Goal: Information Seeking & Learning: Learn about a topic

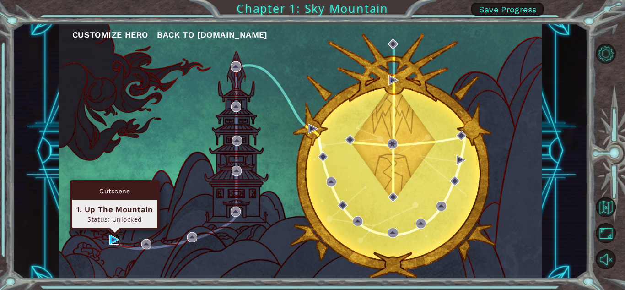
click at [111, 239] on img at bounding box center [114, 239] width 10 height 10
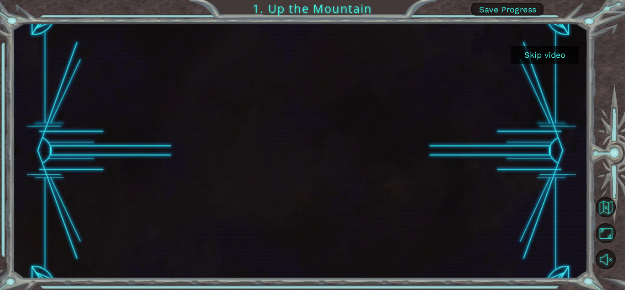
click at [549, 49] on button "Skip video" at bounding box center [545, 55] width 69 height 18
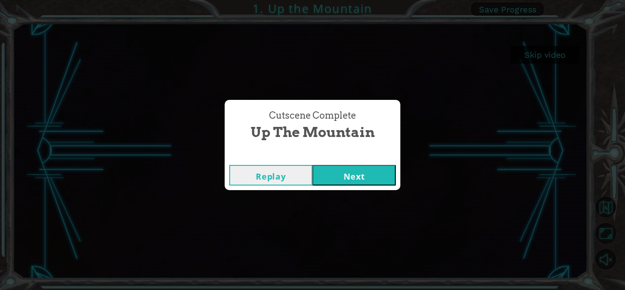
click at [349, 165] on button "Next" at bounding box center [354, 175] width 83 height 21
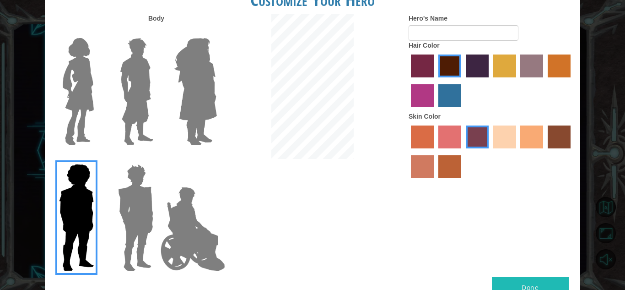
click at [132, 74] on img at bounding box center [136, 91] width 41 height 114
click at [157, 32] on input "Hero Lars" at bounding box center [157, 32] width 0 height 0
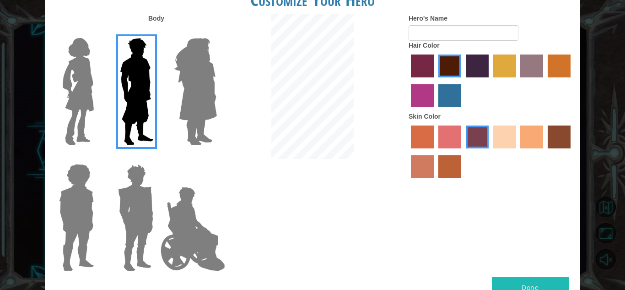
click at [144, 203] on img at bounding box center [135, 217] width 43 height 114
click at [157, 158] on input "Hero Garnet" at bounding box center [157, 158] width 0 height 0
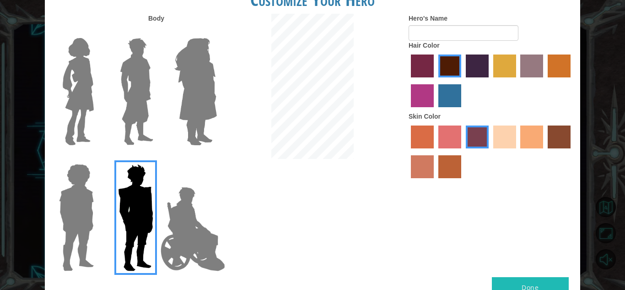
click at [123, 110] on img at bounding box center [136, 91] width 41 height 114
click at [157, 32] on input "Hero Lars" at bounding box center [157, 32] width 0 height 0
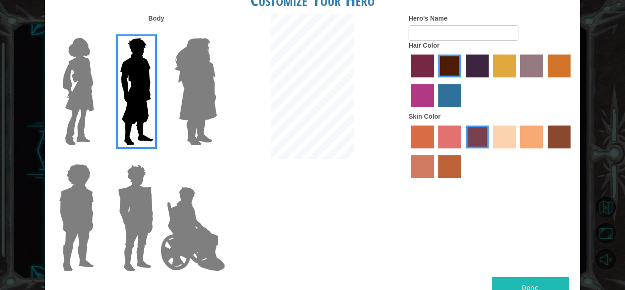
click at [450, 93] on label "lachmara hair color" at bounding box center [450, 95] width 23 height 23
click at [435, 110] on input "lachmara hair color" at bounding box center [435, 110] width 0 height 0
click at [416, 141] on label "sorbus skin color" at bounding box center [422, 136] width 23 height 23
click at [408, 152] on input "sorbus skin color" at bounding box center [408, 152] width 0 height 0
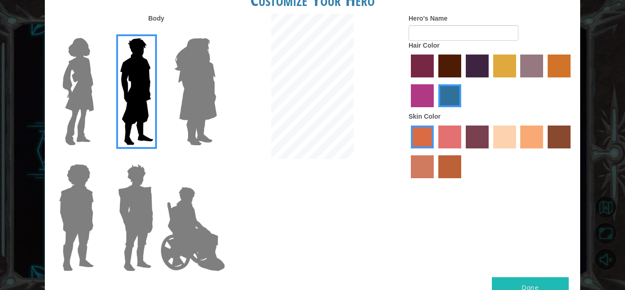
click at [424, 159] on label "burning sand skin color" at bounding box center [422, 166] width 23 height 23
click at [572, 152] on input "burning sand skin color" at bounding box center [572, 152] width 0 height 0
click at [454, 166] on label "smoke tree skin color" at bounding box center [450, 166] width 23 height 23
click at [435, 181] on input "smoke tree skin color" at bounding box center [435, 181] width 0 height 0
click at [500, 133] on label "sandy beach skin color" at bounding box center [505, 136] width 23 height 23
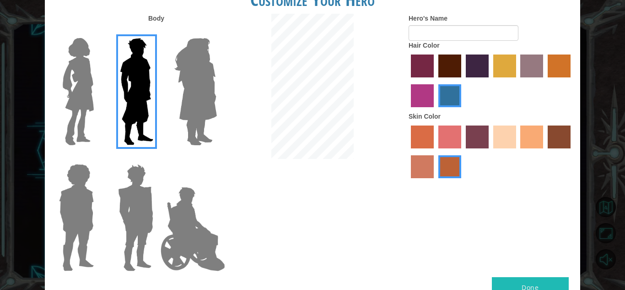
click at [490, 152] on input "sandy beach skin color" at bounding box center [490, 152] width 0 height 0
click at [527, 134] on label "tacao skin color" at bounding box center [532, 136] width 23 height 23
click at [518, 152] on input "tacao skin color" at bounding box center [518, 152] width 0 height 0
click at [506, 137] on label "sandy beach skin color" at bounding box center [505, 136] width 23 height 23
click at [490, 152] on input "sandy beach skin color" at bounding box center [490, 152] width 0 height 0
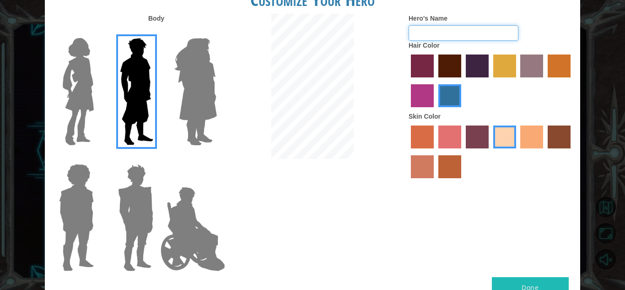
click at [438, 33] on input "Hero's Name" at bounding box center [464, 33] width 110 height 16
type input "erstal"
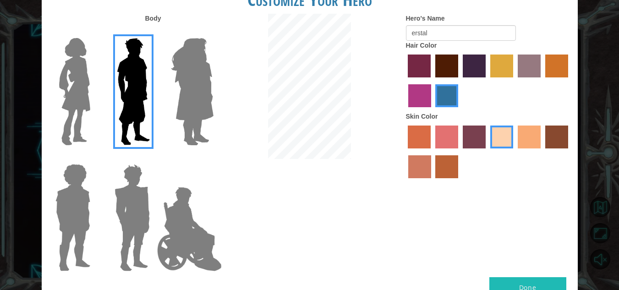
click at [536, 279] on button "Done" at bounding box center [527, 287] width 77 height 21
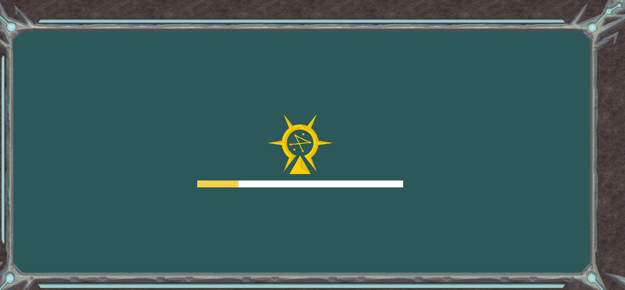
click at [391, 133] on div at bounding box center [300, 150] width 206 height 73
click at [396, 133] on div at bounding box center [300, 150] width 206 height 73
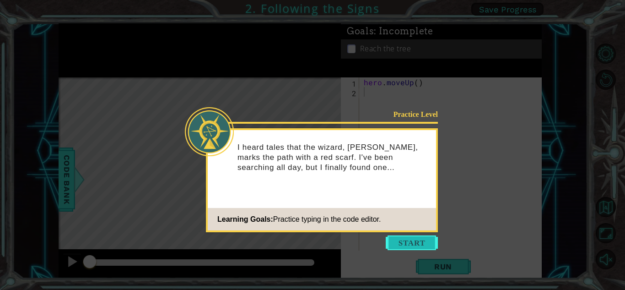
click at [418, 242] on button "Start" at bounding box center [412, 242] width 52 height 15
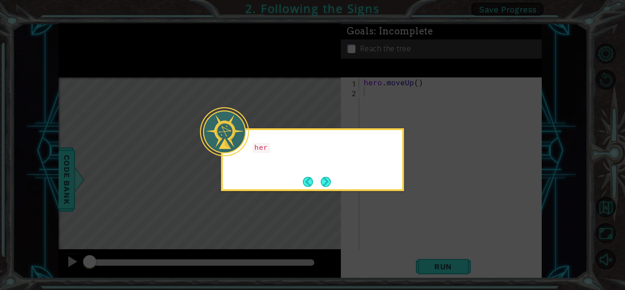
click at [421, 215] on icon at bounding box center [312, 145] width 625 height 290
drag, startPoint x: 423, startPoint y: 212, endPoint x: 386, endPoint y: 212, distance: 37.5
click at [386, 212] on icon at bounding box center [312, 145] width 625 height 290
click at [334, 179] on div "hero.moveUp() will take me up the path." at bounding box center [312, 157] width 179 height 47
click at [332, 179] on div "hero.moveUp() will take me up the path." at bounding box center [312, 157] width 179 height 47
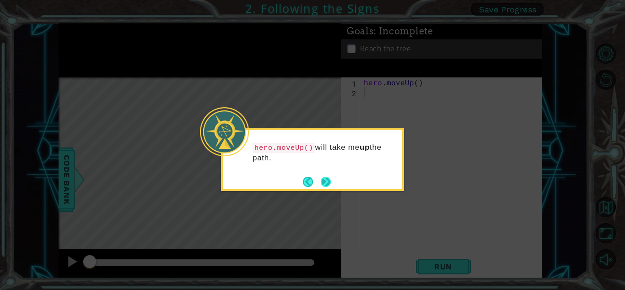
click at [323, 177] on button "Next" at bounding box center [326, 182] width 10 height 10
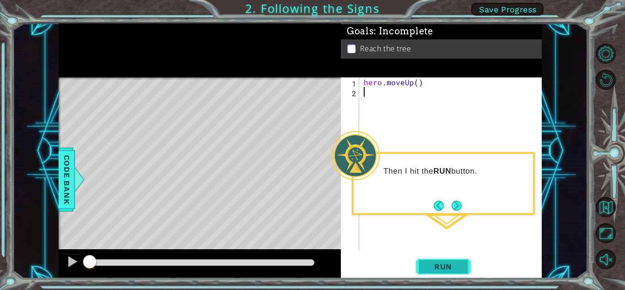
click at [435, 268] on span "Run" at bounding box center [443, 266] width 36 height 9
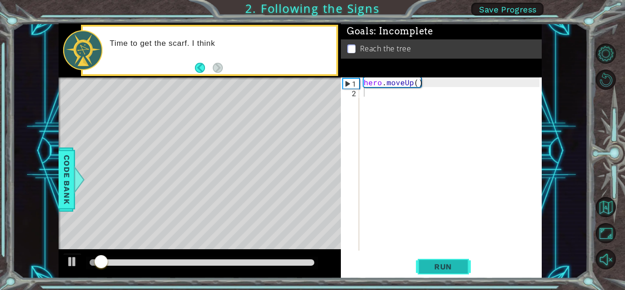
drag, startPoint x: 424, startPoint y: 251, endPoint x: 424, endPoint y: 257, distance: 6.0
click at [424, 257] on div "1 2 hero . moveUp ( ) ההההההההההההההההההההההההההההההההההההההההההההההההההההההההה…" at bounding box center [441, 177] width 201 height 201
click at [425, 258] on button "Run" at bounding box center [443, 266] width 55 height 20
click at [447, 264] on span "Run" at bounding box center [443, 266] width 36 height 9
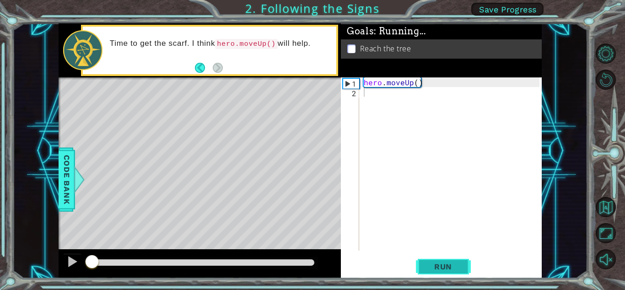
click at [447, 264] on span "Run" at bounding box center [443, 266] width 36 height 9
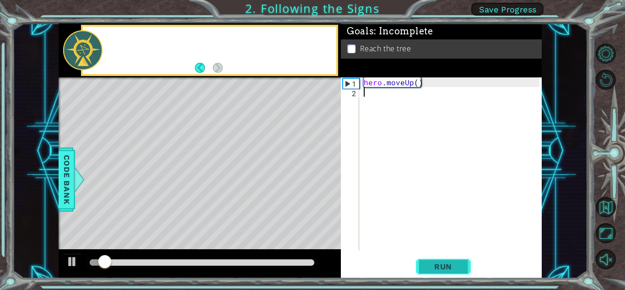
click at [447, 264] on span "Run" at bounding box center [443, 266] width 36 height 9
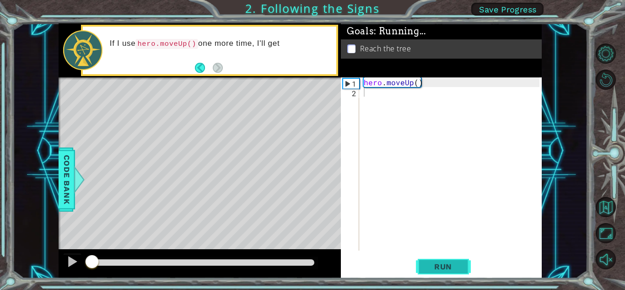
click at [447, 264] on span "Run" at bounding box center [443, 266] width 36 height 9
click at [436, 266] on span "Run" at bounding box center [443, 266] width 36 height 9
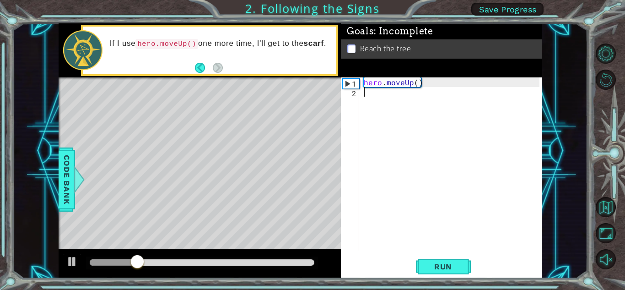
click at [369, 94] on div "hero . moveUp ( )" at bounding box center [453, 173] width 182 height 192
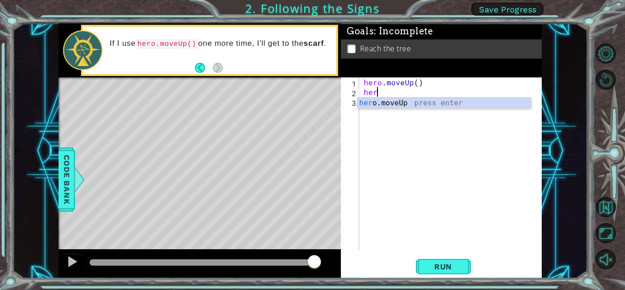
type textarea "hero"
click at [444, 101] on div "hero .moveUp press enter" at bounding box center [444, 114] width 173 height 33
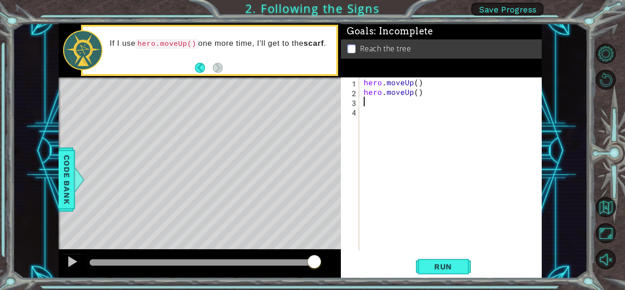
scroll to position [0, 0]
click at [446, 259] on button "Run" at bounding box center [443, 266] width 55 height 20
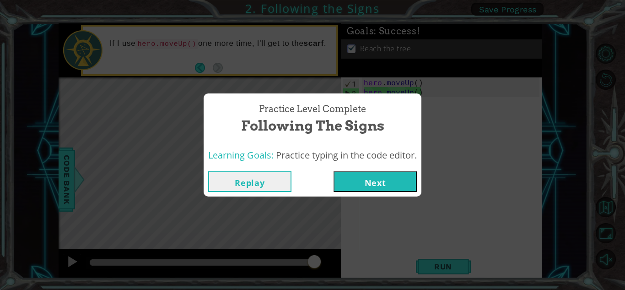
click at [368, 179] on button "Next" at bounding box center [375, 181] width 83 height 21
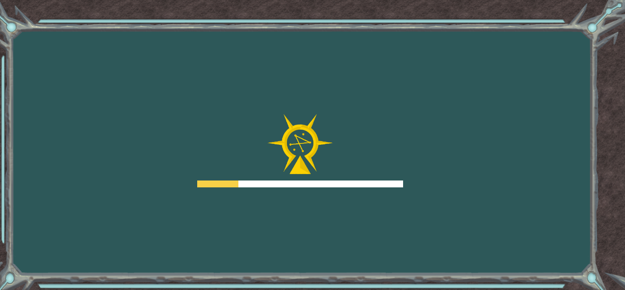
click at [321, 130] on img at bounding box center [300, 144] width 66 height 60
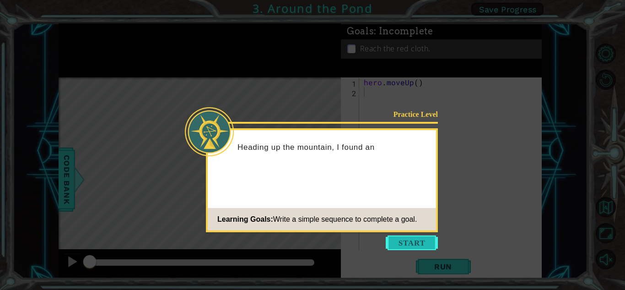
click at [409, 246] on button "Start" at bounding box center [412, 242] width 52 height 15
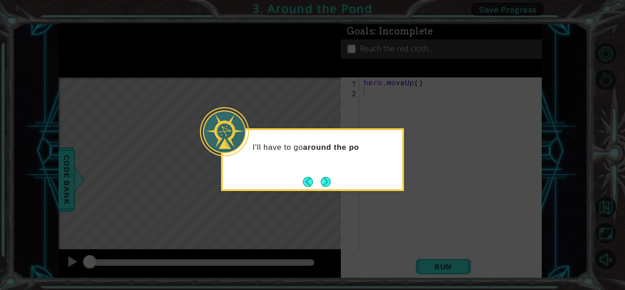
click at [325, 186] on button "Next" at bounding box center [326, 182] width 10 height 10
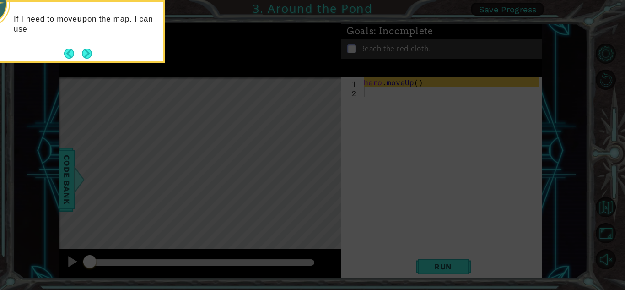
click at [84, 43] on div "If I need to move up on the map, I can use" at bounding box center [73, 28] width 179 height 46
click at [91, 51] on button "Next" at bounding box center [87, 54] width 10 height 10
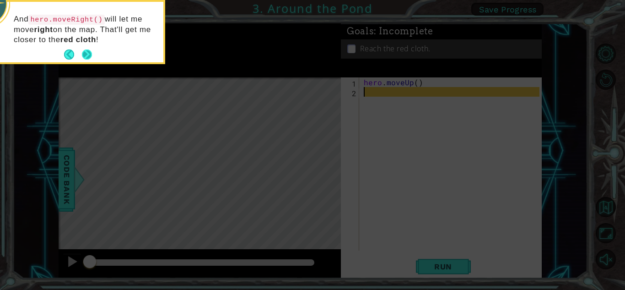
click at [85, 50] on button "Next" at bounding box center [87, 54] width 10 height 10
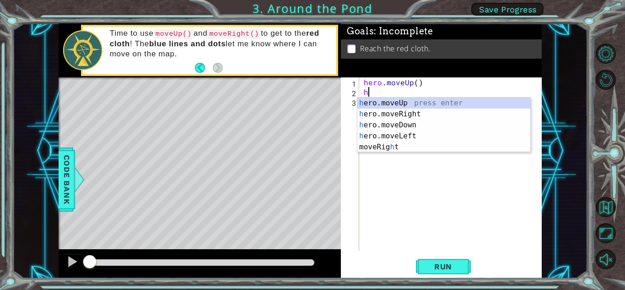
type textarea "he"
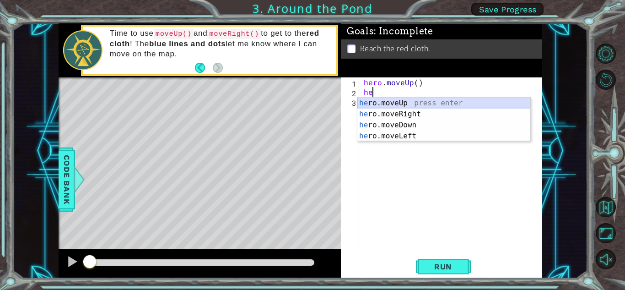
click at [445, 100] on div "he ro.moveUp press enter he ro.moveRight press enter he ro.moveDown press enter…" at bounding box center [444, 131] width 173 height 66
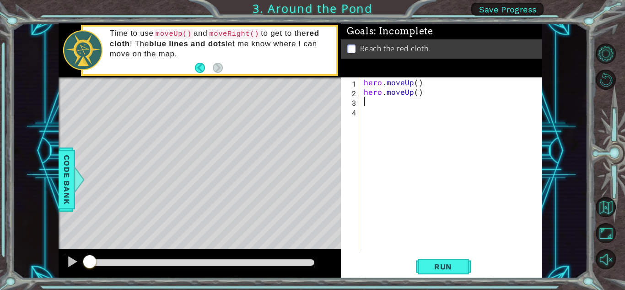
type textarea "h"
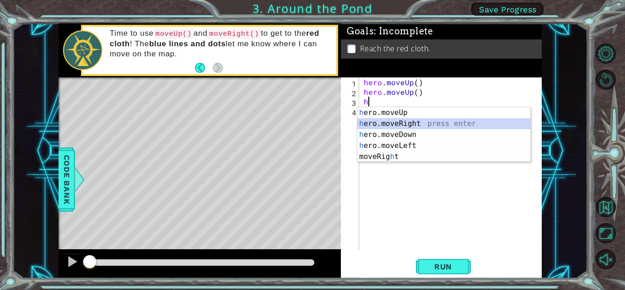
click at [396, 123] on div "h ero.moveUp press enter h ero.moveRight press enter h ero.moveDown press enter…" at bounding box center [444, 145] width 173 height 77
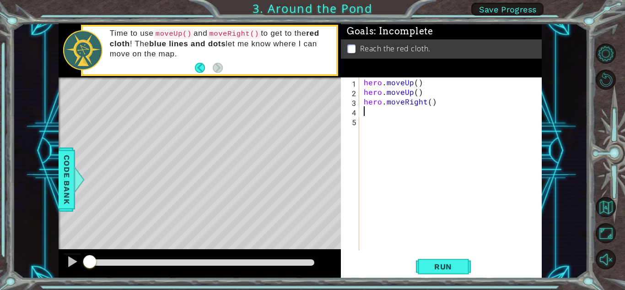
type textarea "h"
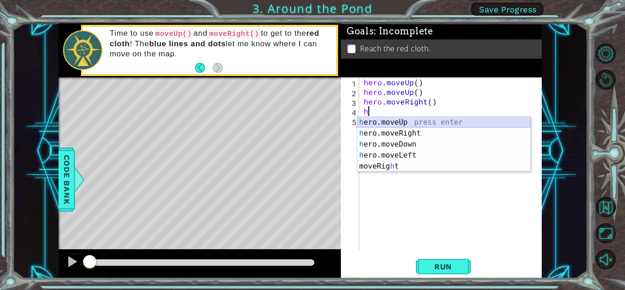
click at [413, 120] on div "h ero.moveUp press enter h ero.moveRight press enter h ero.moveDown press enter…" at bounding box center [444, 155] width 173 height 77
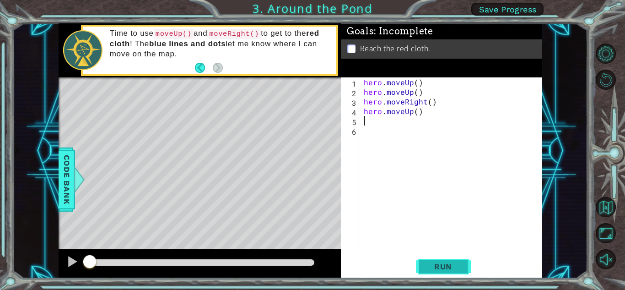
click at [445, 263] on span "Run" at bounding box center [443, 266] width 36 height 9
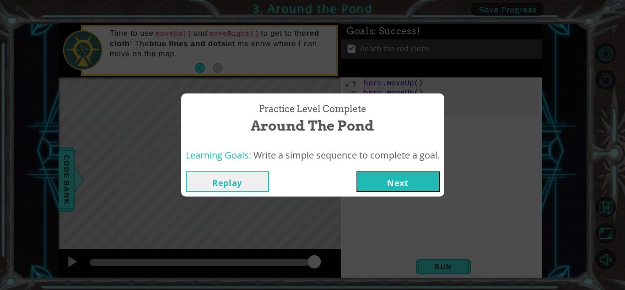
click at [404, 178] on button "Next" at bounding box center [398, 181] width 83 height 21
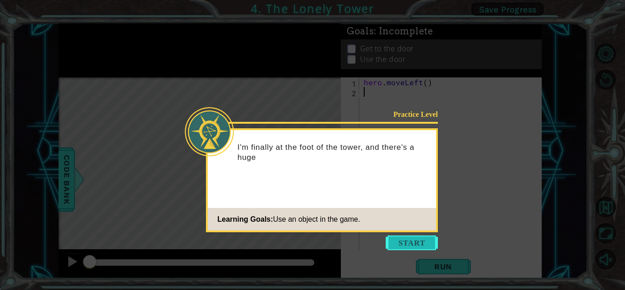
click at [423, 235] on button "Start" at bounding box center [412, 242] width 52 height 15
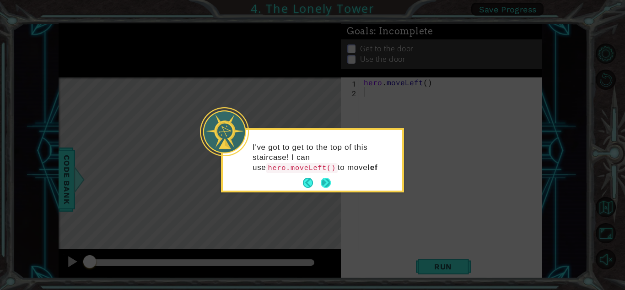
click at [324, 180] on button "Next" at bounding box center [326, 183] width 10 height 10
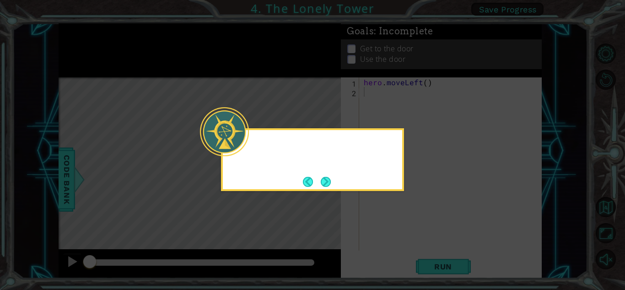
click at [324, 180] on button "Next" at bounding box center [326, 182] width 10 height 10
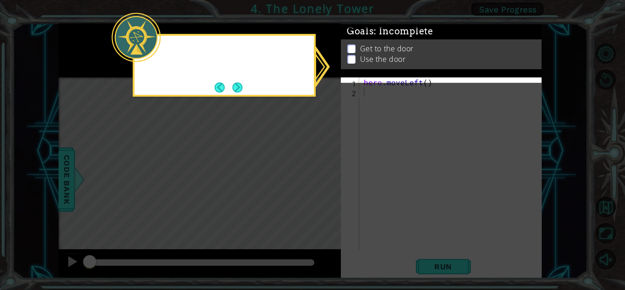
click at [324, 180] on icon at bounding box center [312, 145] width 625 height 290
click at [237, 85] on button "Next" at bounding box center [238, 87] width 10 height 10
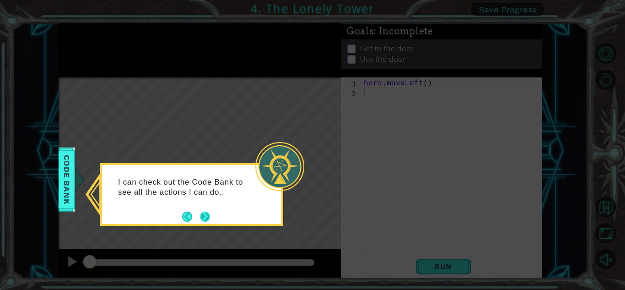
click at [200, 213] on button "Next" at bounding box center [205, 217] width 10 height 10
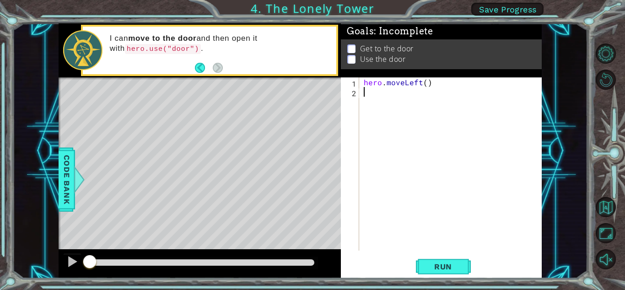
type textarea "h"
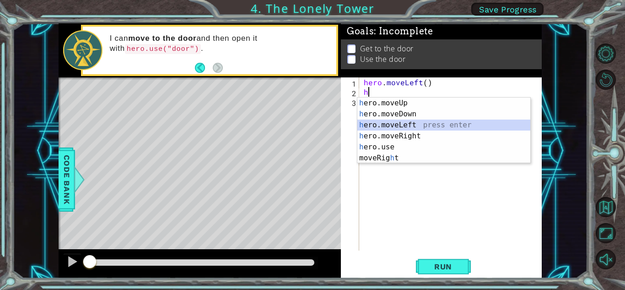
click at [409, 126] on div "h ero.moveUp press enter h ero.moveDown press enter h ero.moveLeft press enter …" at bounding box center [444, 142] width 173 height 88
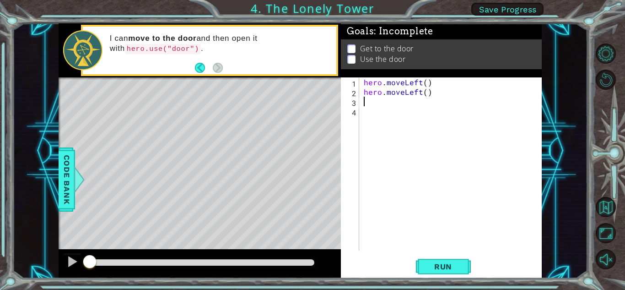
type textarea "h"
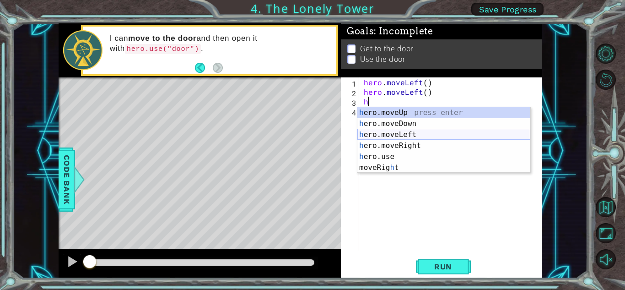
click at [399, 133] on div "h ero.moveUp press enter h ero.moveDown press enter h ero.moveLeft press enter …" at bounding box center [444, 151] width 173 height 88
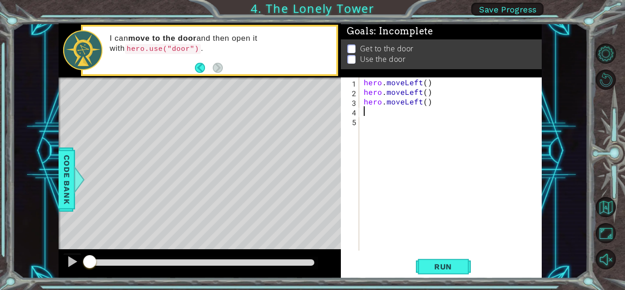
type textarea "h"
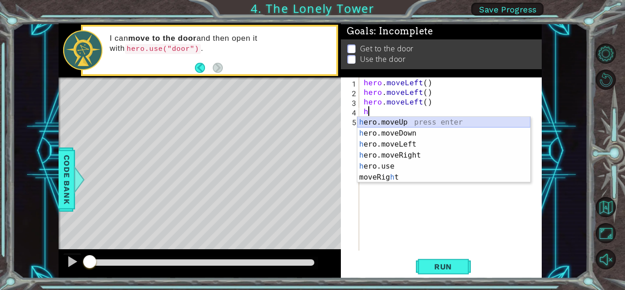
click at [415, 118] on div "h ero.moveUp press enter h ero.moveDown press enter h ero.moveLeft press enter …" at bounding box center [444, 161] width 173 height 88
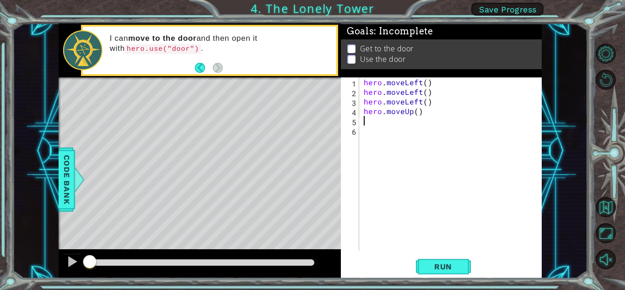
click at [376, 121] on div "hero . moveLeft ( ) hero . moveLeft ( ) hero . moveLeft ( ) hero . moveUp ( )" at bounding box center [453, 173] width 182 height 192
type textarea "h"
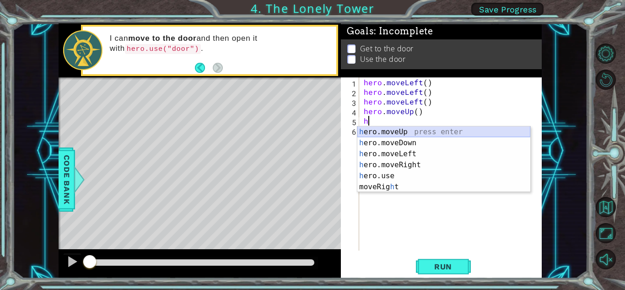
click at [408, 129] on div "h ero.moveUp press enter h ero.moveDown press enter h ero.moveLeft press enter …" at bounding box center [444, 170] width 173 height 88
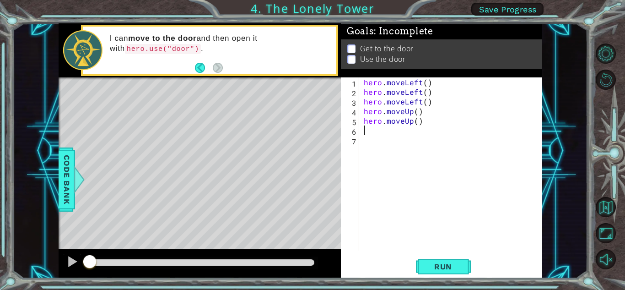
click at [365, 133] on div "hero . moveLeft ( ) hero . moveLeft ( ) hero . moveLeft ( ) hero . moveUp ( ) h…" at bounding box center [453, 173] width 182 height 192
click at [371, 133] on div "hero . moveLeft ( ) hero . moveLeft ( ) hero . moveLeft ( ) hero . moveUp ( ) h…" at bounding box center [453, 173] width 182 height 192
type textarea "h"
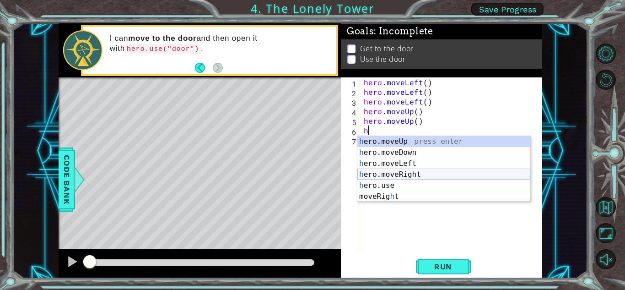
click at [418, 170] on div "h ero.moveUp press enter h ero.moveDown press enter h ero.moveLeft press enter …" at bounding box center [444, 180] width 173 height 88
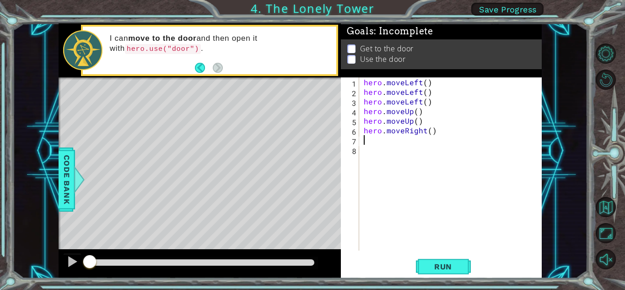
type textarea "h"
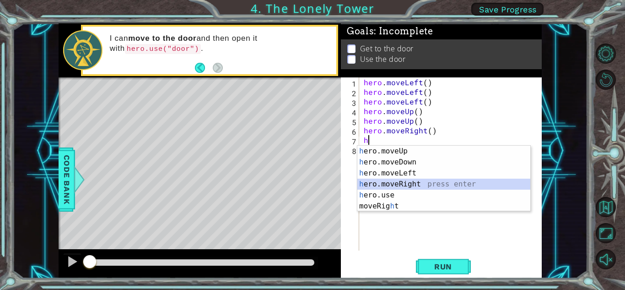
click at [412, 184] on div "h ero.moveUp press enter h ero.moveDown press enter h ero.moveLeft press enter …" at bounding box center [444, 190] width 173 height 88
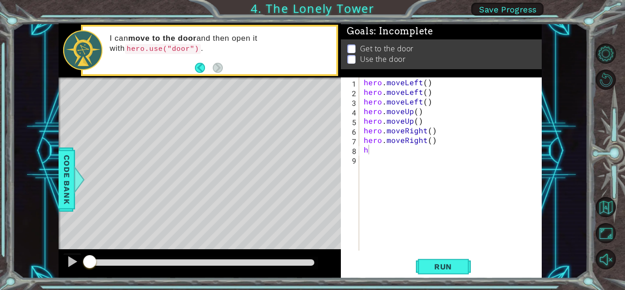
click at [351, 45] on p at bounding box center [352, 49] width 8 height 9
click at [351, 47] on p at bounding box center [352, 51] width 8 height 9
click at [355, 44] on p at bounding box center [352, 48] width 8 height 9
click at [348, 42] on div "Get to the door Use the door" at bounding box center [441, 57] width 201 height 30
click at [348, 43] on div "Get to the door Use the door" at bounding box center [441, 58] width 201 height 30
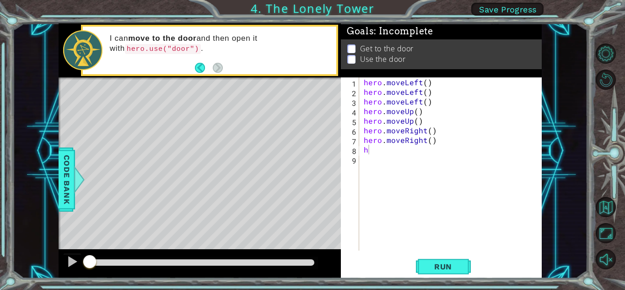
click at [353, 48] on p at bounding box center [352, 49] width 8 height 9
click at [373, 151] on div "hero . moveLeft ( ) hero . moveLeft ( ) hero . moveLeft ( ) hero . moveUp ( ) h…" at bounding box center [453, 173] width 182 height 192
type textarea "hh"
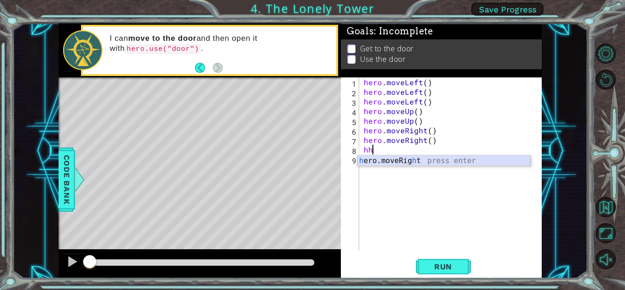
click at [411, 159] on div "h ero.moveRig h t press enter" at bounding box center [444, 171] width 173 height 33
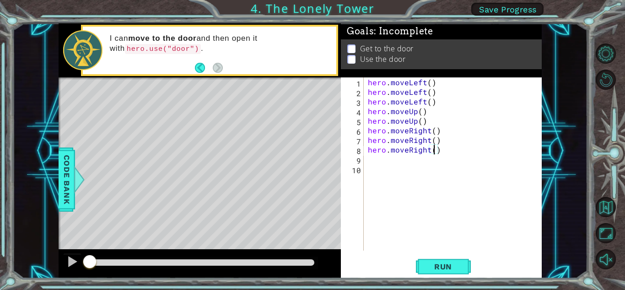
click at [436, 150] on div "hero . moveLeft ( ) hero . moveLeft ( ) hero . moveLeft ( ) hero . moveUp ( ) h…" at bounding box center [455, 173] width 178 height 192
click at [444, 151] on div "hero . moveLeft ( ) hero . moveLeft ( ) hero . moveLeft ( ) hero . moveUp ( ) h…" at bounding box center [455, 173] width 178 height 192
click at [443, 151] on div "hero . moveLeft ( ) hero . moveLeft ( ) hero . moveLeft ( ) hero . moveUp ( ) h…" at bounding box center [455, 173] width 178 height 192
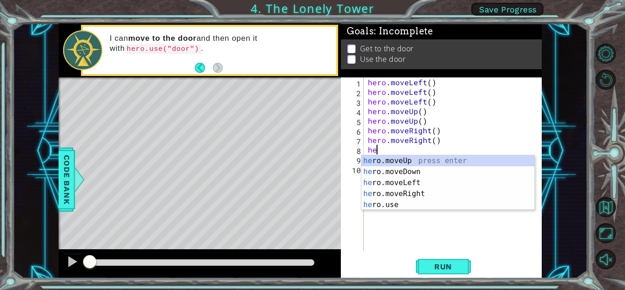
type textarea "h"
type textarea "hero.moveRight()"
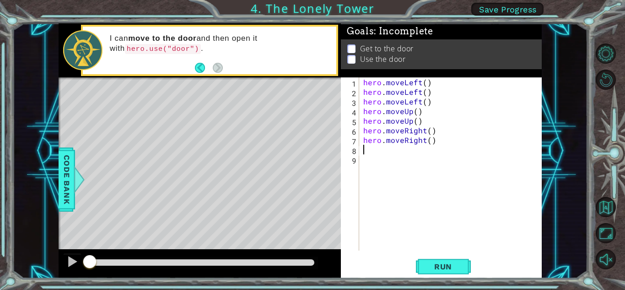
click at [364, 150] on div "hero . moveLeft ( ) hero . moveLeft ( ) hero . moveLeft ( ) hero . moveUp ( ) h…" at bounding box center [453, 173] width 182 height 192
click at [350, 49] on p at bounding box center [352, 53] width 8 height 9
click at [353, 47] on p at bounding box center [352, 51] width 8 height 9
click at [353, 46] on p at bounding box center [352, 50] width 8 height 9
click at [353, 49] on p at bounding box center [352, 53] width 8 height 9
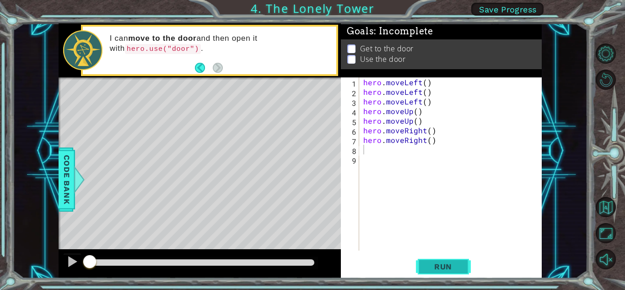
click at [450, 262] on span "Run" at bounding box center [443, 266] width 36 height 9
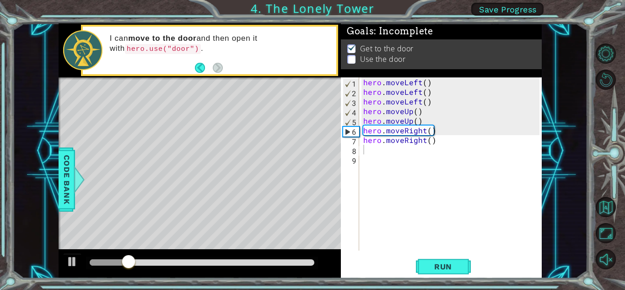
click at [351, 50] on img at bounding box center [352, 53] width 9 height 7
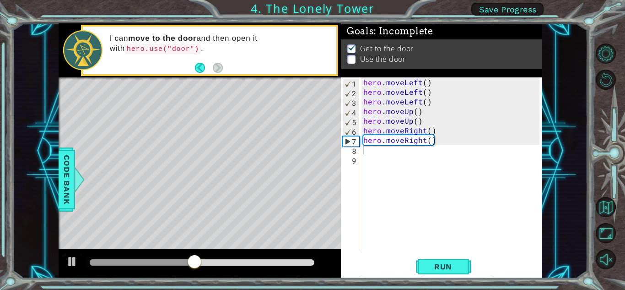
click at [351, 58] on p at bounding box center [352, 62] width 8 height 9
click at [351, 55] on p at bounding box center [352, 59] width 8 height 9
click at [350, 49] on img at bounding box center [352, 52] width 9 height 7
click at [350, 46] on img at bounding box center [352, 49] width 9 height 7
click at [350, 45] on img at bounding box center [352, 48] width 9 height 7
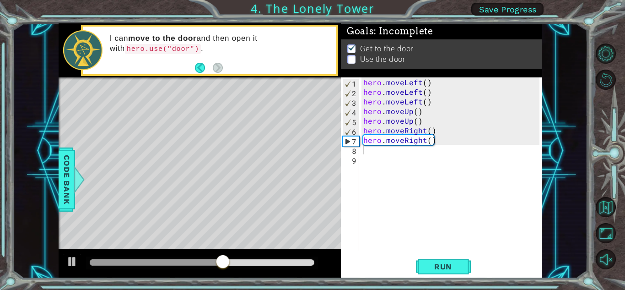
click at [350, 49] on img at bounding box center [352, 52] width 9 height 7
click at [350, 44] on img at bounding box center [352, 47] width 9 height 7
click at [350, 50] on img at bounding box center [352, 53] width 9 height 7
click at [350, 51] on img at bounding box center [352, 54] width 9 height 7
click at [196, 67] on button "Back" at bounding box center [204, 68] width 18 height 10
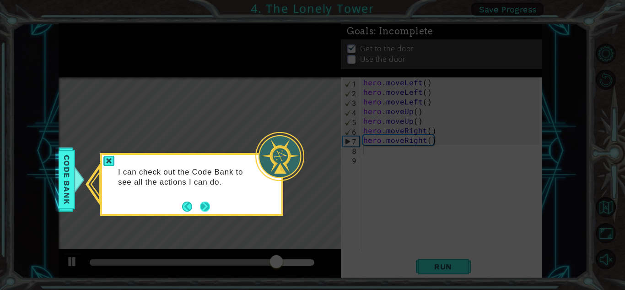
click at [200, 207] on button "Next" at bounding box center [205, 206] width 11 height 11
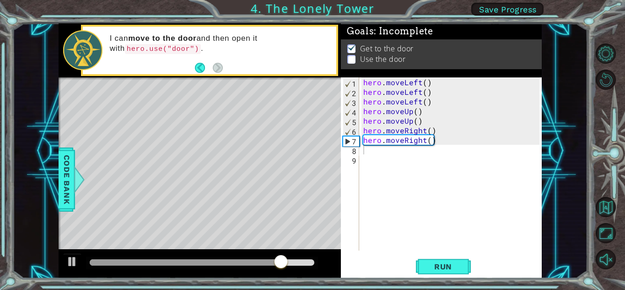
click at [205, 202] on div "Level Map" at bounding box center [270, 212] width 423 height 270
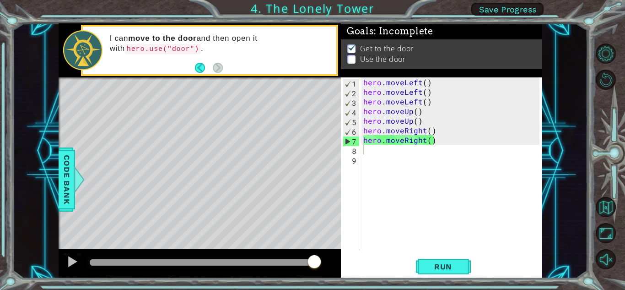
click at [288, 179] on div "Level Map" at bounding box center [270, 212] width 423 height 270
click at [349, 50] on img at bounding box center [352, 53] width 9 height 7
click at [243, 136] on div "Level Map" at bounding box center [270, 212] width 423 height 270
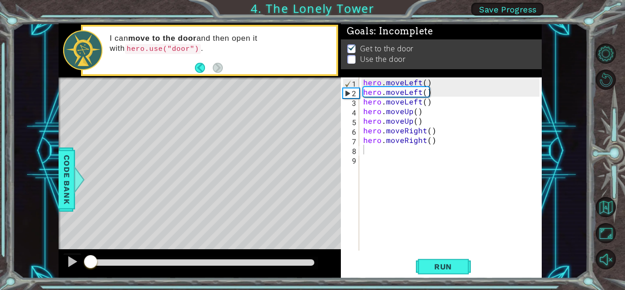
drag, startPoint x: 316, startPoint y: 259, endPoint x: 0, endPoint y: 231, distance: 317.2
click at [0, 231] on div "1 ההההההההההההההההההההההההההההההההההההההההההההההההההההההההההההההההההההההההההההה…" at bounding box center [312, 145] width 625 height 290
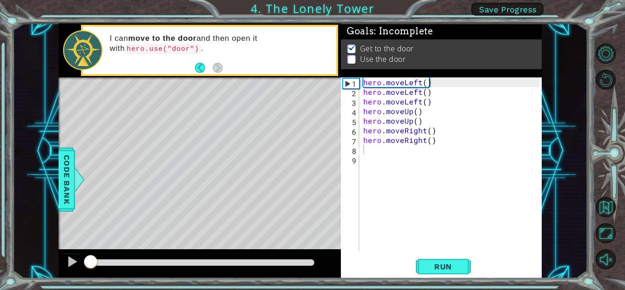
click at [368, 152] on div "hero . moveLeft ( ) hero . moveLeft ( ) hero . moveLeft ( ) hero . moveUp ( ) h…" at bounding box center [453, 173] width 182 height 192
click at [351, 51] on p at bounding box center [352, 50] width 8 height 9
click at [351, 51] on li "Get to the door" at bounding box center [443, 55] width 190 height 11
click at [351, 51] on li "Get to the door" at bounding box center [443, 49] width 190 height 11
click at [351, 51] on li "Get to the door" at bounding box center [443, 55] width 190 height 11
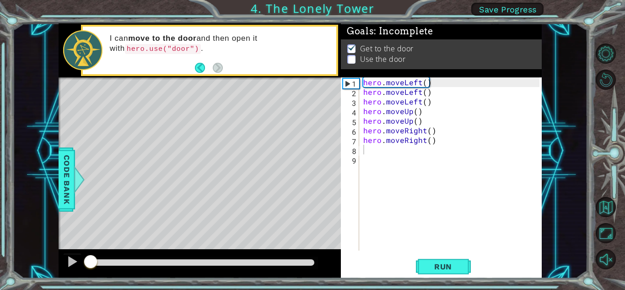
click at [351, 51] on li "Get to the door" at bounding box center [443, 50] width 190 height 11
drag, startPoint x: 351, startPoint y: 51, endPoint x: 337, endPoint y: 116, distance: 66.5
click at [353, 54] on ul "Get to the door Use the door" at bounding box center [441, 55] width 193 height 21
click at [69, 191] on span "Code Bank" at bounding box center [61, 180] width 15 height 56
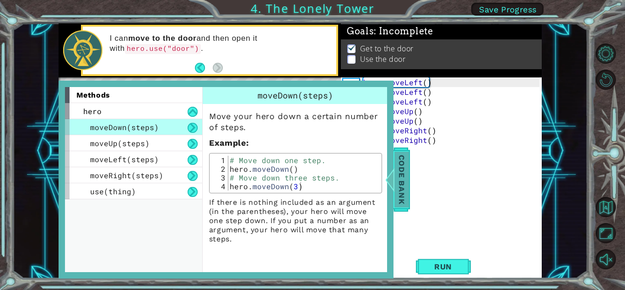
click at [404, 190] on span "Code Bank" at bounding box center [400, 180] width 15 height 56
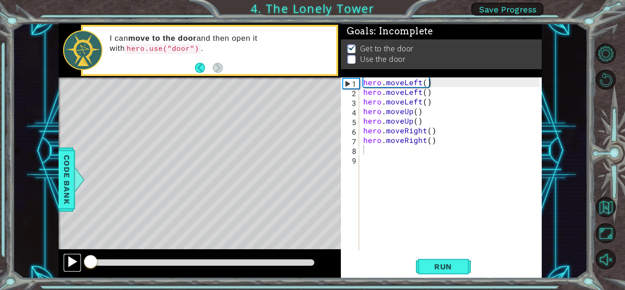
click at [78, 260] on button at bounding box center [72, 262] width 18 height 19
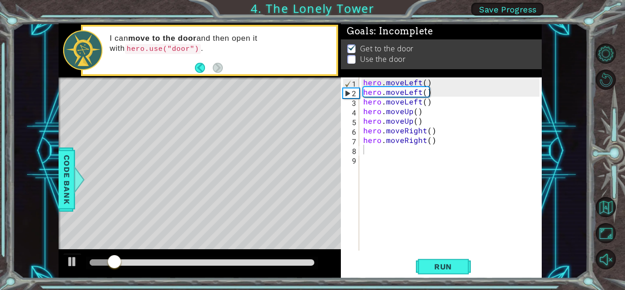
click at [351, 63] on p at bounding box center [352, 67] width 8 height 9
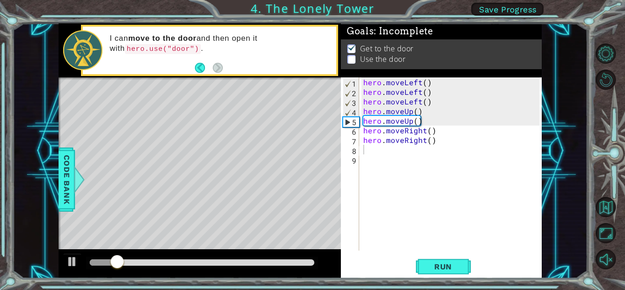
click at [351, 61] on p at bounding box center [352, 65] width 8 height 9
click at [351, 58] on p at bounding box center [352, 59] width 8 height 9
click at [351, 59] on p at bounding box center [352, 63] width 8 height 9
click at [351, 49] on img at bounding box center [352, 51] width 9 height 7
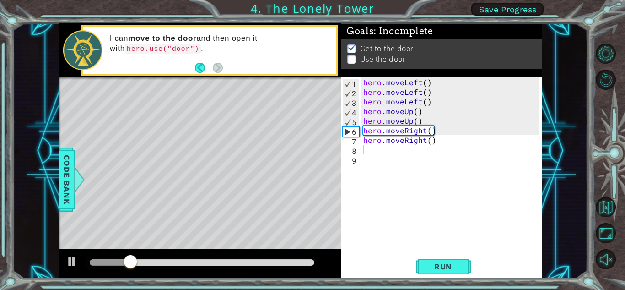
click at [351, 49] on img at bounding box center [352, 48] width 9 height 7
click at [352, 58] on p at bounding box center [352, 62] width 8 height 9
click at [352, 62] on p at bounding box center [352, 66] width 8 height 9
click at [352, 63] on p at bounding box center [352, 67] width 8 height 9
click at [352, 58] on p at bounding box center [352, 62] width 8 height 9
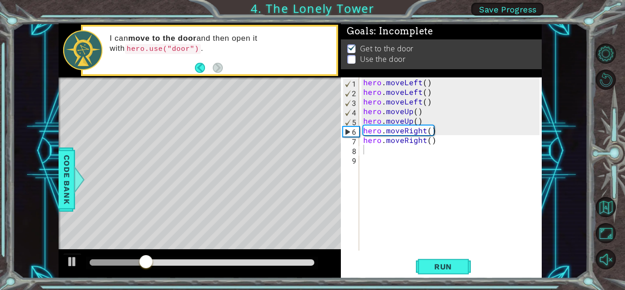
click at [352, 61] on p at bounding box center [352, 65] width 8 height 9
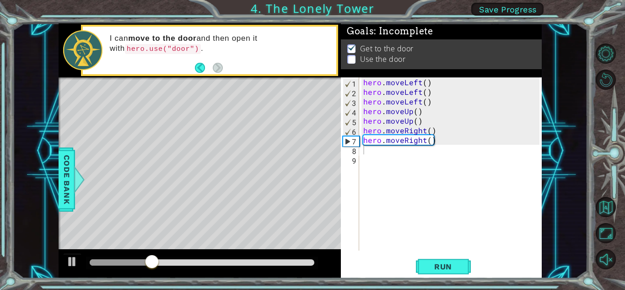
click at [353, 54] on li "Use the door" at bounding box center [443, 59] width 190 height 11
click at [355, 55] on li "Use the door" at bounding box center [443, 60] width 190 height 11
click at [358, 49] on li "Get to the door" at bounding box center [443, 49] width 190 height 11
click at [353, 46] on img at bounding box center [352, 48] width 9 height 7
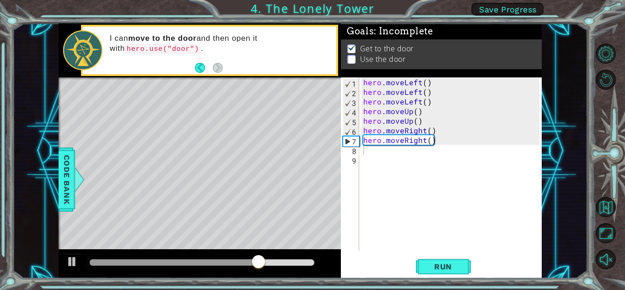
drag, startPoint x: 351, startPoint y: 41, endPoint x: 200, endPoint y: 191, distance: 213.4
drag, startPoint x: 350, startPoint y: 137, endPoint x: 288, endPoint y: 147, distance: 62.3
click at [288, 147] on div "1 ההההההההההההההההההההההההההההההההההההההההההההההההההההההההההההההההההההההההההההה…" at bounding box center [301, 150] width 484 height 255
click at [348, 58] on li "Use the door" at bounding box center [443, 63] width 190 height 11
click at [348, 55] on li "Use the door" at bounding box center [443, 60] width 190 height 11
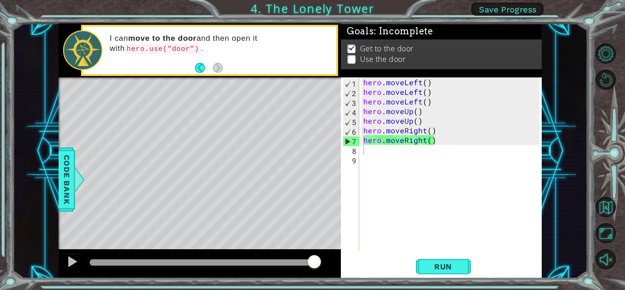
click at [353, 24] on div "Goals : Incomplete Get to the door Use the door" at bounding box center [441, 24] width 201 height 0
click at [353, 43] on div "Get to the door Use the door" at bounding box center [441, 58] width 201 height 30
click at [351, 37] on div "Goals : Incomplete" at bounding box center [441, 38] width 201 height 16
click at [355, 57] on p at bounding box center [352, 59] width 8 height 9
click at [354, 57] on p at bounding box center [352, 60] width 8 height 9
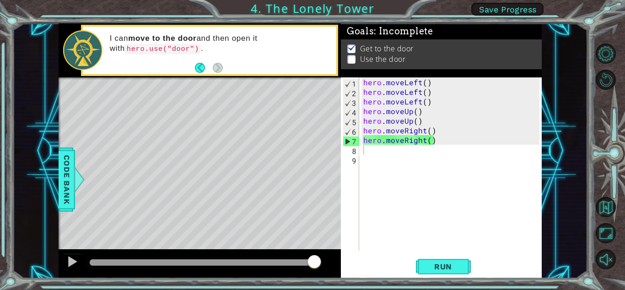
click at [354, 57] on p at bounding box center [352, 60] width 8 height 9
click at [354, 63] on p at bounding box center [352, 67] width 8 height 9
drag, startPoint x: 534, startPoint y: 43, endPoint x: 539, endPoint y: 67, distance: 25.2
click at [539, 67] on div "Goals : Incomplete Get to the door Use the door" at bounding box center [441, 52] width 201 height 54
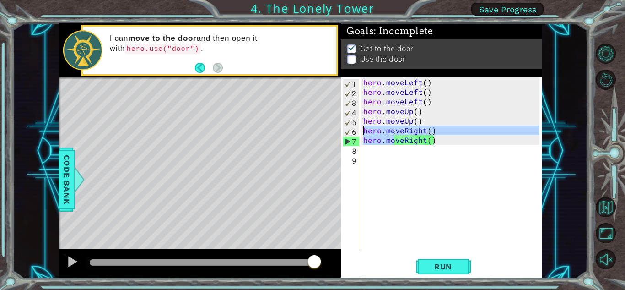
drag, startPoint x: 393, startPoint y: 140, endPoint x: 312, endPoint y: 131, distance: 82.0
click at [310, 131] on div "1 ההההההההההההההההההההההההההההההההההההההההההההההההההההההההההההההההההההההההההההה…" at bounding box center [301, 150] width 484 height 255
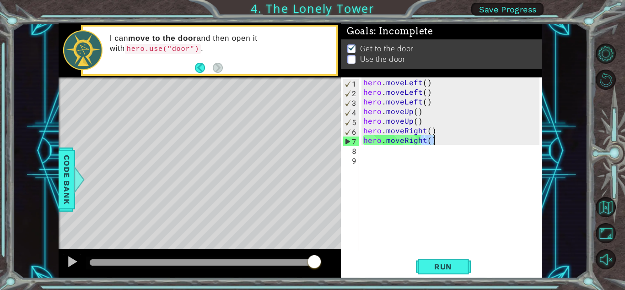
drag, startPoint x: 423, startPoint y: 138, endPoint x: 441, endPoint y: 143, distance: 19.6
click at [441, 143] on div "hero . moveLeft ( ) hero . moveLeft ( ) hero . moveLeft ( ) hero . moveUp ( ) h…" at bounding box center [453, 173] width 182 height 192
click at [438, 142] on div "hero . moveLeft ( ) hero . moveLeft ( ) hero . moveLeft ( ) hero . moveUp ( ) h…" at bounding box center [451, 163] width 178 height 173
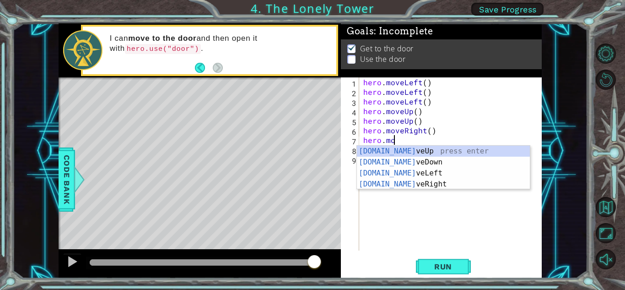
type textarea "h"
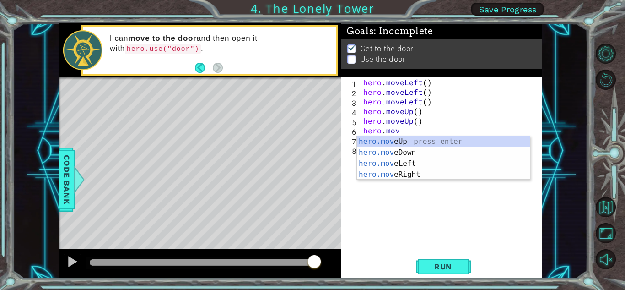
type textarea "h"
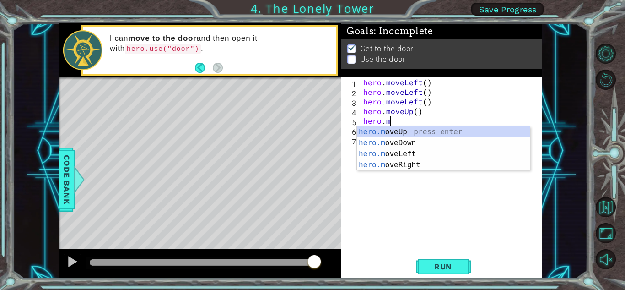
type textarea "h"
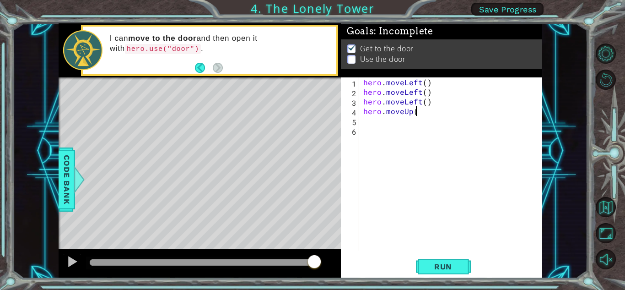
type textarea "h"
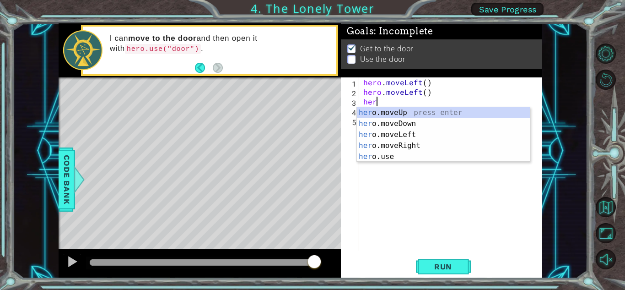
type textarea "h"
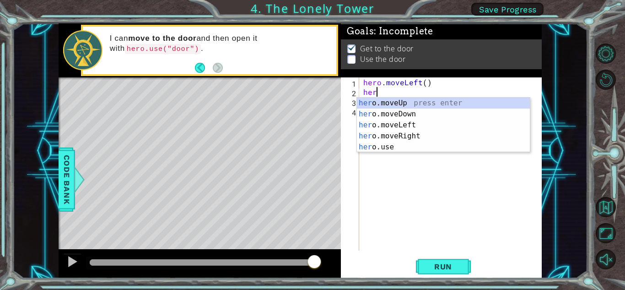
type textarea "h"
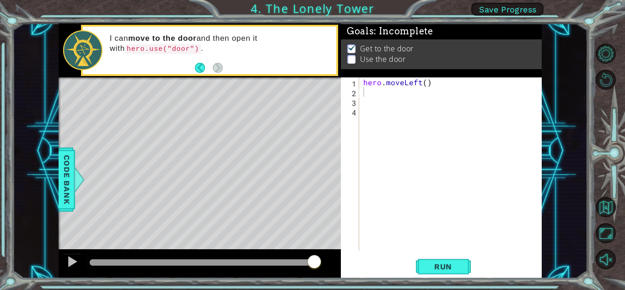
drag, startPoint x: 380, startPoint y: 42, endPoint x: 339, endPoint y: 43, distance: 41.2
click at [326, 37] on div "1 ההההההההההההההההההההההההההההההההההההההההההההההההההההההההההההההההההההההההההההה…" at bounding box center [301, 150] width 484 height 255
click at [351, 45] on img at bounding box center [352, 48] width 9 height 7
click at [361, 47] on p "Get to the door" at bounding box center [387, 50] width 54 height 10
click at [359, 52] on li "Get to the door" at bounding box center [443, 57] width 190 height 11
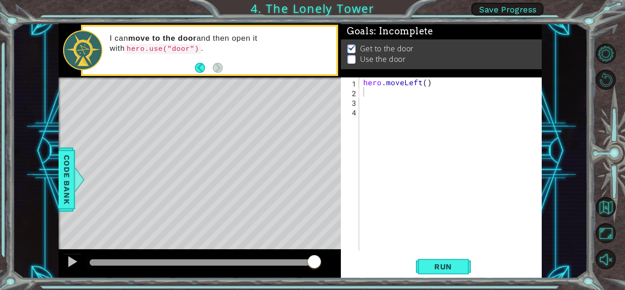
click at [357, 45] on li "Get to the door" at bounding box center [443, 48] width 190 height 11
click at [194, 67] on div "I can move to the door and then open it with hero.use("door") ." at bounding box center [219, 50] width 233 height 43
click at [202, 67] on button "Back" at bounding box center [204, 68] width 18 height 10
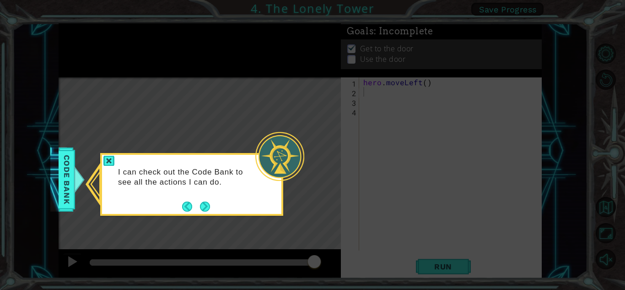
click at [210, 64] on icon at bounding box center [312, 145] width 625 height 290
click at [106, 158] on div at bounding box center [108, 161] width 11 height 11
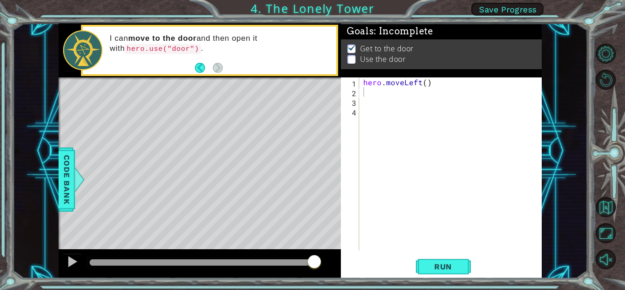
click at [353, 59] on p at bounding box center [352, 59] width 8 height 9
click at [351, 59] on p at bounding box center [352, 59] width 8 height 9
click at [364, 91] on div "hero . moveLeft ( )" at bounding box center [453, 173] width 182 height 192
type textarea "h"
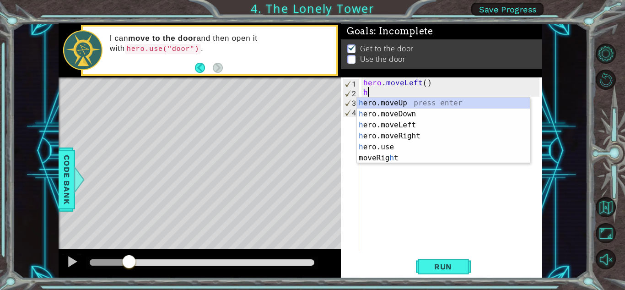
drag, startPoint x: 309, startPoint y: 262, endPoint x: 119, endPoint y: 225, distance: 193.6
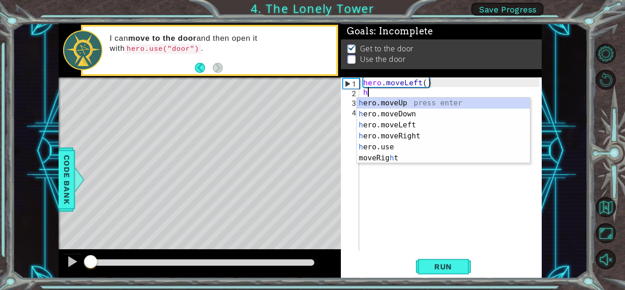
drag, startPoint x: 122, startPoint y: 254, endPoint x: 83, endPoint y: 258, distance: 38.7
click at [83, 258] on div at bounding box center [90, 262] width 16 height 16
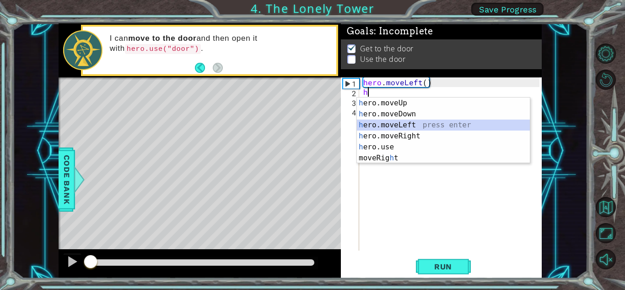
click at [414, 122] on div "h ero.moveUp press enter h ero.moveDown press enter h ero.moveLeft press enter …" at bounding box center [443, 142] width 173 height 88
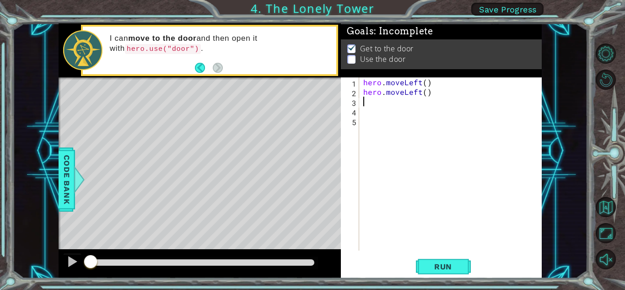
type textarea "h"
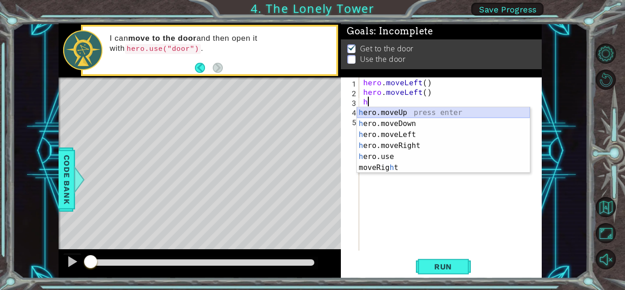
click at [415, 109] on div "h ero.moveUp press enter h ero.moveDown press enter h ero.moveLeft press enter …" at bounding box center [443, 151] width 173 height 88
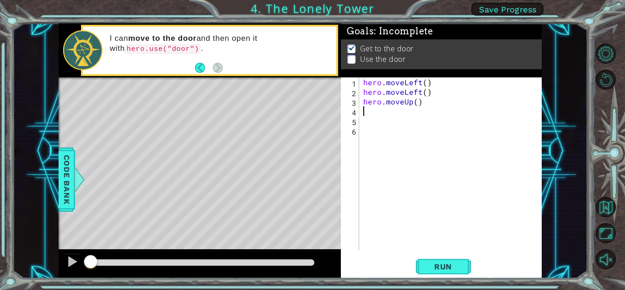
type textarea "h"
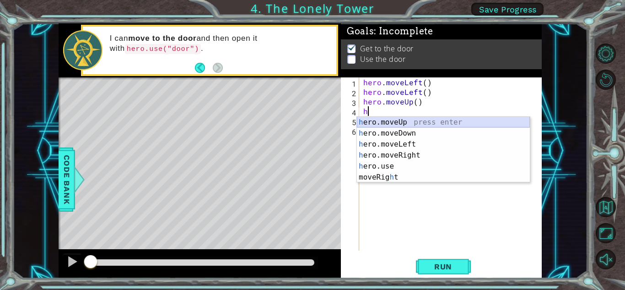
click at [394, 119] on div "h ero.moveUp press enter h ero.moveDown press enter h ero.moveLeft press enter …" at bounding box center [443, 161] width 173 height 88
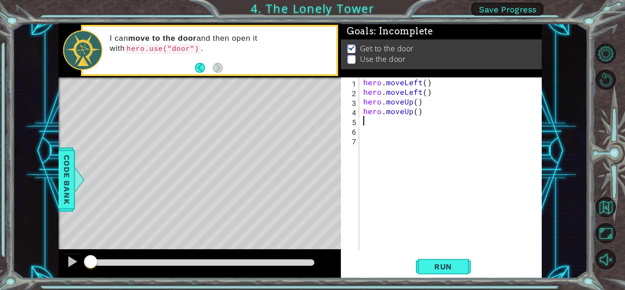
type textarea "h"
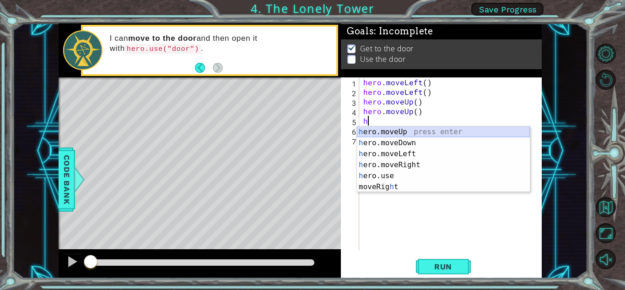
click at [418, 129] on div "h ero.moveUp press enter h ero.moveDown press enter h ero.moveLeft press enter …" at bounding box center [443, 170] width 173 height 88
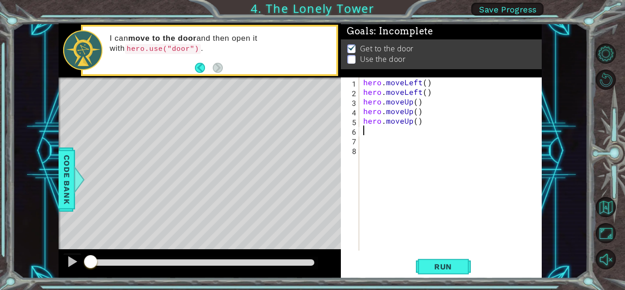
type textarea "h"
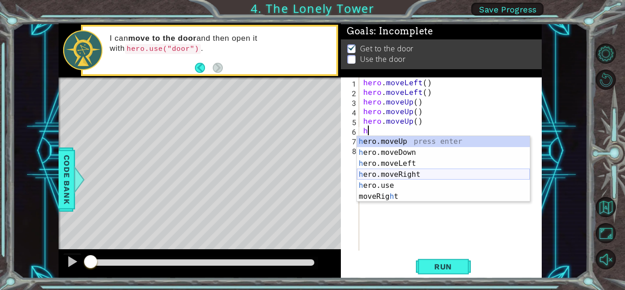
click at [406, 171] on div "h ero.moveUp press enter h ero.moveDown press enter h ero.moveLeft press enter …" at bounding box center [443, 180] width 173 height 88
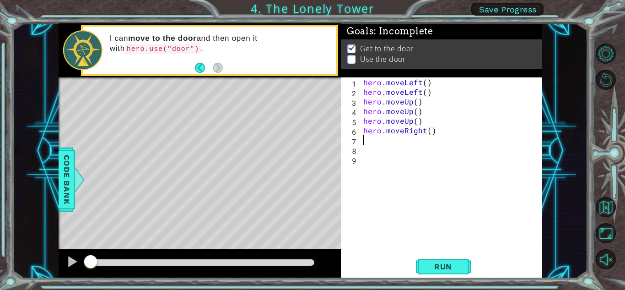
type textarea "h"
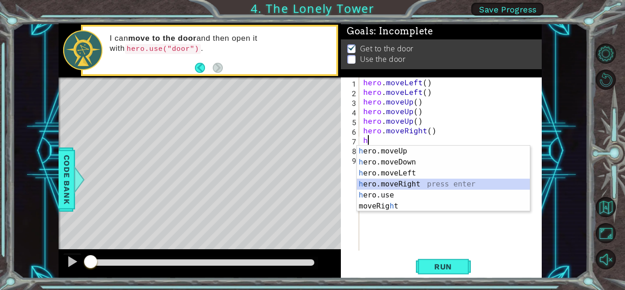
click at [408, 185] on div "h ero.moveUp press enter h ero.moveDown press enter h ero.moveLeft press enter …" at bounding box center [443, 190] width 173 height 88
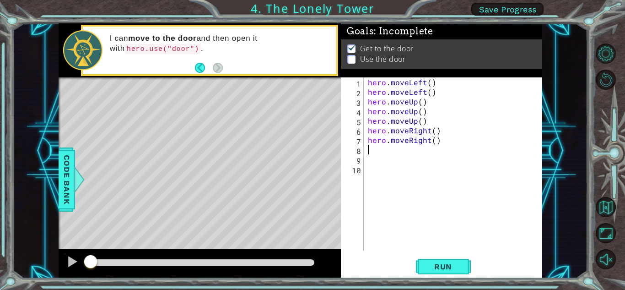
type textarea "h"
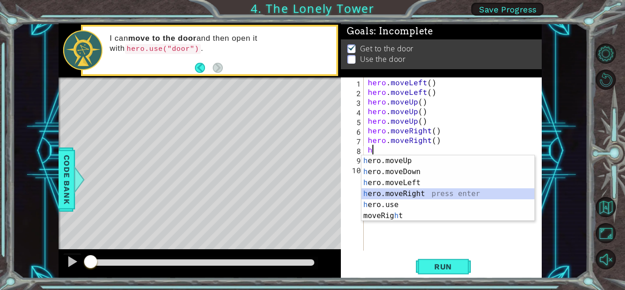
click at [422, 196] on div "h ero.moveUp press enter h ero.moveDown press enter h ero.moveLeft press enter …" at bounding box center [448, 199] width 173 height 88
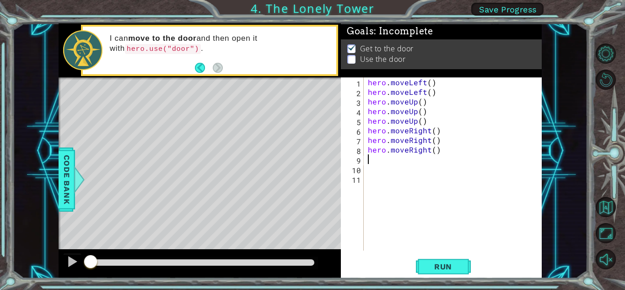
click at [350, 57] on p at bounding box center [352, 59] width 8 height 9
click at [350, 60] on p at bounding box center [352, 64] width 8 height 9
click at [350, 57] on p at bounding box center [352, 60] width 8 height 9
click at [350, 57] on p at bounding box center [352, 59] width 8 height 9
click at [350, 56] on p at bounding box center [352, 60] width 8 height 9
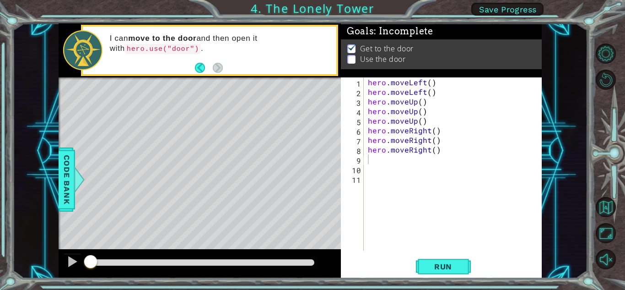
click at [349, 47] on img at bounding box center [352, 48] width 9 height 7
drag, startPoint x: 349, startPoint y: 47, endPoint x: 235, endPoint y: 116, distance: 133.1
click at [348, 47] on img at bounding box center [352, 48] width 9 height 7
drag, startPoint x: 238, startPoint y: 111, endPoint x: 250, endPoint y: 105, distance: 13.1
click at [250, 105] on div "Level Map" at bounding box center [270, 212] width 423 height 270
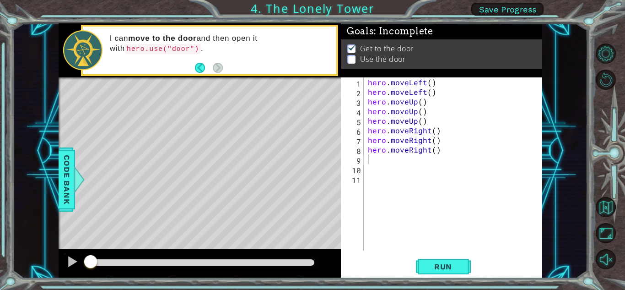
click at [235, 85] on div "Level Map" at bounding box center [270, 212] width 423 height 270
click at [235, 76] on div "I can move to the door and then open it with hero.use("door") ." at bounding box center [209, 50] width 257 height 51
drag, startPoint x: 234, startPoint y: 76, endPoint x: 272, endPoint y: 96, distance: 43.0
click at [272, 96] on div "methods hero moveDown(steps) moveUp(steps) moveLeft(steps) moveRight(steps) use…" at bounding box center [301, 150] width 484 height 255
click at [245, 85] on div "Level Map" at bounding box center [270, 212] width 423 height 270
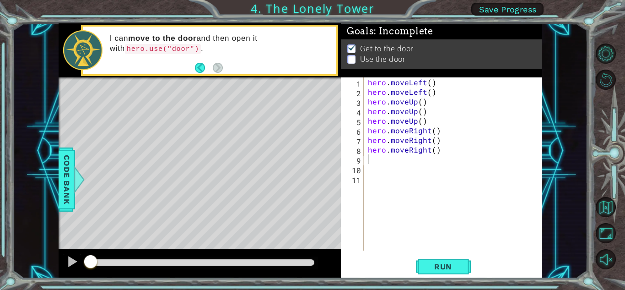
click at [245, 85] on div "Level Map" at bounding box center [270, 212] width 423 height 270
drag, startPoint x: 275, startPoint y: 123, endPoint x: 306, endPoint y: 151, distance: 41.2
click at [306, 151] on div "Level Map" at bounding box center [270, 212] width 423 height 270
click at [353, 48] on img at bounding box center [352, 51] width 9 height 7
click at [374, 161] on div "hero . moveLeft ( ) hero . moveLeft ( ) hero . moveUp ( ) hero . moveUp ( ) her…" at bounding box center [455, 173] width 178 height 192
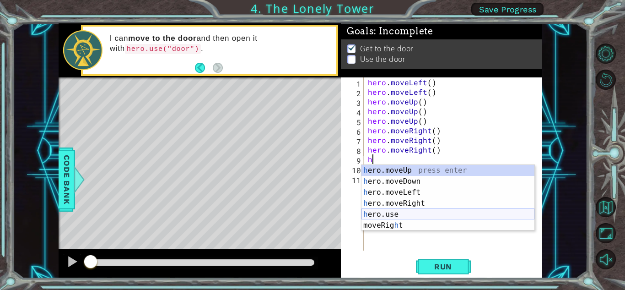
click at [395, 214] on div "h ero.moveUp press enter h ero.moveDown press enter h ero.moveLeft press enter …" at bounding box center [448, 209] width 173 height 88
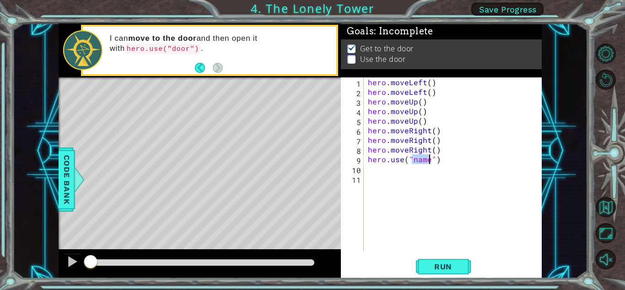
click at [425, 158] on div "hero . moveLeft ( ) hero . moveLeft ( ) hero . moveUp ( ) hero . moveUp ( ) her…" at bounding box center [453, 163] width 174 height 173
click at [431, 161] on div "hero . moveLeft ( ) hero . moveLeft ( ) hero . moveUp ( ) hero . moveUp ( ) her…" at bounding box center [455, 173] width 178 height 192
click at [448, 262] on span "Run" at bounding box center [443, 266] width 36 height 9
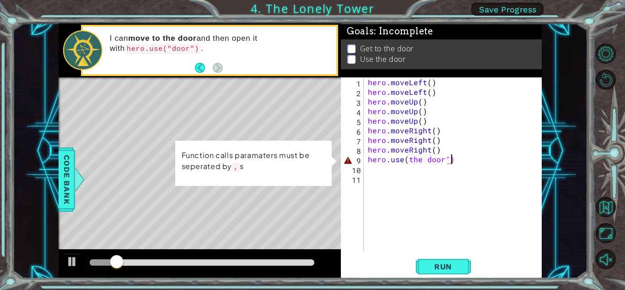
click at [462, 162] on div "hero . moveLeft ( ) hero . moveLeft ( ) hero . moveUp ( ) hero . moveUp ( ) her…" at bounding box center [455, 173] width 178 height 192
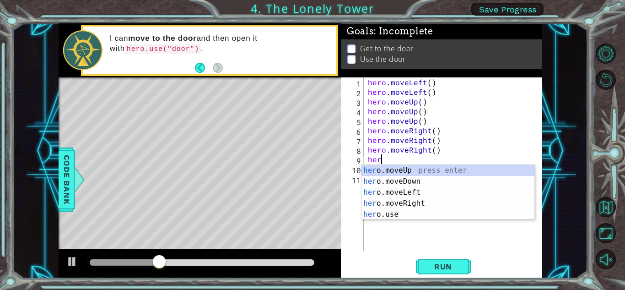
scroll to position [0, 0]
type textarea "h"
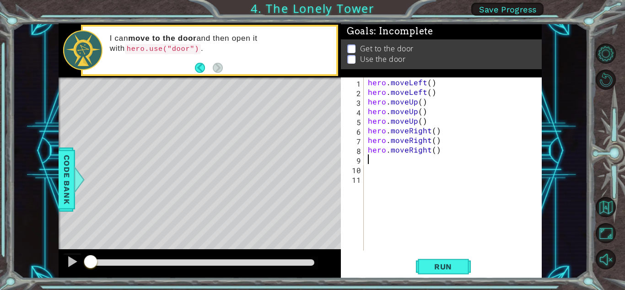
drag, startPoint x: 230, startPoint y: 263, endPoint x: 68, endPoint y: 236, distance: 164.8
click at [68, 236] on div "methods hero moveDown(steps) moveUp(steps) moveLeft(steps) moveRight(steps) use…" at bounding box center [301, 150] width 484 height 255
click at [442, 258] on button "Run" at bounding box center [443, 266] width 55 height 20
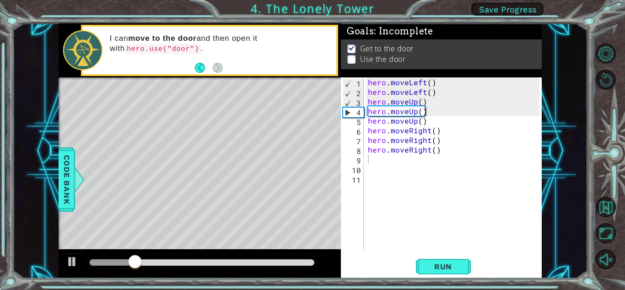
click at [356, 55] on li "Use the door" at bounding box center [443, 60] width 190 height 11
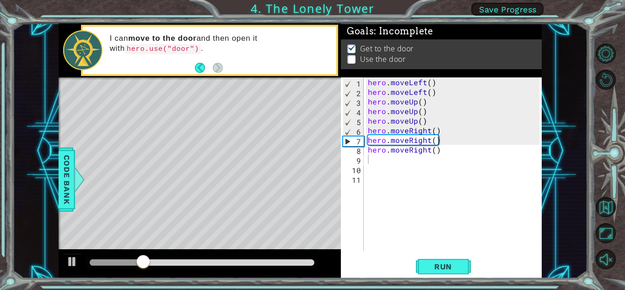
click at [265, 96] on div "Level Map" at bounding box center [270, 212] width 423 height 270
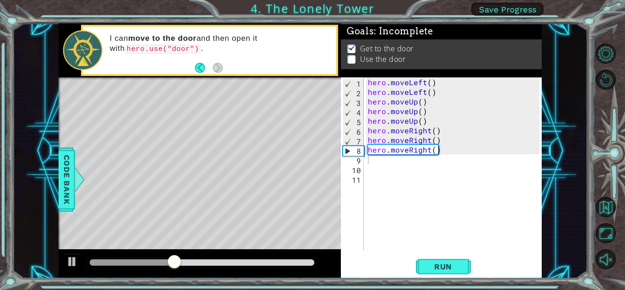
click at [257, 100] on div "Level Map" at bounding box center [270, 212] width 423 height 270
drag, startPoint x: 241, startPoint y: 141, endPoint x: 242, endPoint y: 130, distance: 11.0
click at [242, 131] on div "Level Map" at bounding box center [270, 212] width 423 height 270
click at [364, 162] on div "1 2 3 4 5 6 7 8 9 10 11 hero . moveLeft ( ) hero . moveLeft ( ) hero . moveUp (…" at bounding box center [440, 163] width 199 height 173
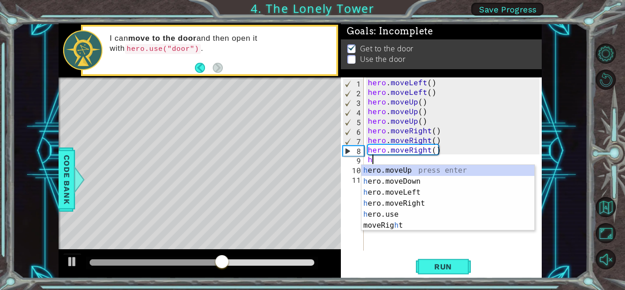
type textarea "h"
click at [396, 168] on div "h ero.moveUp press enter h ero.moveDown press enter h ero.moveLeft press enter …" at bounding box center [448, 209] width 173 height 88
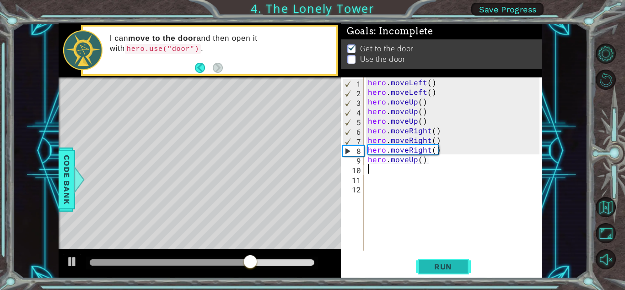
click at [437, 265] on span "Run" at bounding box center [443, 266] width 36 height 9
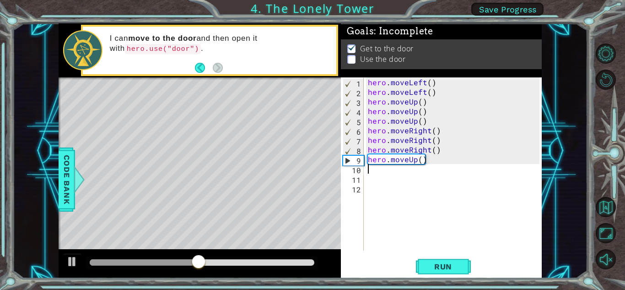
drag, startPoint x: 371, startPoint y: 167, endPoint x: 365, endPoint y: 167, distance: 5.5
click at [365, 167] on div "1 2 3 4 5 6 7 8 9 10 11 12 hero . moveLeft ( ) hero . moveLeft ( ) hero . moveU…" at bounding box center [440, 163] width 199 height 173
type textarea "h"
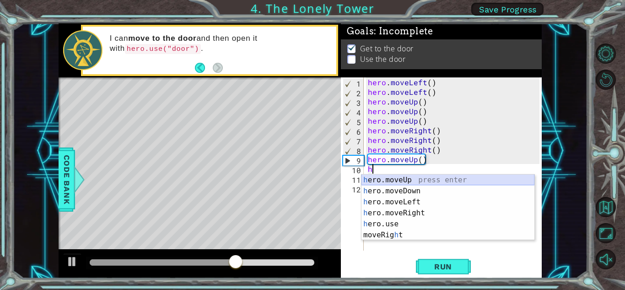
click at [400, 176] on div "h ero.moveUp press enter h ero.moveDown press enter h ero.moveLeft press enter …" at bounding box center [448, 218] width 173 height 88
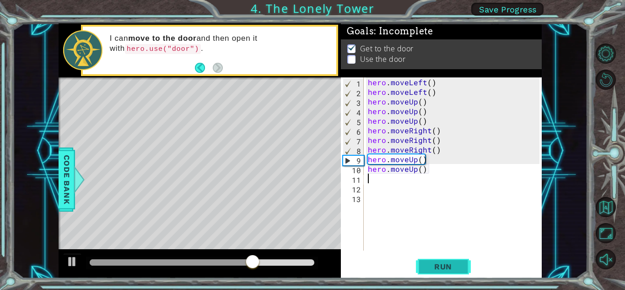
click at [436, 269] on span "Run" at bounding box center [443, 266] width 36 height 9
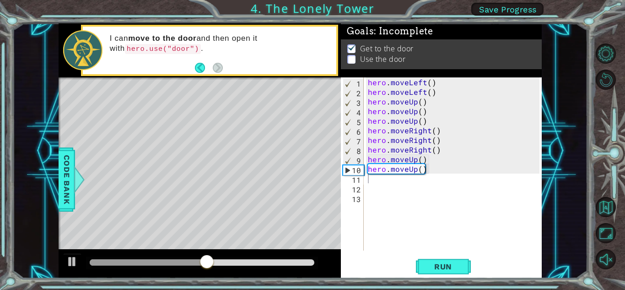
drag, startPoint x: 288, startPoint y: 120, endPoint x: 256, endPoint y: 115, distance: 31.9
click at [257, 115] on div "Level Map" at bounding box center [270, 212] width 423 height 270
click at [256, 115] on div "Level Map" at bounding box center [270, 212] width 423 height 270
click at [252, 109] on div "Level Map" at bounding box center [270, 212] width 423 height 270
click at [247, 108] on div "Level Map" at bounding box center [270, 212] width 423 height 270
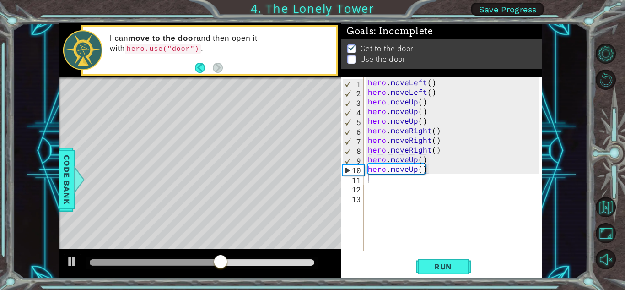
drag, startPoint x: 248, startPoint y: 108, endPoint x: 348, endPoint y: 115, distance: 101.0
click at [248, 108] on div "Level Map" at bounding box center [270, 212] width 423 height 270
click at [353, 56] on p at bounding box center [352, 60] width 8 height 9
click at [353, 55] on p at bounding box center [352, 59] width 8 height 9
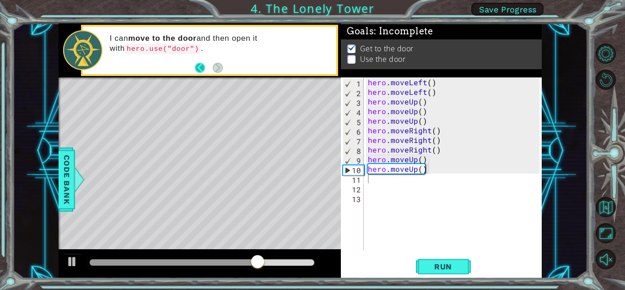
click at [201, 71] on button "Back" at bounding box center [204, 68] width 18 height 10
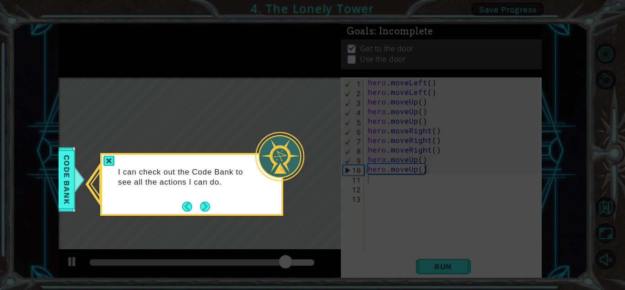
click at [110, 155] on header at bounding box center [191, 157] width 179 height 4
click at [201, 206] on button "Next" at bounding box center [205, 206] width 10 height 10
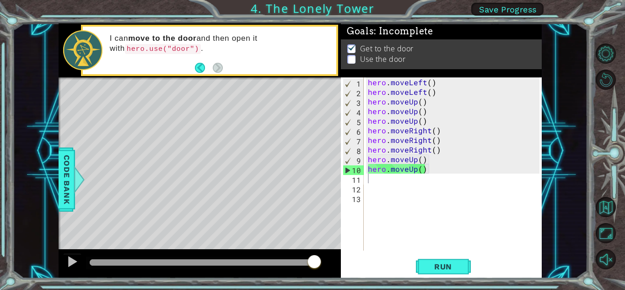
drag, startPoint x: 63, startPoint y: 170, endPoint x: 89, endPoint y: 179, distance: 28.1
click at [89, 179] on div "methods hero moveDown(steps) moveUp(steps) moveLeft(steps) moveRight(steps) use…" at bounding box center [301, 150] width 484 height 255
click at [259, 207] on div "Level Map" at bounding box center [270, 212] width 423 height 270
click at [260, 206] on div "Level Map" at bounding box center [270, 212] width 423 height 270
click at [262, 206] on div "Level Map" at bounding box center [270, 212] width 423 height 270
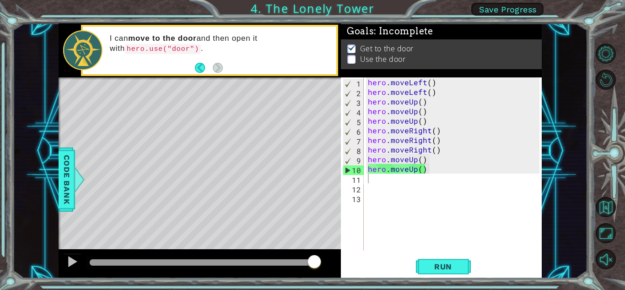
click at [292, 203] on div "Level Map" at bounding box center [270, 212] width 423 height 270
drag, startPoint x: 375, startPoint y: 38, endPoint x: 356, endPoint y: 62, distance: 30.6
click at [359, 68] on div "Get to the door Use the door" at bounding box center [441, 55] width 201 height 30
click at [353, 63] on p at bounding box center [352, 67] width 8 height 9
click at [365, 51] on p "Get to the door" at bounding box center [387, 50] width 54 height 10
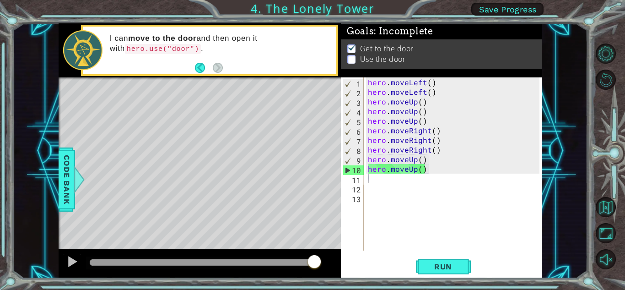
drag, startPoint x: 365, startPoint y: 51, endPoint x: 359, endPoint y: 49, distance: 6.2
click at [366, 51] on p "Get to the door" at bounding box center [387, 50] width 54 height 10
drag, startPoint x: 359, startPoint y: 49, endPoint x: 357, endPoint y: 63, distance: 13.5
click at [358, 60] on ul "Get to the door Use the door" at bounding box center [441, 54] width 193 height 21
click at [357, 63] on div "Get to the door Use the door" at bounding box center [441, 55] width 201 height 30
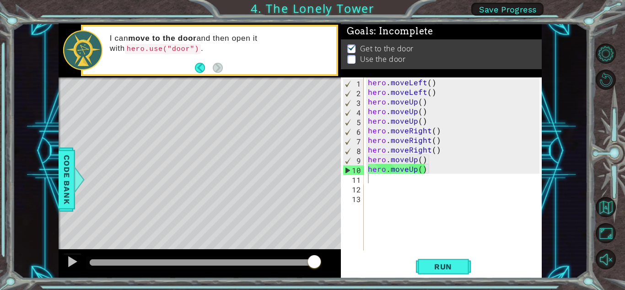
click at [355, 61] on li "Use the door" at bounding box center [443, 66] width 190 height 11
click at [355, 60] on p at bounding box center [352, 60] width 8 height 9
click at [354, 55] on p at bounding box center [352, 59] width 8 height 9
click at [599, 263] on button "Unmute" at bounding box center [606, 259] width 20 height 20
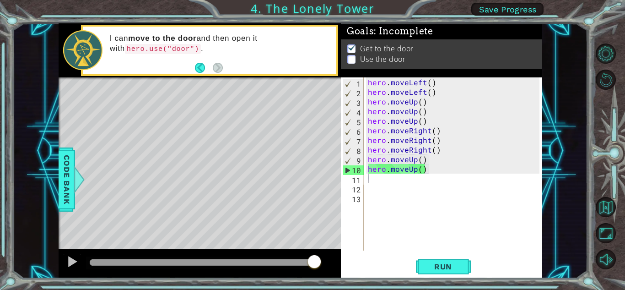
click at [336, 52] on div "I can move to the door and then open it with hero.use("door") ." at bounding box center [219, 50] width 233 height 43
click at [369, 182] on div "hero . moveLeft ( ) hero . moveLeft ( ) hero . moveUp ( ) hero . moveUp ( ) her…" at bounding box center [455, 173] width 178 height 192
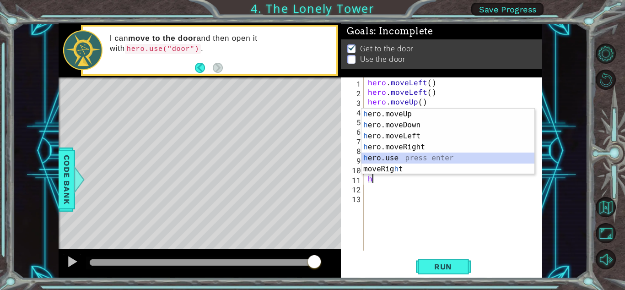
click at [400, 157] on div "h ero.moveUp press enter h ero.moveDown press enter h ero.moveLeft press enter …" at bounding box center [448, 153] width 173 height 88
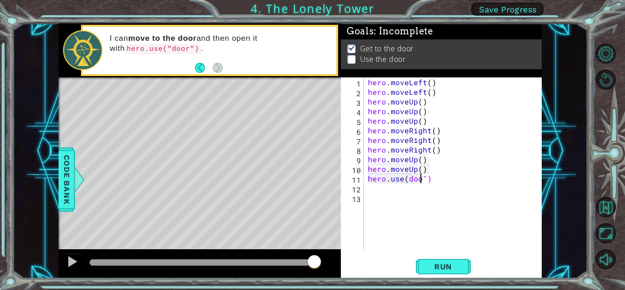
scroll to position [0, 3]
click at [447, 263] on span "Run" at bounding box center [443, 266] width 36 height 9
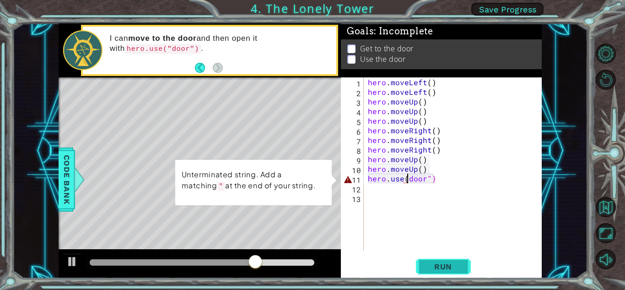
scroll to position [0, 3]
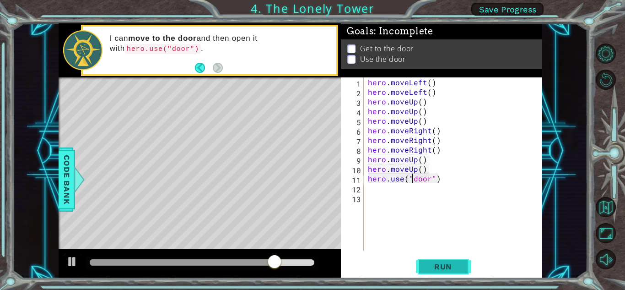
click at [452, 258] on button "Run" at bounding box center [443, 266] width 55 height 20
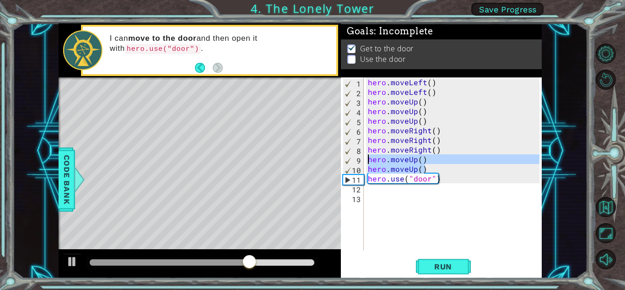
drag, startPoint x: 435, startPoint y: 166, endPoint x: 357, endPoint y: 163, distance: 78.3
click at [357, 163] on div "hero.use("door") 1 2 3 4 5 6 7 8 9 10 11 12 13 hero . moveLeft ( ) hero . moveL…" at bounding box center [440, 163] width 199 height 173
type textarea "hero.moveUp() hero.moveUp()"
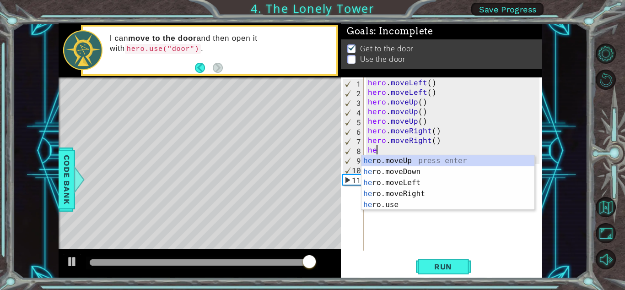
type textarea "h"
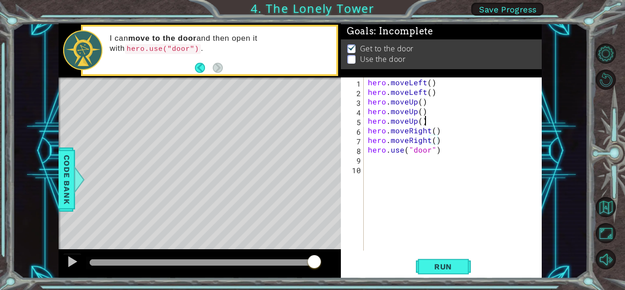
click at [434, 123] on div "hero . moveLeft ( ) hero . moveLeft ( ) hero . moveUp ( ) hero . moveUp ( ) her…" at bounding box center [455, 173] width 178 height 192
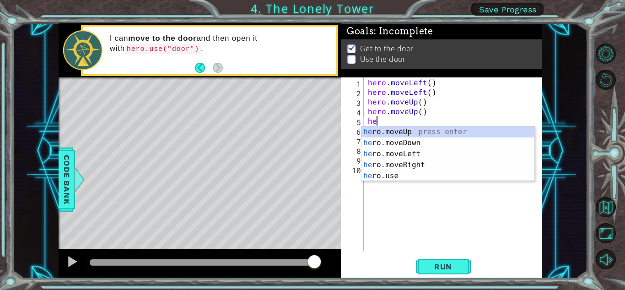
type textarea "h"
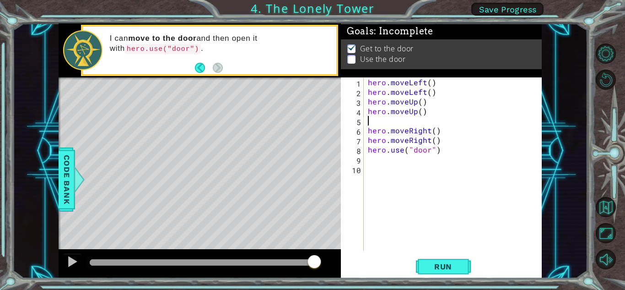
type textarea "hero.moveUp()"
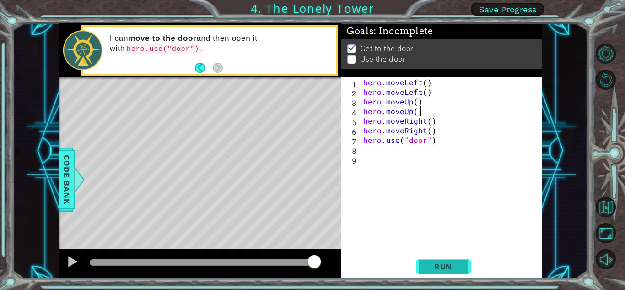
click at [448, 264] on span "Run" at bounding box center [443, 266] width 36 height 9
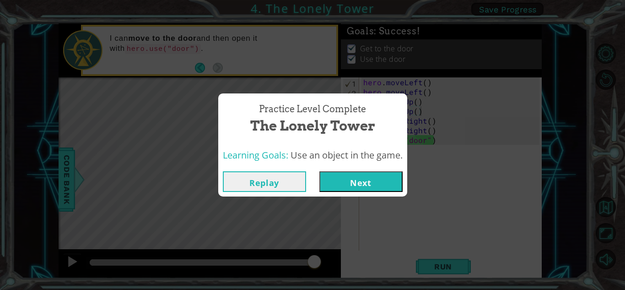
click at [385, 185] on button "Next" at bounding box center [361, 181] width 83 height 21
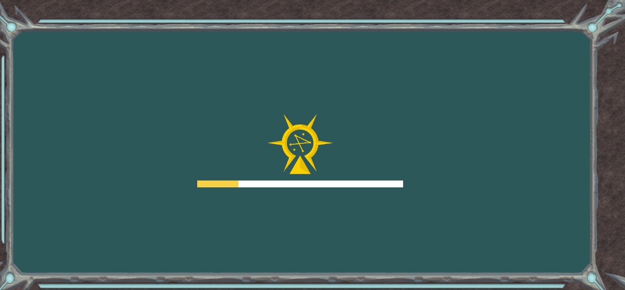
click at [384, 184] on div at bounding box center [300, 183] width 206 height 7
click at [410, 179] on div "Goals Error loading from server. Try refreshing the page. You'll need to join a…" at bounding box center [312, 145] width 625 height 290
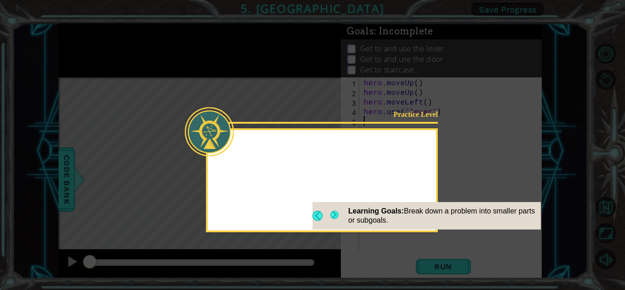
click at [449, 196] on icon at bounding box center [312, 145] width 625 height 290
click at [334, 211] on button "Next" at bounding box center [334, 216] width 9 height 10
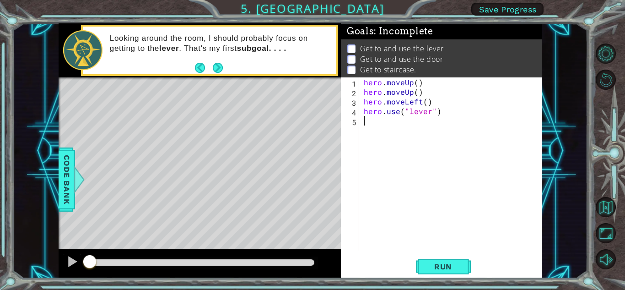
type textarea "h"
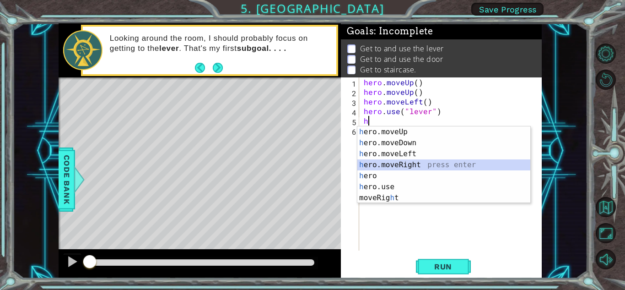
click at [399, 161] on div "h ero.moveUp press enter h ero.moveDown press enter h ero.moveLeft press enter …" at bounding box center [444, 175] width 173 height 99
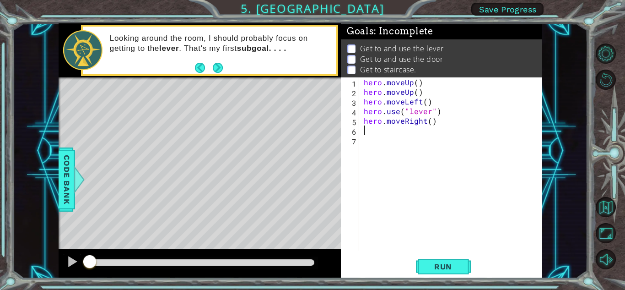
type textarea "h"
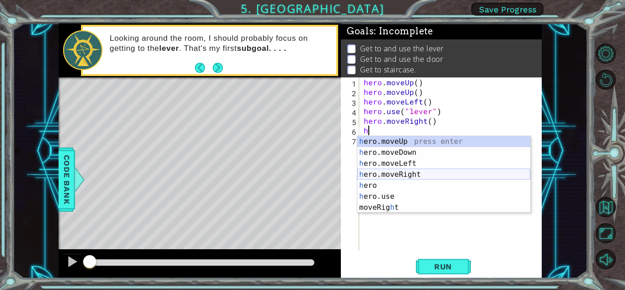
click at [408, 171] on div "h ero.moveUp press enter h ero.moveDown press enter h ero.moveLeft press enter …" at bounding box center [444, 185] width 173 height 99
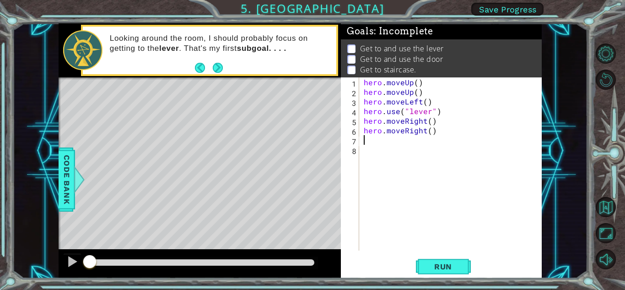
type textarea "h"
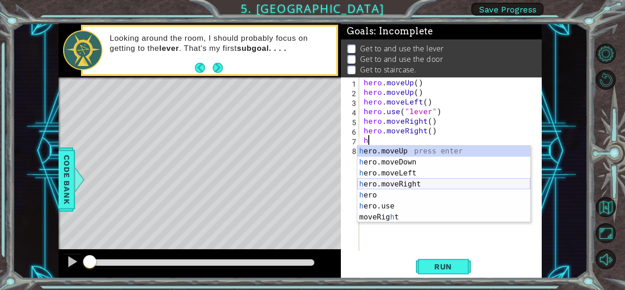
click at [408, 185] on div "h ero.moveUp press enter h ero.moveDown press enter h ero.moveLeft press enter …" at bounding box center [444, 195] width 173 height 99
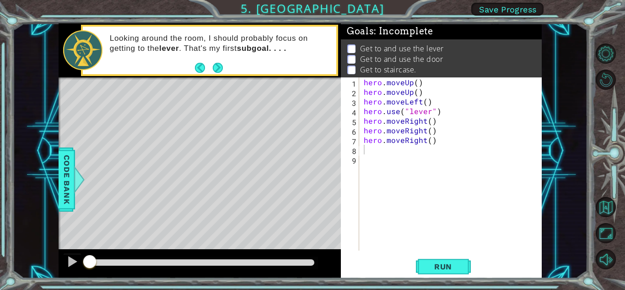
drag, startPoint x: 609, startPoint y: 263, endPoint x: 620, endPoint y: 262, distance: 11.1
click at [620, 262] on div at bounding box center [612, 156] width 28 height 232
click at [364, 152] on div "hero . moveUp ( ) hero . moveUp ( ) hero . moveLeft ( ) hero . use ( "lever" ) …" at bounding box center [453, 173] width 182 height 192
click at [364, 150] on div "hero . moveUp ( ) hero . moveUp ( ) hero . moveLeft ( ) hero . use ( "lever" ) …" at bounding box center [453, 173] width 182 height 192
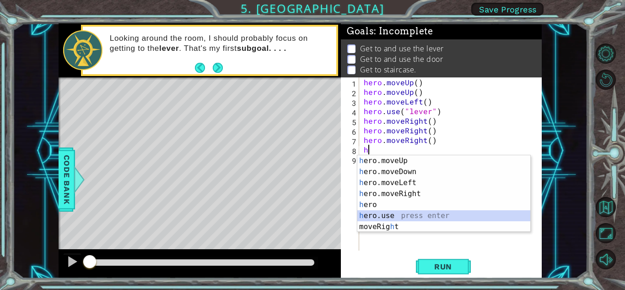
click at [386, 213] on div "h ero.moveUp press enter h ero.moveDown press enter h ero.moveLeft press enter …" at bounding box center [444, 204] width 173 height 99
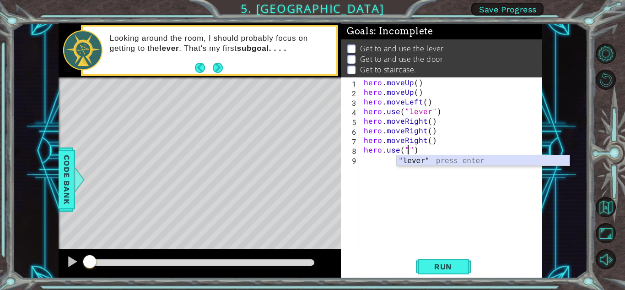
click at [440, 160] on div "" lever" press enter" at bounding box center [483, 171] width 173 height 33
type textarea "hero.use("lever")"
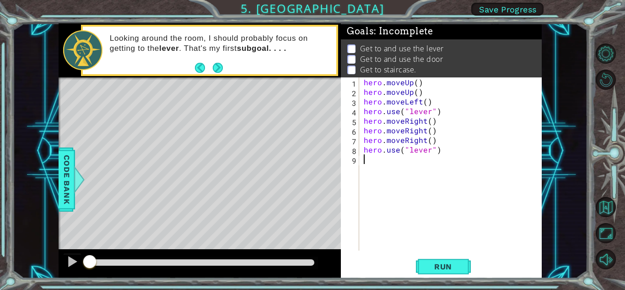
click at [367, 162] on div "hero . moveUp ( ) hero . moveUp ( ) hero . moveLeft ( ) hero . use ( "lever" ) …" at bounding box center [453, 173] width 182 height 192
type textarea "h"
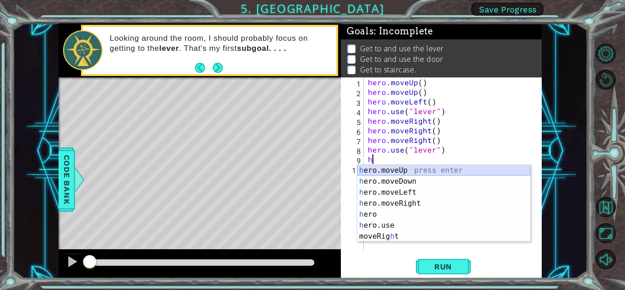
click at [411, 167] on div "h ero.moveUp press enter h ero.moveDown press enter h ero.moveLeft press enter …" at bounding box center [444, 214] width 173 height 99
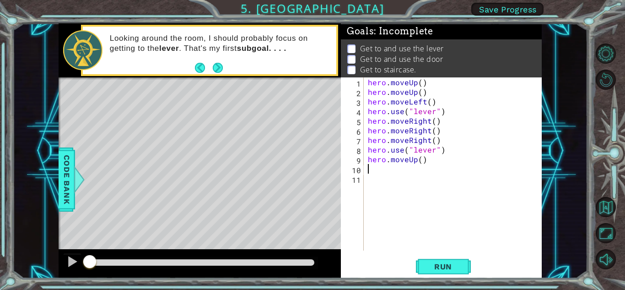
type textarea "h"
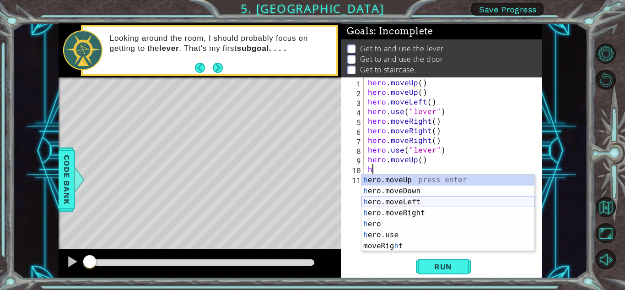
click at [408, 199] on div "h ero.moveUp press enter h ero.moveDown press enter h ero.moveLeft press enter …" at bounding box center [448, 223] width 173 height 99
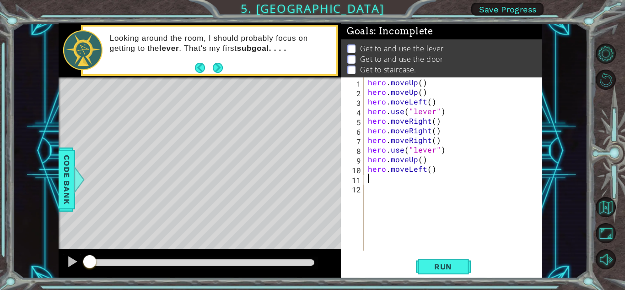
click at [371, 179] on div "hero . moveUp ( ) hero . moveUp ( ) hero . moveLeft ( ) hero . use ( "lever" ) …" at bounding box center [455, 173] width 178 height 192
type textarea "h"
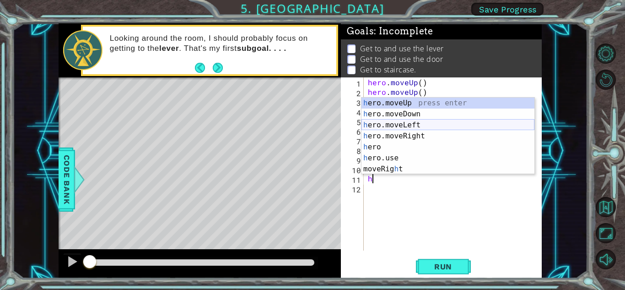
click at [416, 125] on div "h ero.moveUp press enter h ero.moveDown press enter h ero.moveLeft press enter …" at bounding box center [448, 147] width 173 height 99
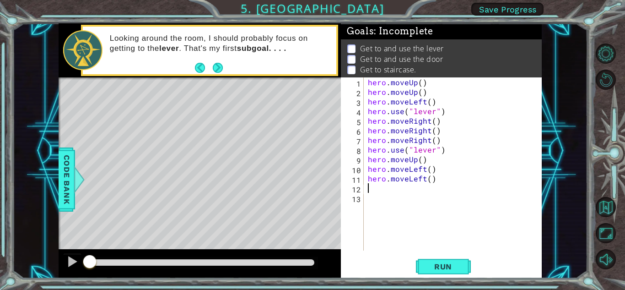
type textarea "h"
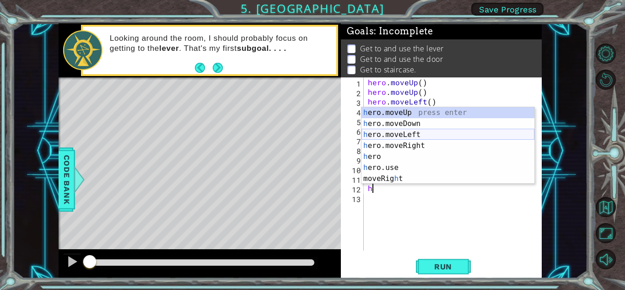
click at [420, 132] on div "h ero.moveUp press enter h ero.moveDown press enter h ero.moveLeft press enter …" at bounding box center [448, 156] width 173 height 99
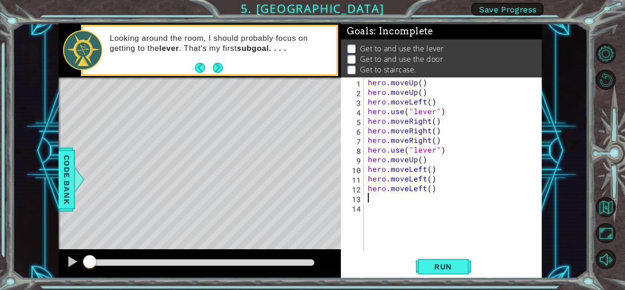
type textarea "h"
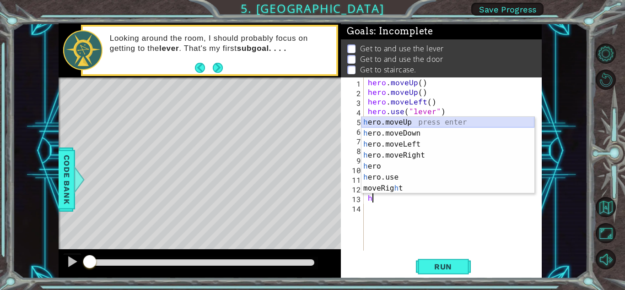
click at [403, 121] on div "h ero.moveUp press enter h ero.moveDown press enter h ero.moveLeft press enter …" at bounding box center [448, 166] width 173 height 99
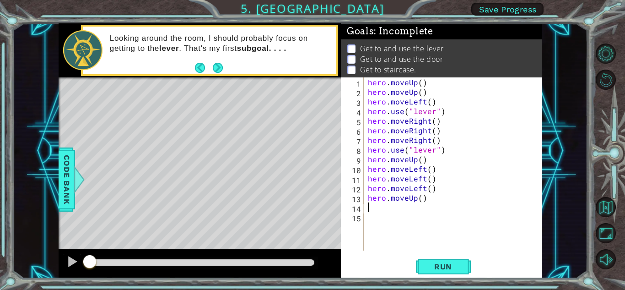
click at [375, 212] on div "hero . moveUp ( ) hero . moveUp ( ) hero . moveLeft ( ) hero . use ( "lever" ) …" at bounding box center [455, 173] width 178 height 192
click at [371, 206] on div "hero . moveUp ( ) hero . moveUp ( ) hero . moveLeft ( ) hero . use ( "lever" ) …" at bounding box center [455, 173] width 178 height 192
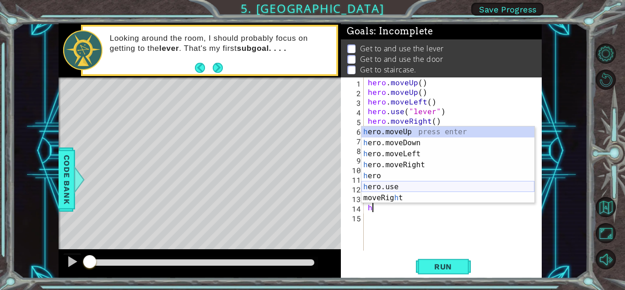
click at [391, 187] on div "h ero.moveUp press enter h ero.moveDown press enter h ero.moveLeft press enter …" at bounding box center [448, 175] width 173 height 99
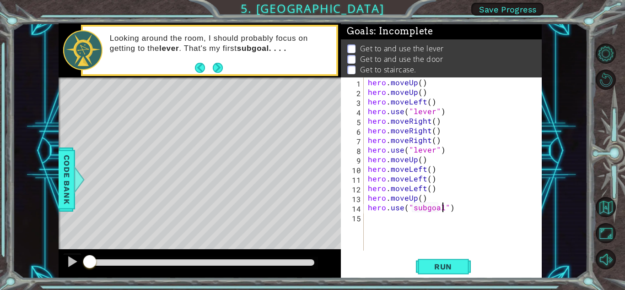
scroll to position [0, 5]
click at [437, 267] on span "Run" at bounding box center [443, 266] width 36 height 9
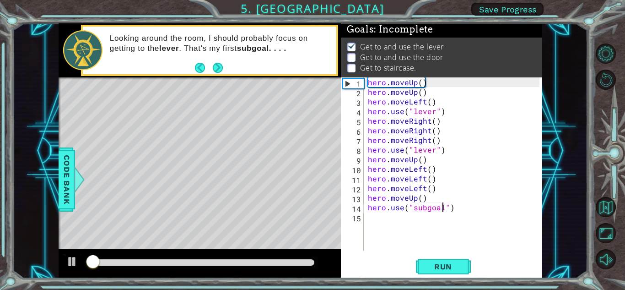
scroll to position [7, 0]
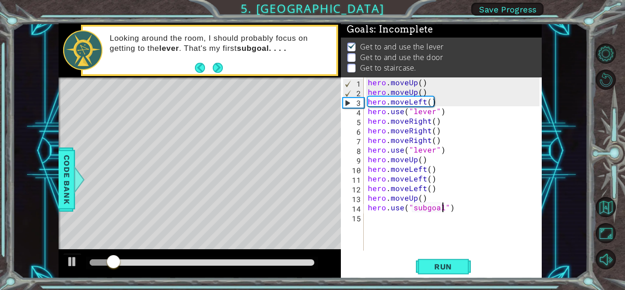
click at [433, 149] on div "hero . moveUp ( ) hero . moveUp ( ) hero . moveLeft ( ) hero . use ( "lever" ) …" at bounding box center [455, 173] width 178 height 192
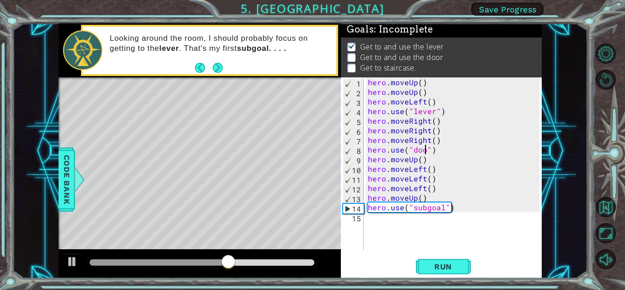
scroll to position [0, 3]
type textarea "hero.use("door")"
click at [415, 225] on div "hero . moveUp ( ) hero . moveUp ( ) hero . moveLeft ( ) hero . use ( "lever" ) …" at bounding box center [455, 173] width 178 height 192
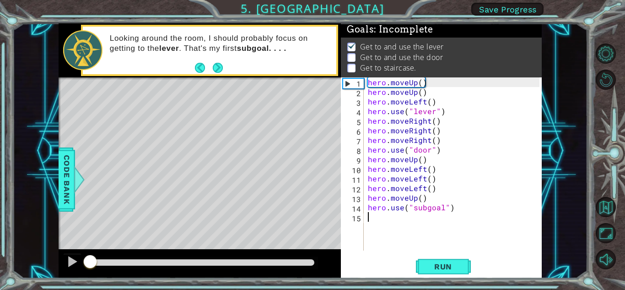
drag, startPoint x: 260, startPoint y: 260, endPoint x: 55, endPoint y: 232, distance: 206.6
click at [54, 229] on div "1 ההההההההההההההההההההההההההההההההההההההההההההההההההההההההההההההההההההההההההההה…" at bounding box center [300, 150] width 576 height 255
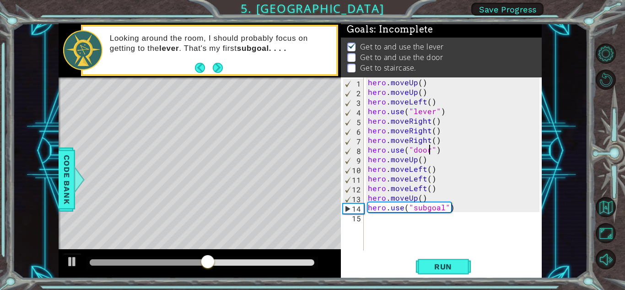
click at [429, 151] on div "hero . moveUp ( ) hero . moveUp ( ) hero . moveLeft ( ) hero . use ( "lever" ) …" at bounding box center [455, 173] width 178 height 192
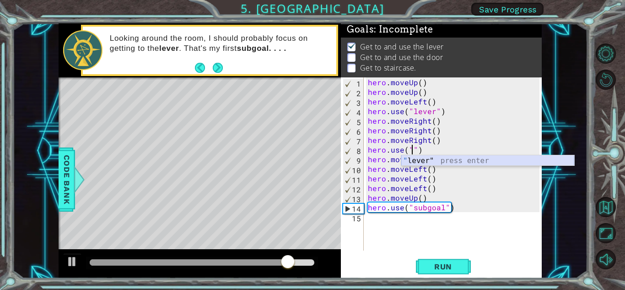
click at [449, 158] on div "" lever" press enter" at bounding box center [488, 171] width 173 height 33
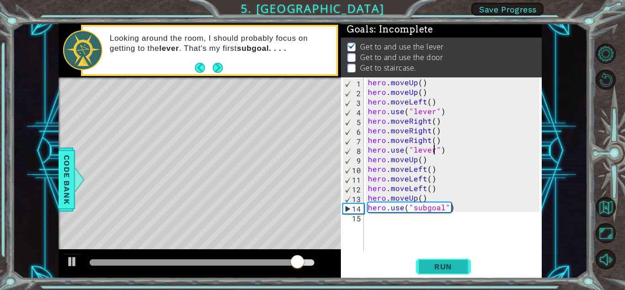
click at [439, 267] on span "Run" at bounding box center [443, 266] width 36 height 9
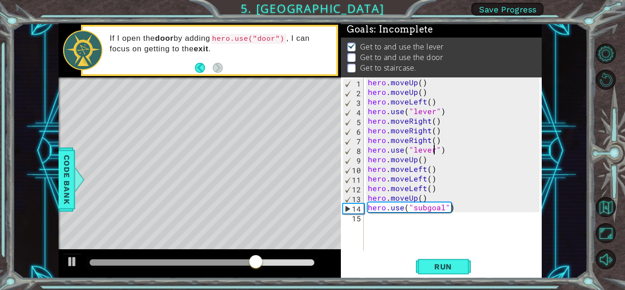
click at [434, 150] on div "hero . moveUp ( ) hero . moveUp ( ) hero . moveLeft ( ) hero . use ( "lever" ) …" at bounding box center [455, 173] width 178 height 192
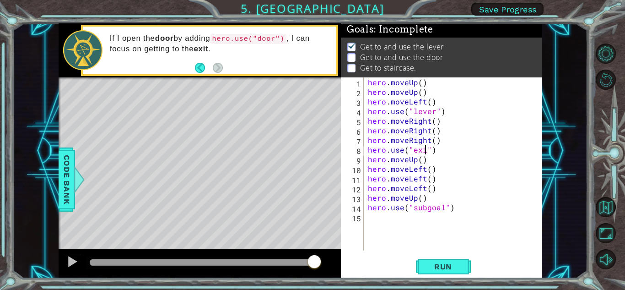
scroll to position [0, 4]
click at [453, 262] on span "Run" at bounding box center [443, 266] width 36 height 9
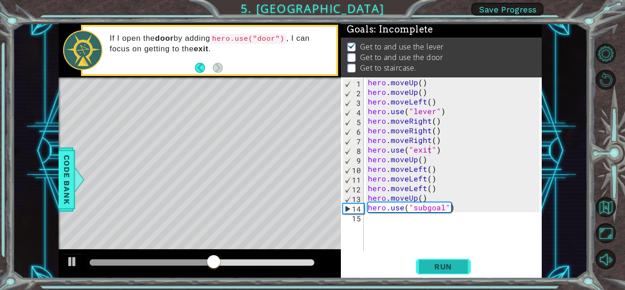
click at [430, 263] on span "Run" at bounding box center [443, 266] width 36 height 9
click at [353, 53] on p at bounding box center [352, 57] width 8 height 9
click at [350, 64] on p at bounding box center [352, 68] width 8 height 9
click at [429, 149] on div "hero . moveUp ( ) hero . moveUp ( ) hero . moveLeft ( ) hero . use ( "lever" ) …" at bounding box center [455, 173] width 178 height 192
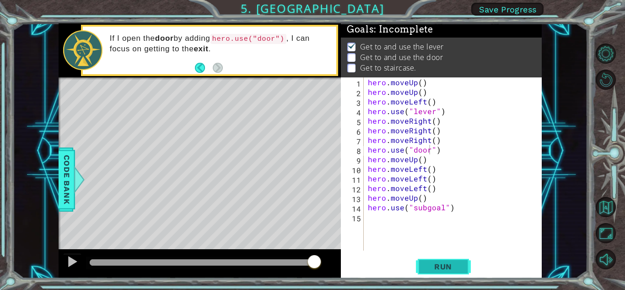
click at [451, 264] on span "Run" at bounding box center [443, 266] width 36 height 9
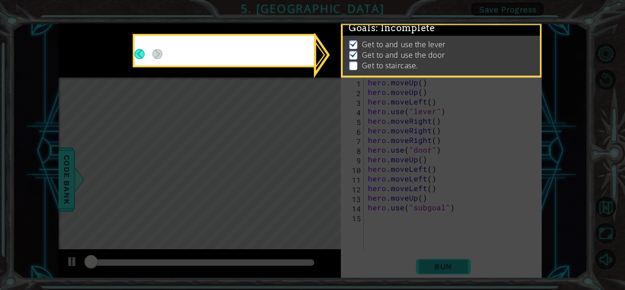
scroll to position [7, 0]
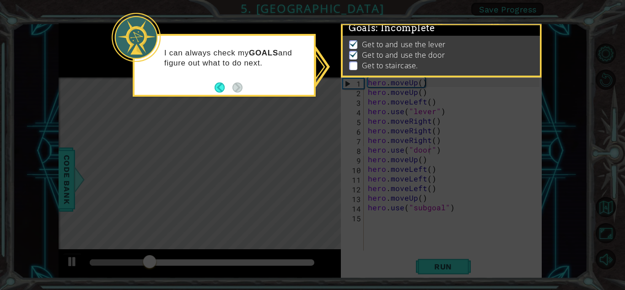
click at [354, 60] on li "Get to staircase." at bounding box center [442, 65] width 187 height 11
click at [353, 60] on li "Get to staircase." at bounding box center [442, 65] width 187 height 11
click at [350, 61] on p at bounding box center [353, 65] width 8 height 9
click at [355, 61] on p at bounding box center [353, 65] width 8 height 9
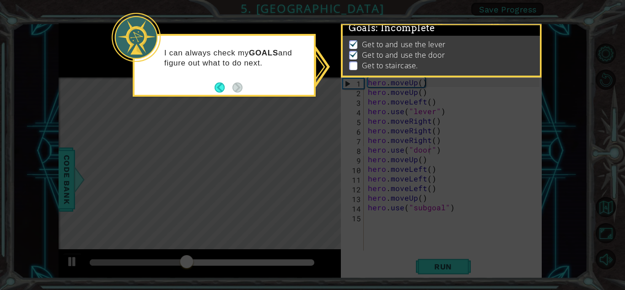
drag, startPoint x: 311, startPoint y: 117, endPoint x: 307, endPoint y: 125, distance: 8.6
click at [308, 124] on icon at bounding box center [312, 145] width 625 height 290
click at [306, 187] on icon at bounding box center [312, 145] width 625 height 290
click at [306, 188] on icon at bounding box center [312, 145] width 625 height 290
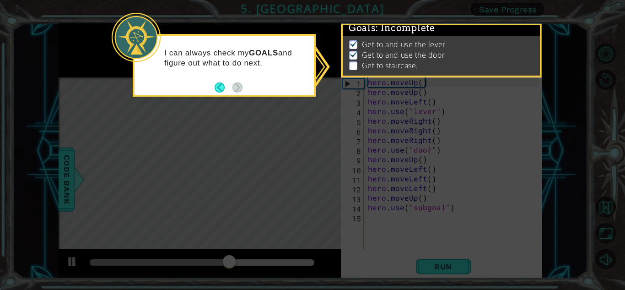
click at [218, 81] on footer at bounding box center [229, 88] width 28 height 14
click at [220, 83] on footer at bounding box center [229, 88] width 28 height 14
click at [220, 86] on button "Back" at bounding box center [224, 87] width 18 height 10
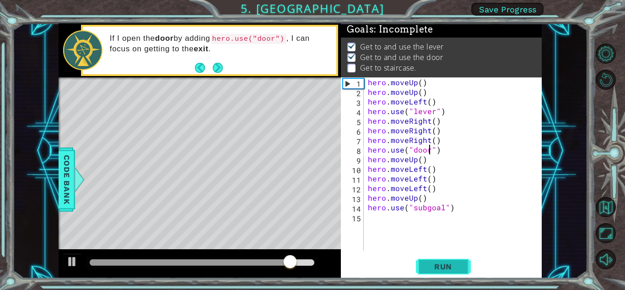
click at [445, 264] on span "Run" at bounding box center [443, 266] width 36 height 9
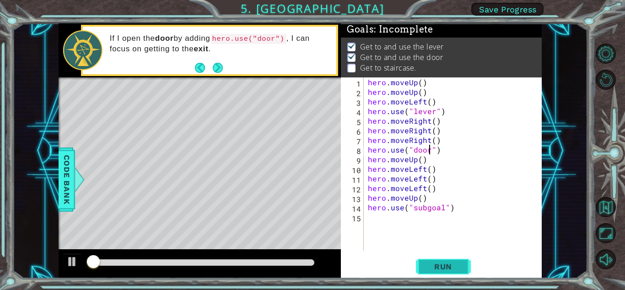
scroll to position [7, 0]
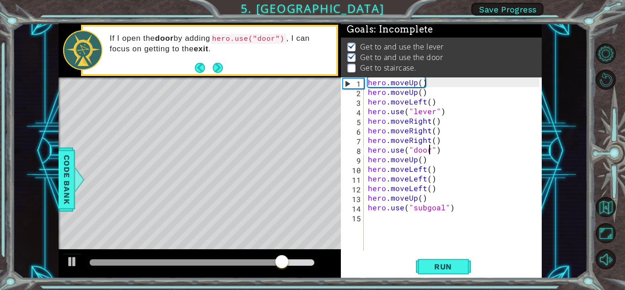
click at [420, 162] on div "hero . moveUp ( ) hero . moveUp ( ) hero . moveLeft ( ) hero . use ( "lever" ) …" at bounding box center [455, 173] width 178 height 192
click at [408, 163] on div "hero . moveUp ( ) hero . moveUp ( ) hero . moveLeft ( ) hero . use ( "lever" ) …" at bounding box center [455, 173] width 178 height 192
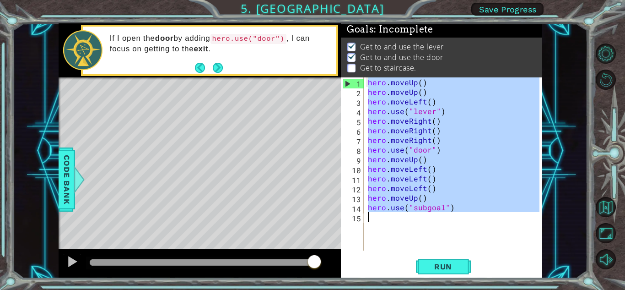
drag, startPoint x: 358, startPoint y: 83, endPoint x: 366, endPoint y: 220, distance: 137.1
click at [366, 220] on div "hero.moveUp() 1 2 3 4 5 6 7 8 9 10 11 12 13 14 15 hero . moveUp ( ) hero . move…" at bounding box center [440, 163] width 199 height 173
type textarea "hero.use("subgoal")"
click at [437, 264] on span "Run" at bounding box center [443, 266] width 36 height 9
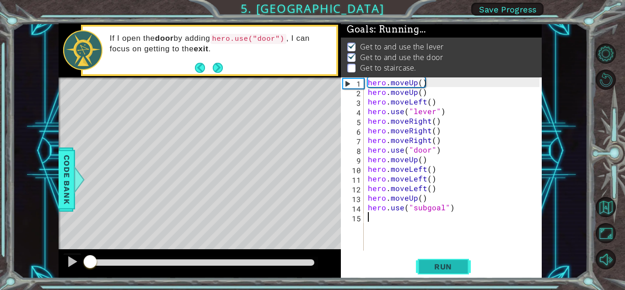
scroll to position [0, 0]
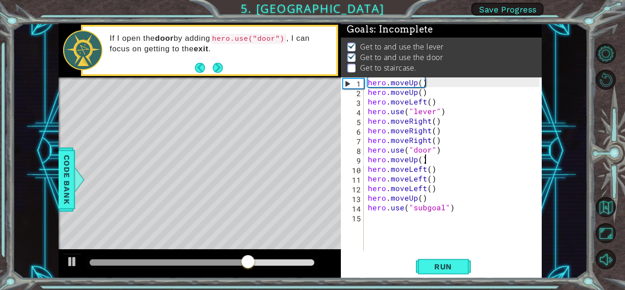
click at [426, 161] on div "hero . moveUp ( ) hero . moveUp ( ) hero . moveLeft ( ) hero . use ( "lever" ) …" at bounding box center [455, 173] width 178 height 192
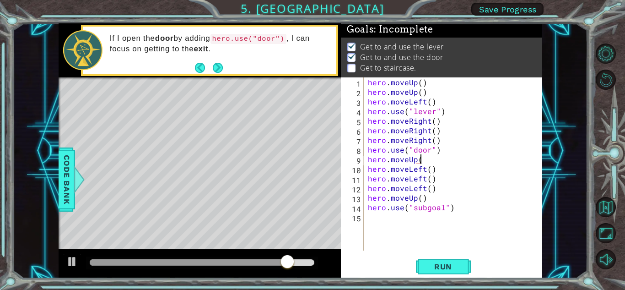
type textarea "h"
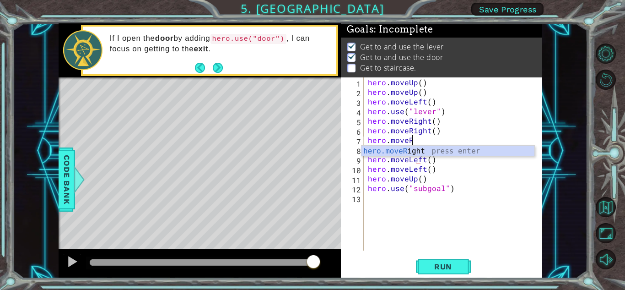
type textarea "h"
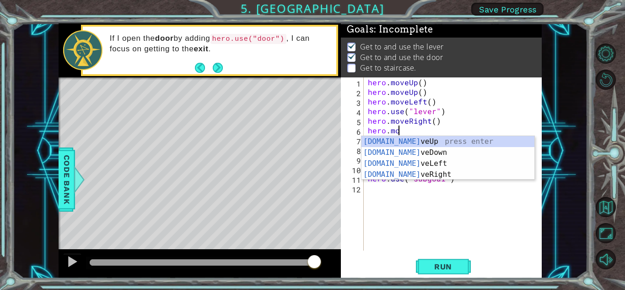
type textarea "h"
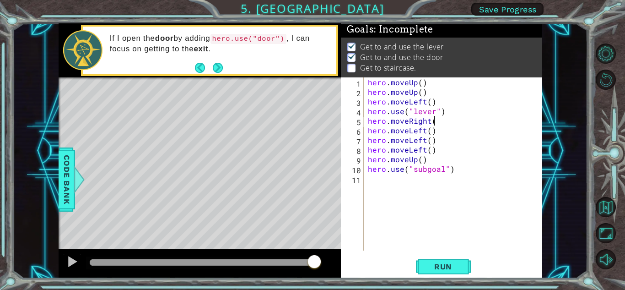
type textarea "h"
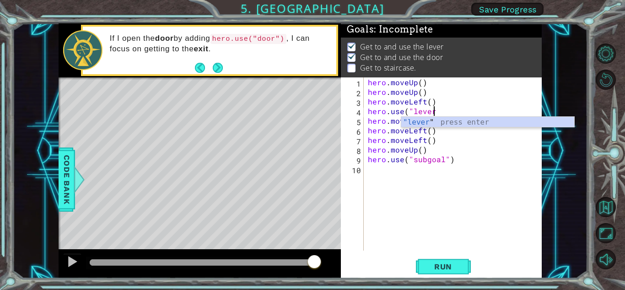
type textarea "h"
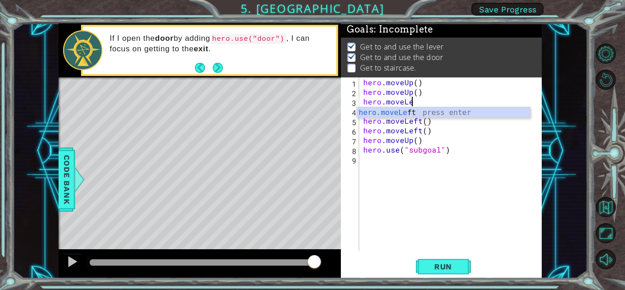
type textarea "h"
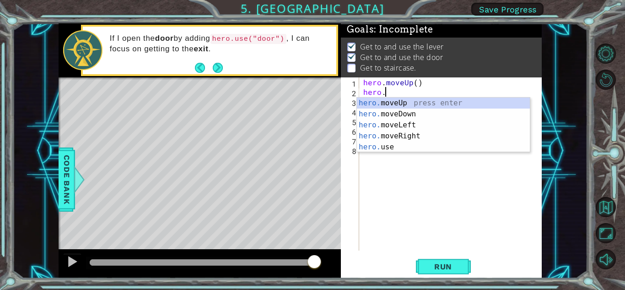
type textarea "h"
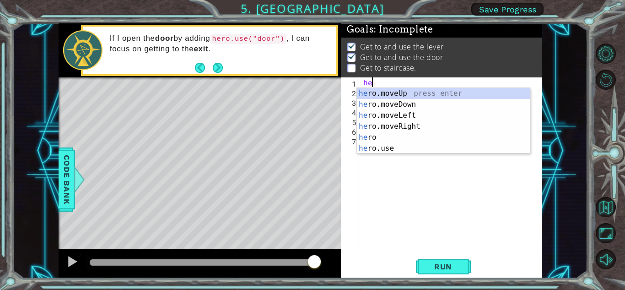
type textarea "h"
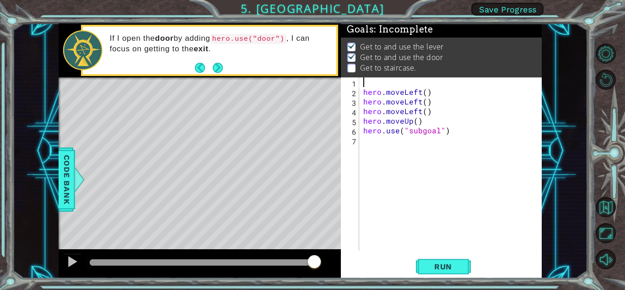
click at [451, 130] on div "hero . moveLeft ( ) hero . moveLeft ( ) hero . moveLeft ( ) hero . moveUp ( ) h…" at bounding box center [453, 173] width 182 height 192
type textarea "h"
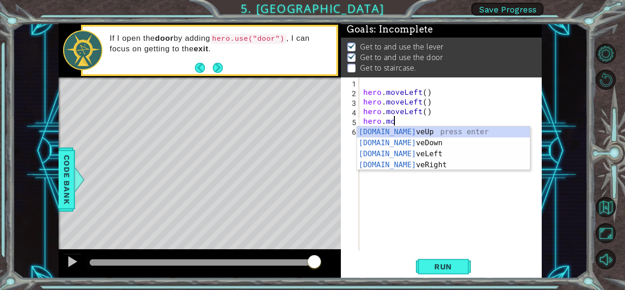
type textarea "h"
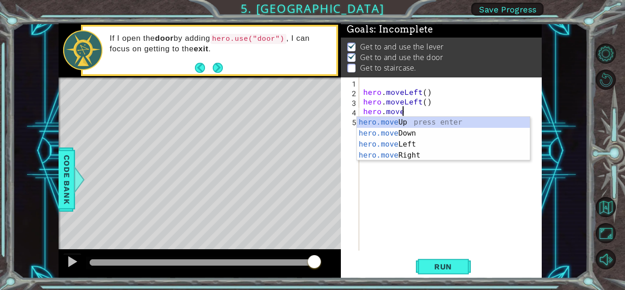
type textarea "h"
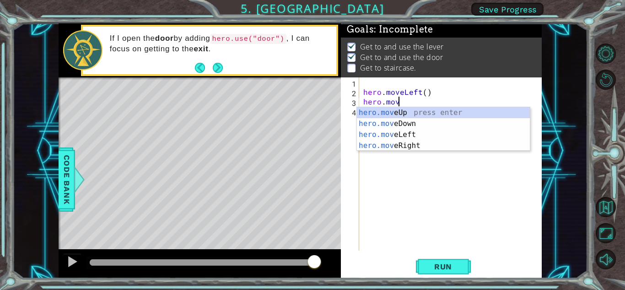
type textarea "h"
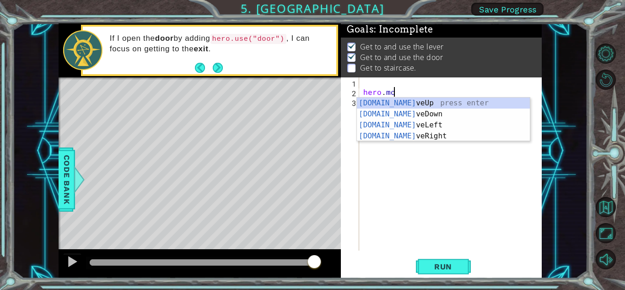
type textarea "h"
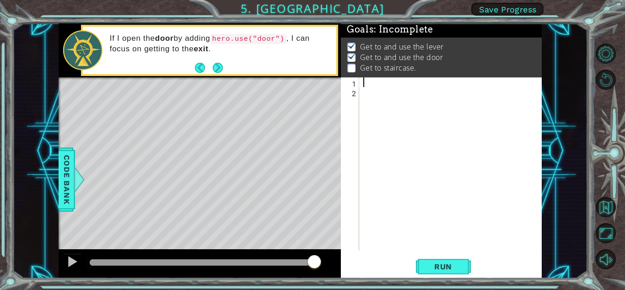
type textarea "h"
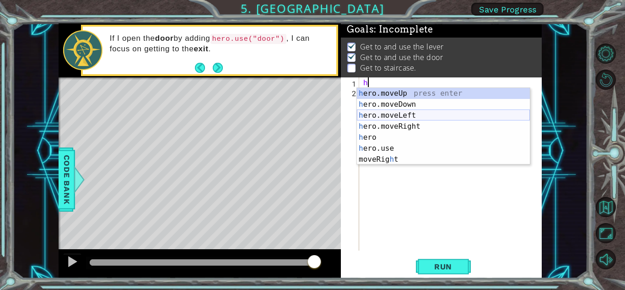
click at [386, 111] on div "h ero.moveUp press enter h ero.moveDown press enter h ero.moveLeft press enter …" at bounding box center [443, 137] width 173 height 99
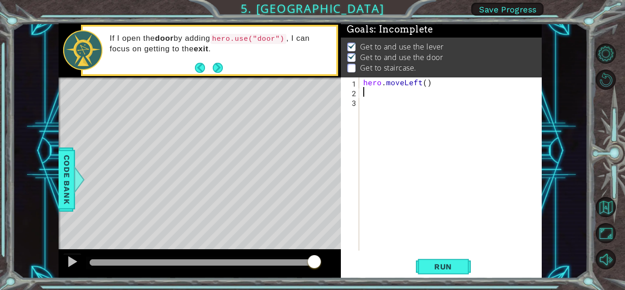
type textarea "h"
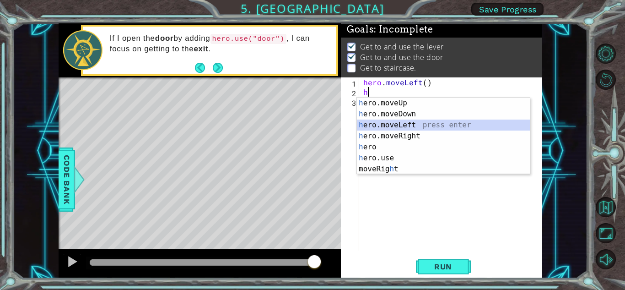
click at [403, 123] on div "h ero.moveUp press enter h ero.moveDown press enter h ero.moveLeft press enter …" at bounding box center [443, 147] width 173 height 99
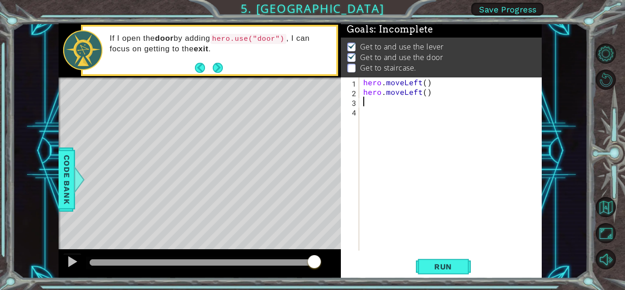
click at [366, 98] on div "hero . moveLeft ( ) hero . moveLeft ( )" at bounding box center [453, 173] width 182 height 192
type textarea "h"
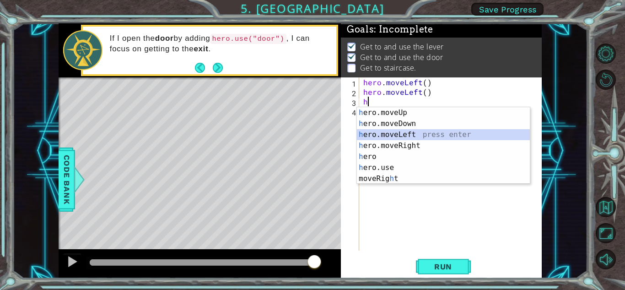
click at [414, 132] on div "h ero.moveUp press enter h ero.moveDown press enter h ero.moveLeft press enter …" at bounding box center [443, 156] width 173 height 99
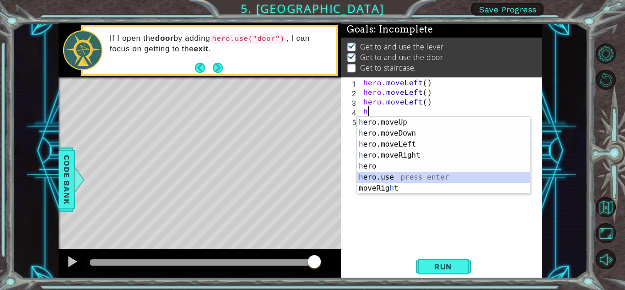
click at [400, 174] on div "h ero.moveUp press enter h ero.moveDown press enter h ero.moveLeft press enter …" at bounding box center [443, 166] width 173 height 99
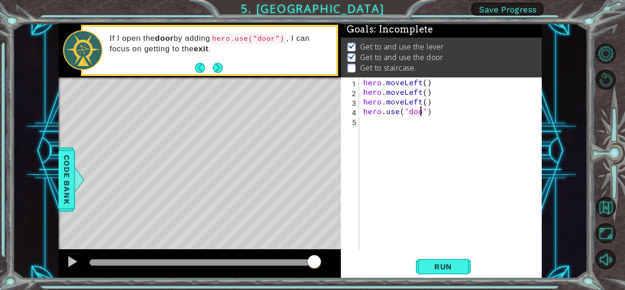
scroll to position [0, 4]
click at [443, 262] on span "Run" at bounding box center [443, 266] width 36 height 9
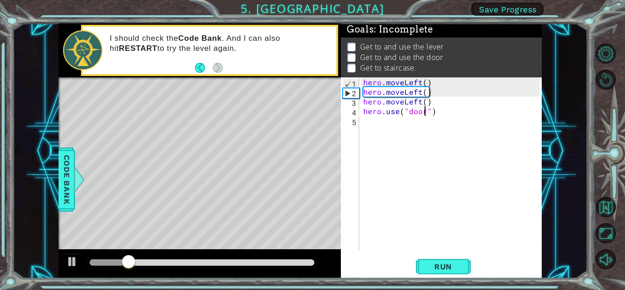
click at [59, 195] on div at bounding box center [60, 174] width 2 height 194
click at [65, 190] on span "Code Bank" at bounding box center [67, 180] width 15 height 56
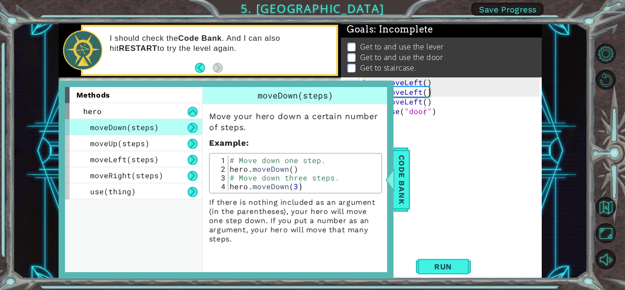
click at [196, 125] on button at bounding box center [193, 128] width 10 height 10
click at [196, 149] on div "moveUp(steps)" at bounding box center [133, 143] width 137 height 16
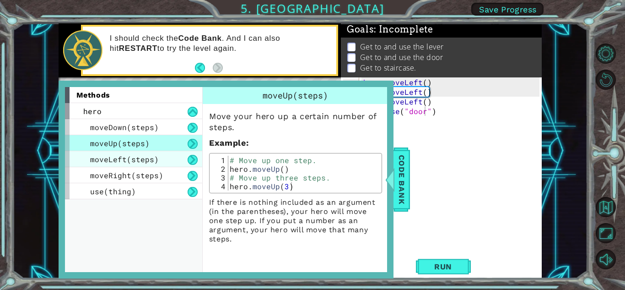
click at [184, 166] on div "moveLeft(steps)" at bounding box center [133, 159] width 137 height 16
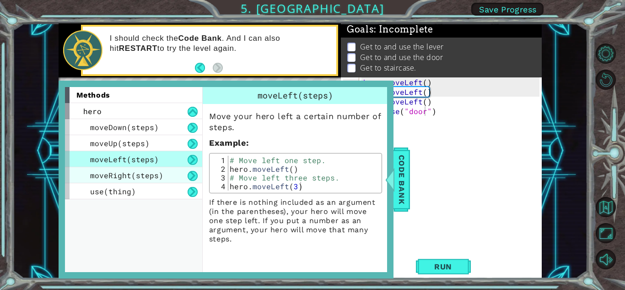
drag, startPoint x: 190, startPoint y: 169, endPoint x: 192, endPoint y: 182, distance: 12.7
click at [192, 182] on div "moveRight(steps)" at bounding box center [133, 175] width 137 height 16
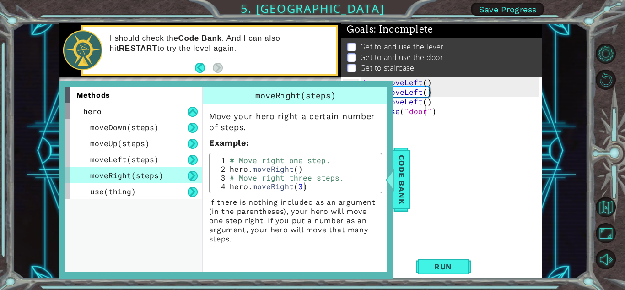
click at [193, 183] on div "moveRight(steps)" at bounding box center [133, 175] width 137 height 16
click at [196, 178] on button at bounding box center [193, 176] width 10 height 10
drag, startPoint x: 391, startPoint y: 193, endPoint x: 401, endPoint y: 193, distance: 9.2
click at [399, 193] on div "Code Bank" at bounding box center [402, 179] width 16 height 64
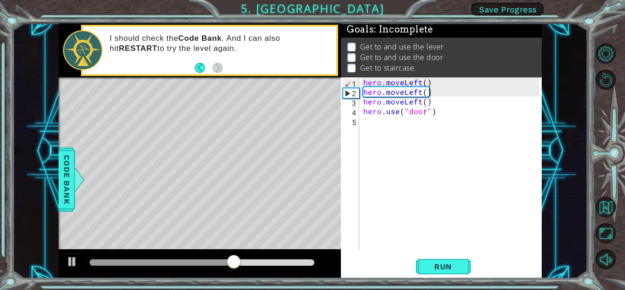
click at [435, 80] on div "hero . moveLeft ( ) hero . moveLeft ( ) hero . moveLeft ( ) hero . use ( "door"…" at bounding box center [453, 173] width 182 height 192
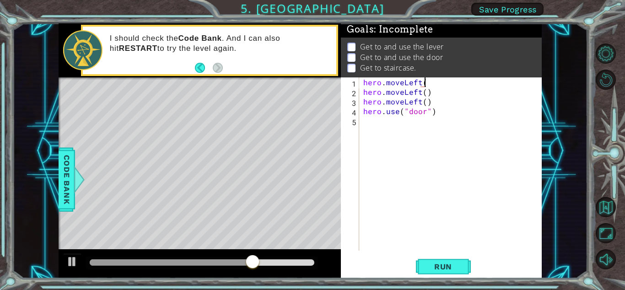
type textarea "h"
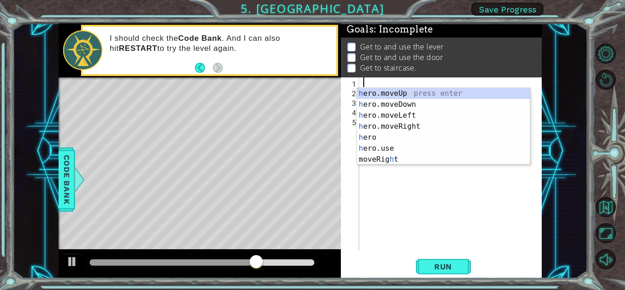
scroll to position [0, 0]
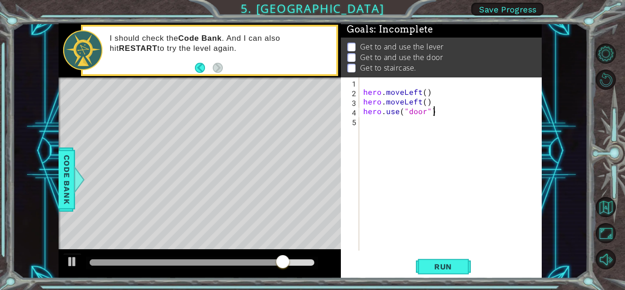
click at [436, 110] on div "hero . moveLeft ( ) hero . moveLeft ( ) hero . use ( "door" )" at bounding box center [453, 173] width 182 height 192
type textarea "h"
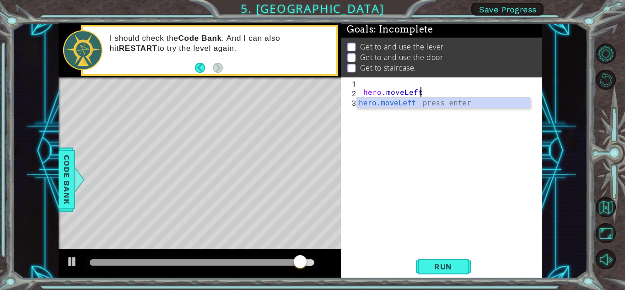
type textarea "h"
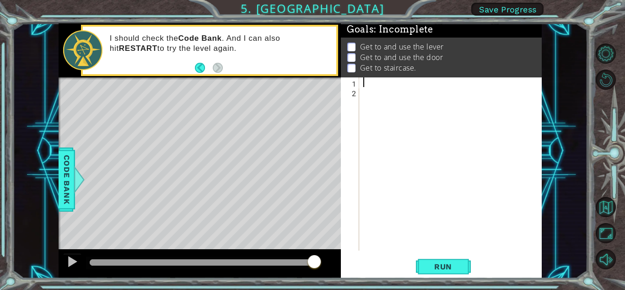
type textarea "h"
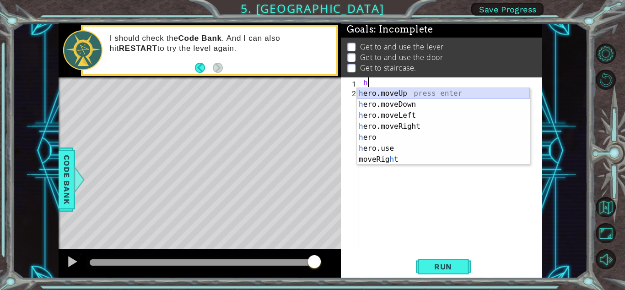
click at [419, 92] on div "h ero.moveUp press enter h ero.moveDown press enter h ero.moveLeft press enter …" at bounding box center [443, 137] width 173 height 99
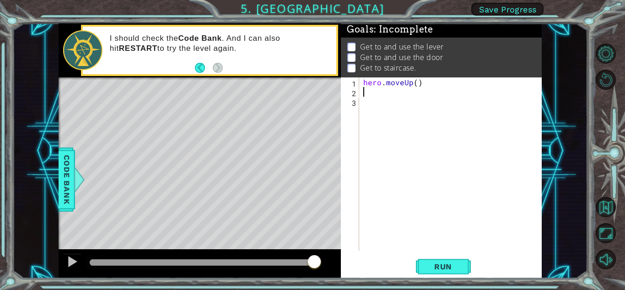
type textarea "h"
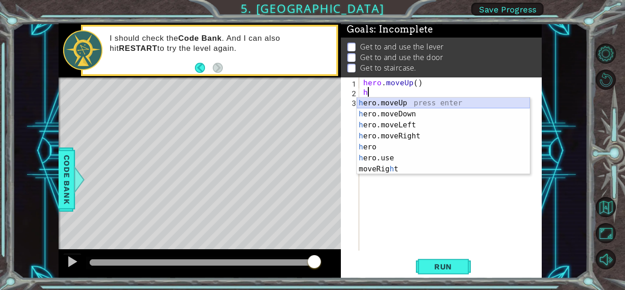
click at [401, 98] on div "h ero.moveUp press enter h ero.moveDown press enter h ero.moveLeft press enter …" at bounding box center [443, 147] width 173 height 99
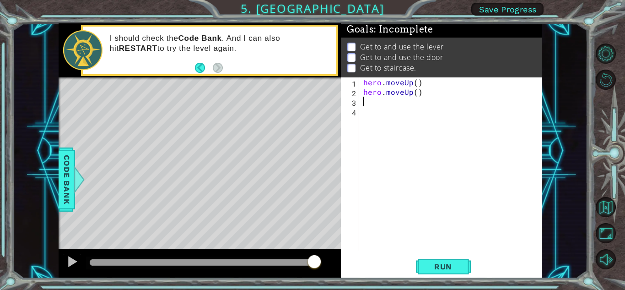
type textarea "h"
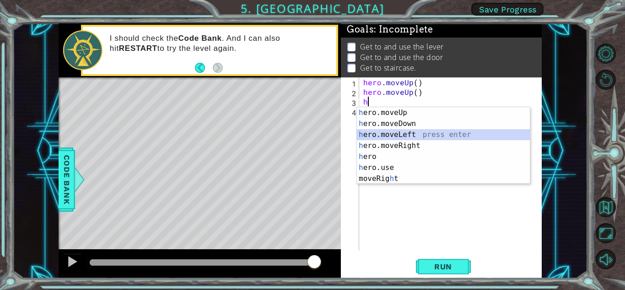
click at [418, 130] on div "h ero.moveUp press enter h ero.moveDown press enter h ero.moveLeft press enter …" at bounding box center [443, 156] width 173 height 99
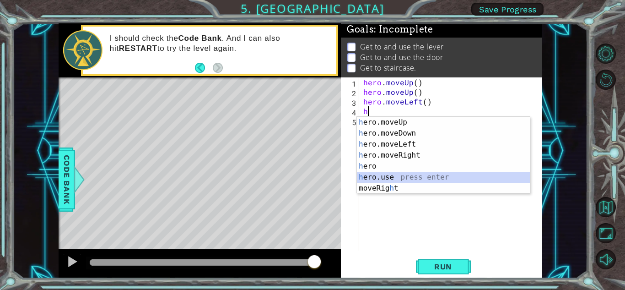
click at [408, 176] on div "h ero.moveUp press enter h ero.moveDown press enter h ero.moveLeft press enter …" at bounding box center [443, 166] width 173 height 99
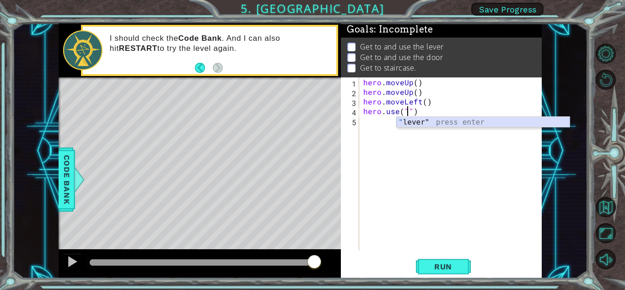
click at [430, 120] on div "" lever" press enter" at bounding box center [483, 133] width 173 height 33
type textarea "hero.use("lever")"
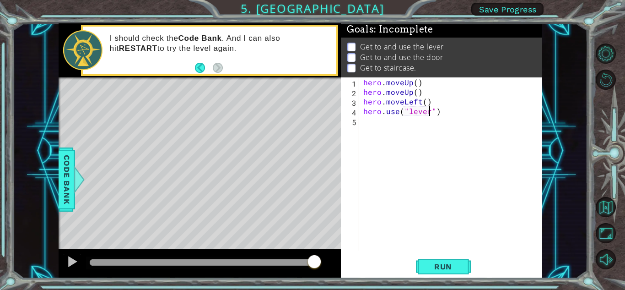
click at [366, 122] on div "hero . moveUp ( ) hero . moveUp ( ) hero . moveLeft ( ) hero . use ( "lever" )" at bounding box center [453, 173] width 182 height 192
type textarea "h"
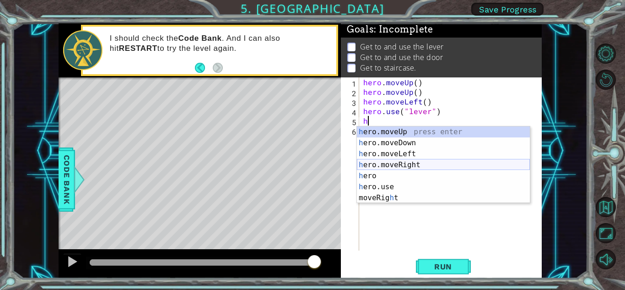
click at [406, 163] on div "h ero.moveUp press enter h ero.moveDown press enter h ero.moveLeft press enter …" at bounding box center [443, 175] width 173 height 99
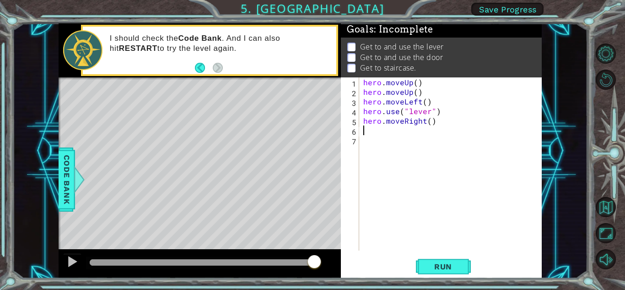
type textarea "h"
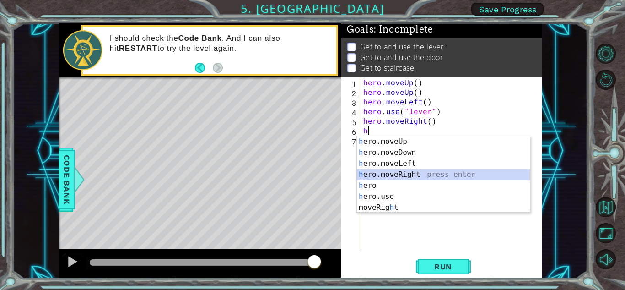
click at [390, 173] on div "h ero.moveUp press enter h ero.moveDown press enter h ero.moveLeft press enter …" at bounding box center [443, 185] width 173 height 99
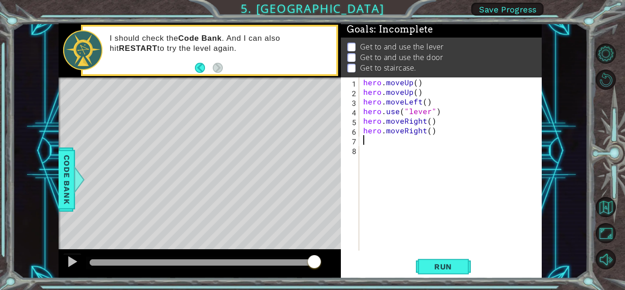
type textarea "h"
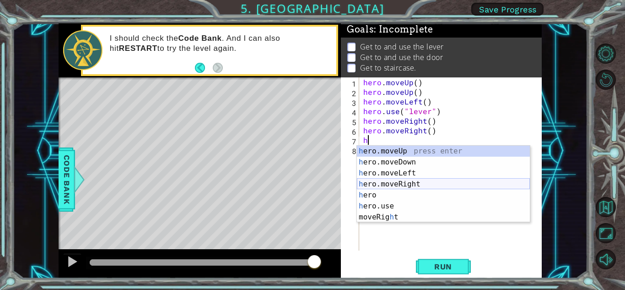
click at [401, 180] on div "h ero.moveUp press enter h ero.moveDown press enter h ero.moveLeft press enter …" at bounding box center [443, 195] width 173 height 99
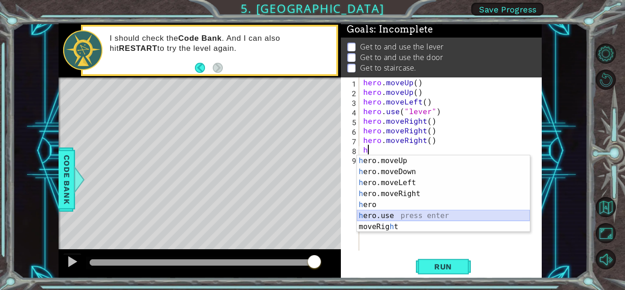
click at [390, 212] on div "h ero.moveUp press enter h ero.moveDown press enter h ero.moveLeft press enter …" at bounding box center [443, 204] width 173 height 99
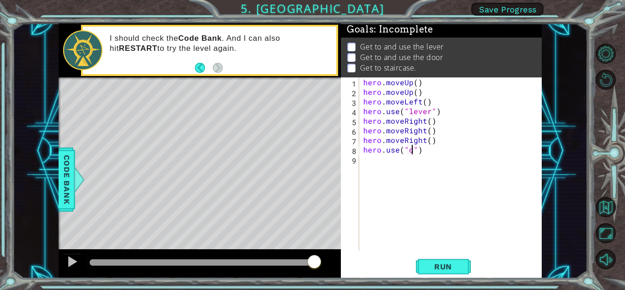
scroll to position [0, 3]
type textarea "hero.use("door")"
click at [367, 157] on div "hero . moveUp ( ) hero . moveUp ( ) hero . moveLeft ( ) hero . use ( "lever" ) …" at bounding box center [453, 173] width 182 height 192
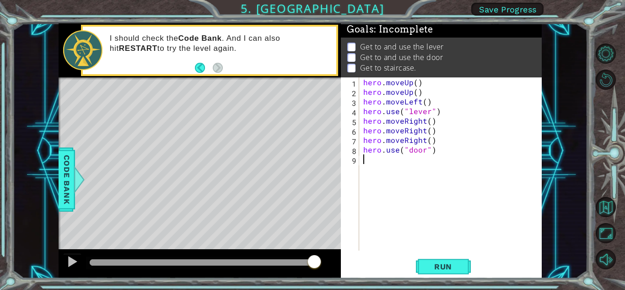
type textarea "h"
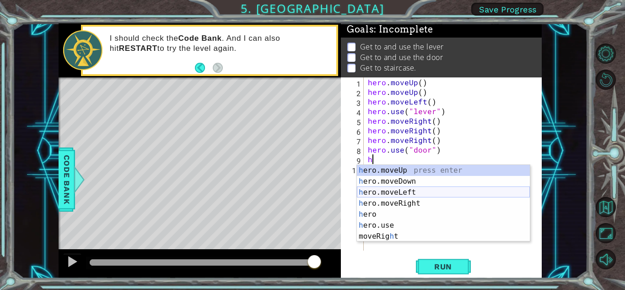
click at [404, 193] on div "h ero.moveUp press enter h ero.moveDown press enter h ero.moveLeft press enter …" at bounding box center [443, 214] width 173 height 99
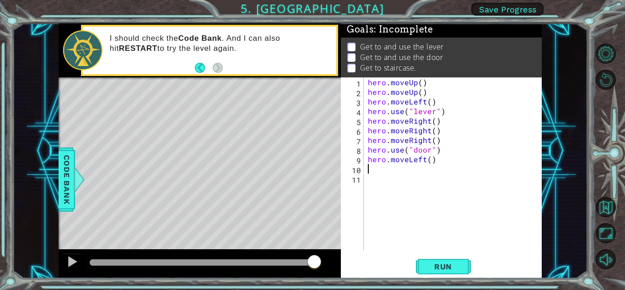
type textarea "h"
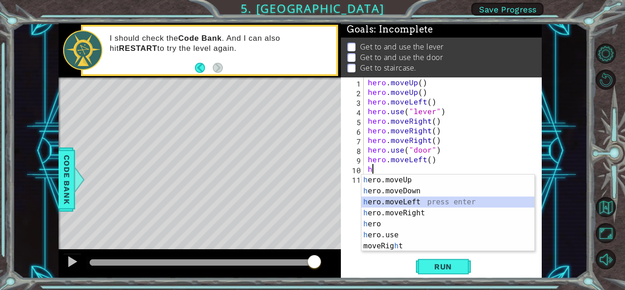
click at [408, 202] on div "h ero.moveUp press enter h ero.moveDown press enter h ero.moveLeft press enter …" at bounding box center [448, 223] width 173 height 99
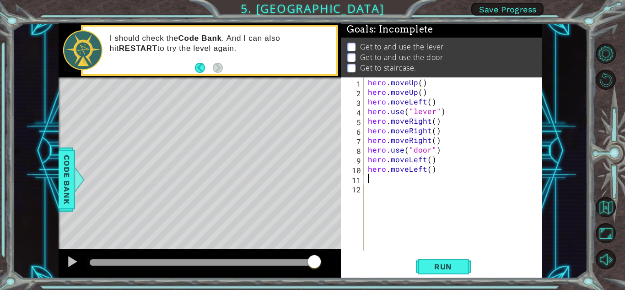
type textarea "h"
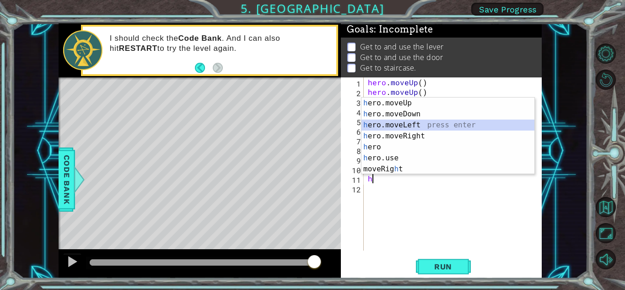
click at [400, 125] on div "h ero.moveUp press enter h ero.moveDown press enter h ero.moveLeft press enter …" at bounding box center [448, 147] width 173 height 99
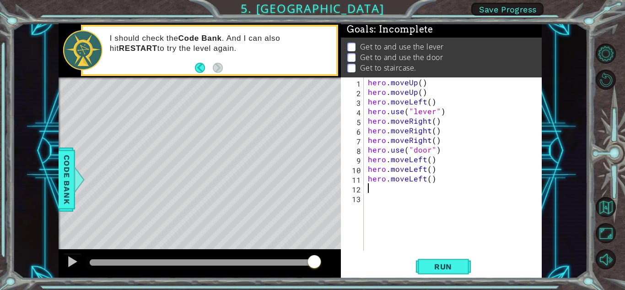
click at [377, 190] on div "hero . moveUp ( ) hero . moveUp ( ) hero . moveLeft ( ) hero . use ( "lever" ) …" at bounding box center [455, 173] width 178 height 192
click at [401, 107] on body "1 ההההההההההההההההההההההההההההההההההההההההההההההההההההההההההההההההההההההההההההה…" at bounding box center [312, 145] width 625 height 290
click at [374, 187] on div "hero . moveUp ( ) hero . moveUp ( ) hero . moveLeft ( ) hero . use ( "lever" ) …" at bounding box center [455, 173] width 178 height 192
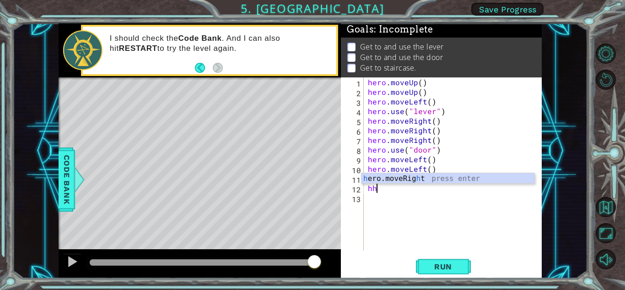
type textarea "h"
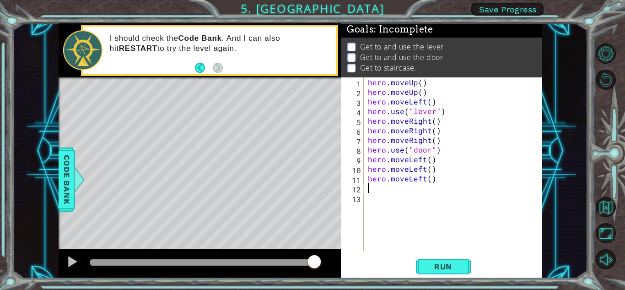
type textarea "h"
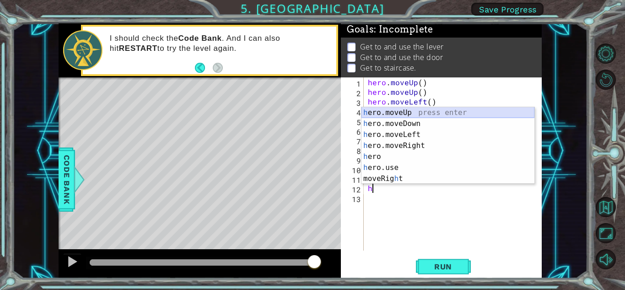
click at [378, 108] on div "h ero.moveUp press enter h ero.moveDown press enter h ero.moveLeft press enter …" at bounding box center [448, 156] width 173 height 99
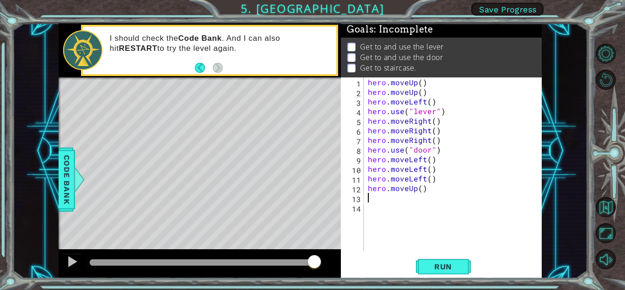
type textarea "h"
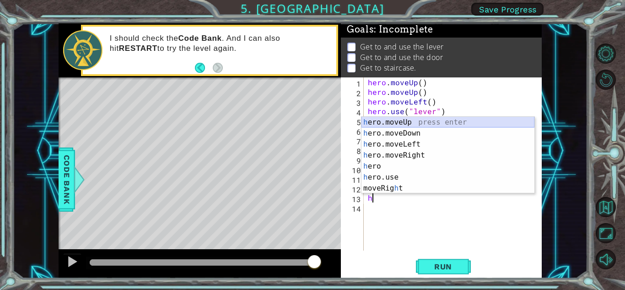
click at [399, 118] on div "h ero.moveUp press enter h ero.moveDown press enter h ero.moveLeft press enter …" at bounding box center [448, 166] width 173 height 99
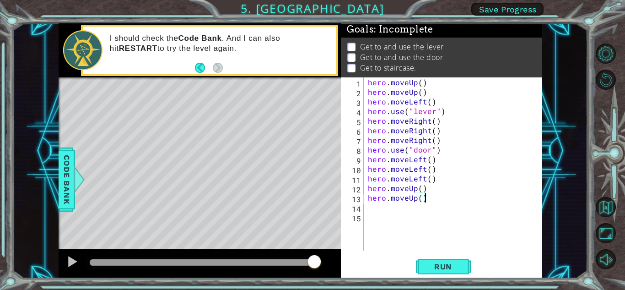
click at [424, 196] on div "hero . moveUp ( ) hero . moveUp ( ) hero . moveLeft ( ) hero . use ( "lever" ) …" at bounding box center [455, 173] width 178 height 192
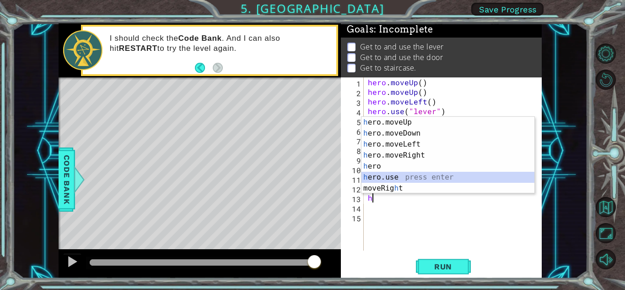
click at [377, 177] on div "h ero.moveUp press enter h ero.moveDown press enter h ero.moveLeft press enter …" at bounding box center [448, 166] width 173 height 99
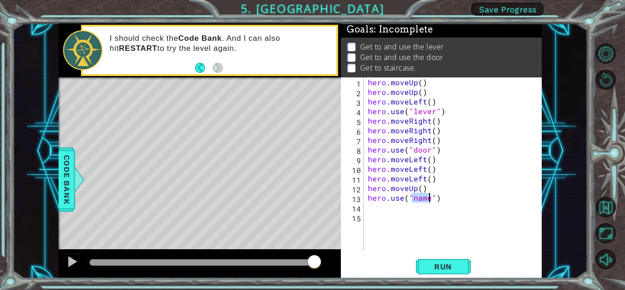
click at [430, 198] on div "hero . moveUp ( ) hero . moveUp ( ) hero . moveLeft ( ) hero . use ( "lever" ) …" at bounding box center [453, 163] width 174 height 173
click at [426, 200] on div "hero . moveUp ( ) hero . moveUp ( ) hero . moveLeft ( ) hero . use ( "lever" ) …" at bounding box center [455, 173] width 178 height 192
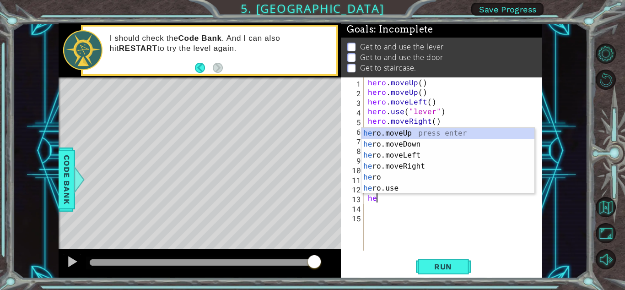
type textarea "h"
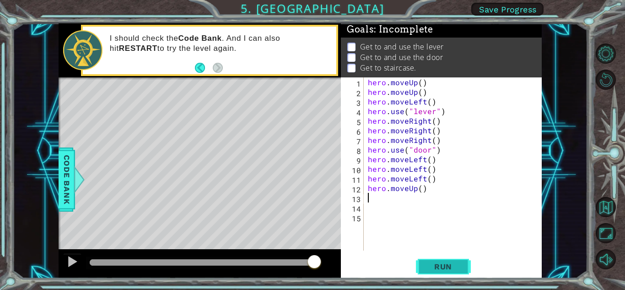
click at [444, 267] on span "Run" at bounding box center [443, 266] width 36 height 9
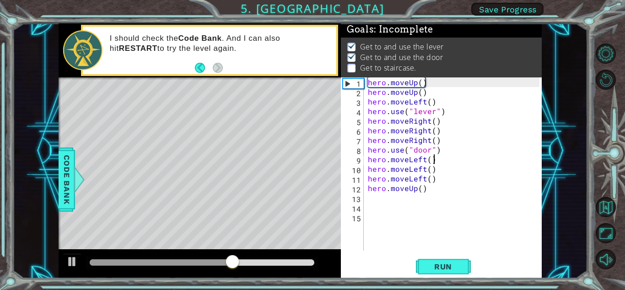
click at [437, 160] on div "hero . moveUp ( ) hero . moveUp ( ) hero . moveLeft ( ) hero . use ( "lever" ) …" at bounding box center [455, 173] width 178 height 192
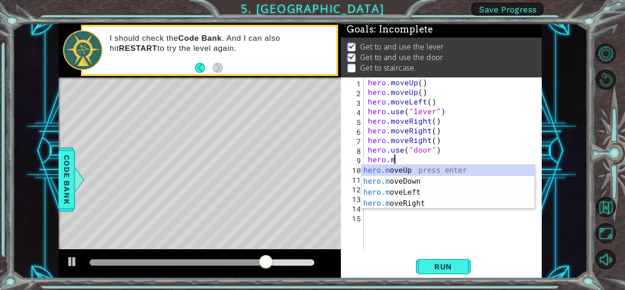
type textarea "hero."
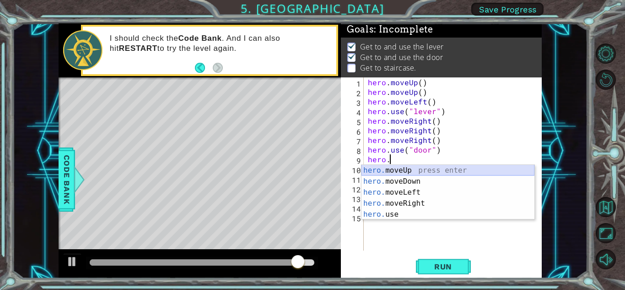
click at [407, 168] on div "hero. moveUp press enter hero. moveDown press enter hero. moveLeft press enter …" at bounding box center [448, 203] width 173 height 77
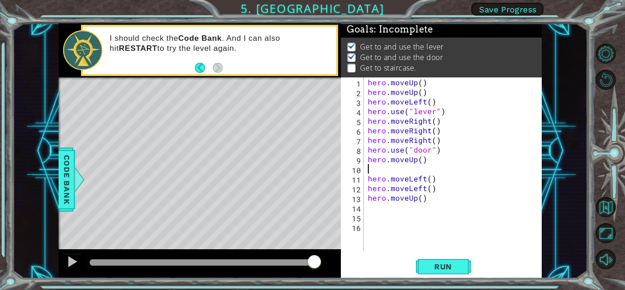
type textarea "h"
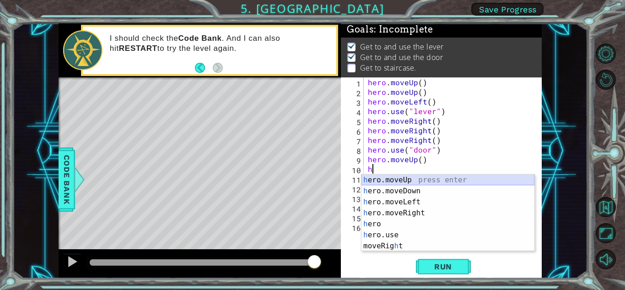
click at [418, 175] on div "h ero.moveUp press enter h ero.moveDown press enter h ero.moveLeft press enter …" at bounding box center [448, 223] width 173 height 99
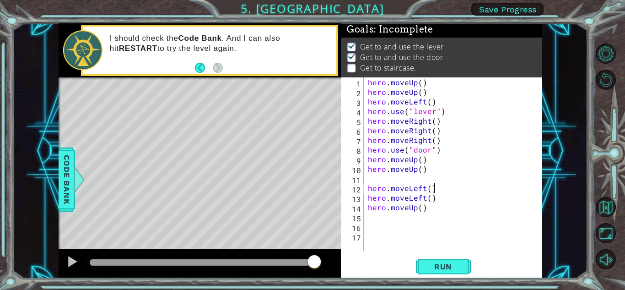
click at [436, 190] on div "hero . moveUp ( ) hero . moveUp ( ) hero . moveLeft ( ) hero . use ( "lever" ) …" at bounding box center [455, 173] width 178 height 192
type textarea "hero.moveLeft()"
click at [373, 179] on div "hero . moveUp ( ) hero . moveUp ( ) hero . moveLeft ( ) hero . use ( "lever" ) …" at bounding box center [455, 173] width 178 height 192
click at [437, 190] on div "hero . moveUp ( ) hero . moveUp ( ) hero . moveLeft ( ) hero . use ( "lever" ) …" at bounding box center [455, 173] width 178 height 192
drag, startPoint x: 433, startPoint y: 191, endPoint x: 397, endPoint y: 196, distance: 36.6
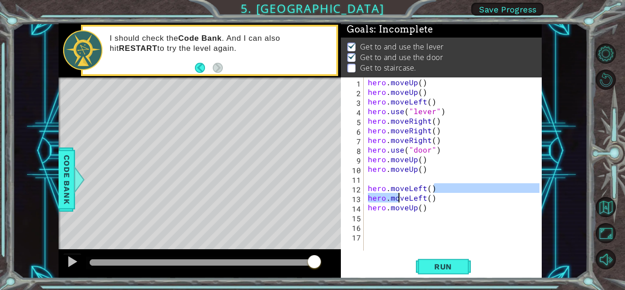
click at [397, 196] on div "hero . moveUp ( ) hero . moveUp ( ) hero . moveLeft ( ) hero . use ( "lever" ) …" at bounding box center [455, 173] width 178 height 192
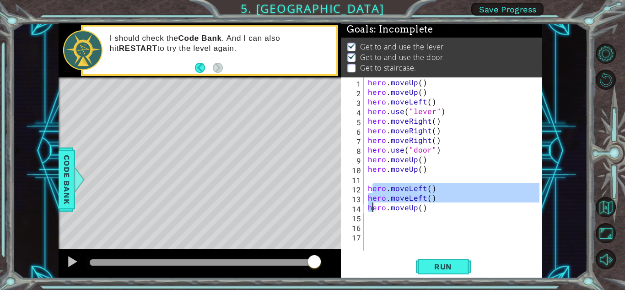
drag, startPoint x: 372, startPoint y: 187, endPoint x: 370, endPoint y: 208, distance: 21.6
click at [370, 208] on div "hero . moveUp ( ) hero . moveUp ( ) hero . moveLeft ( ) hero . use ( "lever" ) …" at bounding box center [455, 173] width 178 height 192
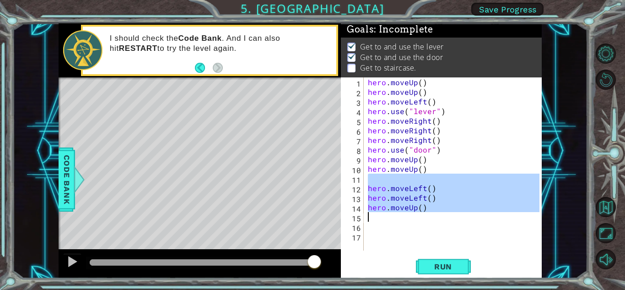
drag, startPoint x: 369, startPoint y: 180, endPoint x: 381, endPoint y: 213, distance: 35.8
click at [381, 213] on div "hero . moveUp ( ) hero . moveUp ( ) hero . moveLeft ( ) hero . use ( "lever" ) …" at bounding box center [455, 173] width 178 height 192
type textarea "hero.moveUp()"
click at [376, 177] on div "hero . moveUp ( ) hero . moveUp ( ) hero . moveLeft ( ) hero . use ( "lever" ) …" at bounding box center [453, 163] width 174 height 173
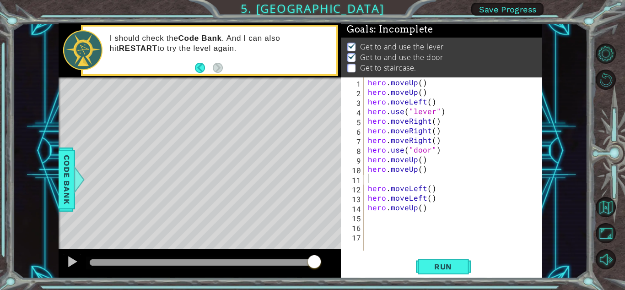
drag, startPoint x: 367, startPoint y: 190, endPoint x: 370, endPoint y: 209, distance: 19.5
click at [370, 209] on div "1 2 3 4 5 6 7 8 9 10 11 12 13 14 15 16 17 hero . moveUp ( ) hero . moveUp ( ) h…" at bounding box center [440, 163] width 199 height 173
drag, startPoint x: 367, startPoint y: 186, endPoint x: 400, endPoint y: 193, distance: 33.7
click at [432, 192] on div "hero . moveUp ( ) hero . moveUp ( ) hero . moveLeft ( ) hero . use ( "lever" ) …" at bounding box center [455, 173] width 178 height 192
type textarea "hero.moveLeft()"
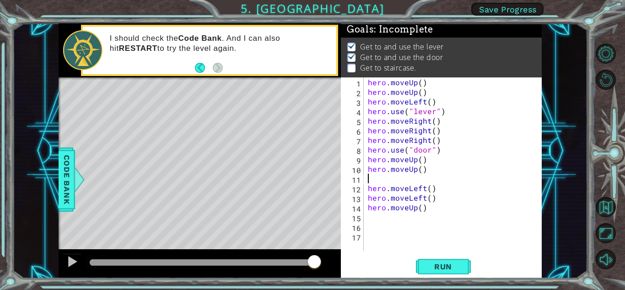
click at [372, 175] on div "hero . moveUp ( ) hero . moveUp ( ) hero . moveLeft ( ) hero . use ( "lever" ) …" at bounding box center [455, 173] width 178 height 192
click at [437, 185] on div "hero . moveUp ( ) hero . moveUp ( ) hero . moveLeft ( ) hero . use ( "lever" ) …" at bounding box center [455, 173] width 178 height 192
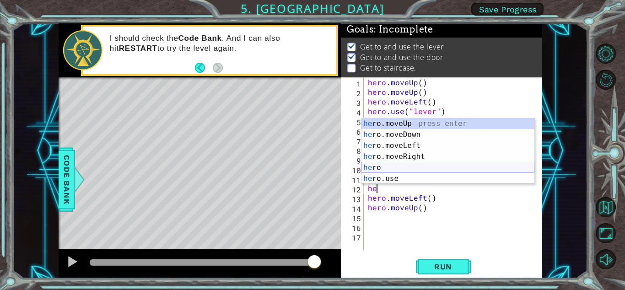
type textarea "h"
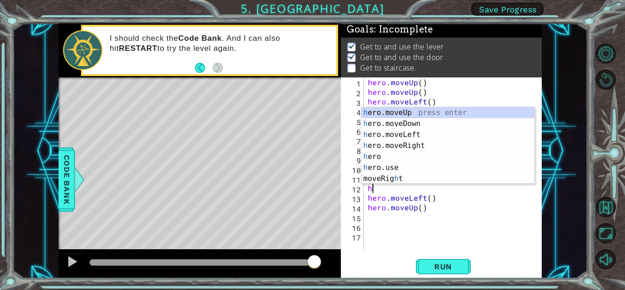
click at [477, 223] on div "hero . moveUp ( ) hero . moveUp ( ) hero . moveLeft ( ) hero . use ( "lever" ) …" at bounding box center [455, 173] width 178 height 192
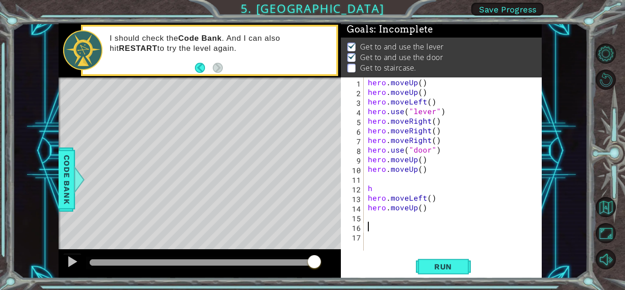
click at [432, 203] on div "hero . moveUp ( ) hero . moveUp ( ) hero . moveLeft ( ) hero . use ( "lever" ) …" at bounding box center [455, 173] width 178 height 192
click at [375, 188] on div "hero . moveUp ( ) hero . moveUp ( ) hero . moveLeft ( ) hero . use ( "lever" ) …" at bounding box center [455, 173] width 178 height 192
type textarea "h"
click at [438, 195] on div "hero . moveUp ( ) hero . moveUp ( ) hero . moveLeft ( ) hero . use ( "lever" ) …" at bounding box center [455, 173] width 178 height 192
type textarea "h"
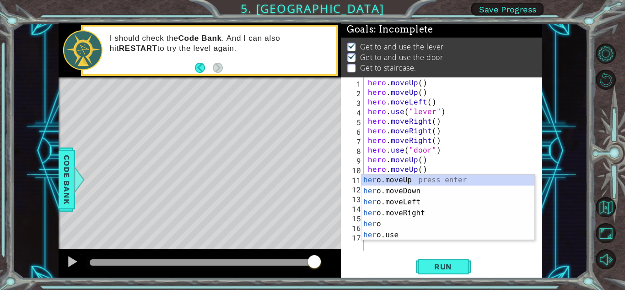
type textarea "hero.m"
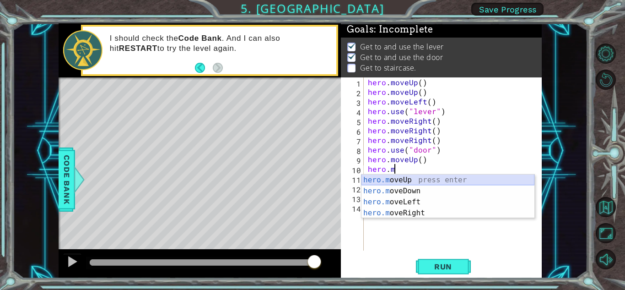
click at [420, 175] on div "hero.m oveUp press enter hero.m oveDown press enter hero.m oveLeft press enter …" at bounding box center [448, 207] width 173 height 66
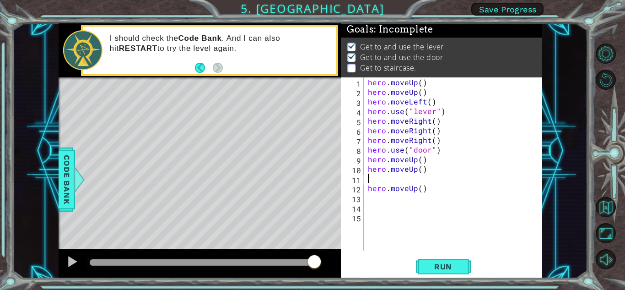
click at [429, 192] on div "hero . moveUp ( ) hero . moveUp ( ) hero . moveLeft ( ) hero . use ( "lever" ) …" at bounding box center [455, 173] width 178 height 192
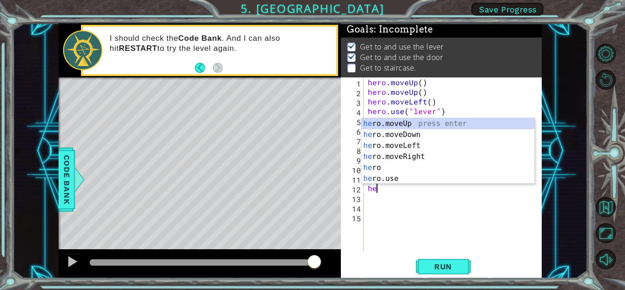
type textarea "h"
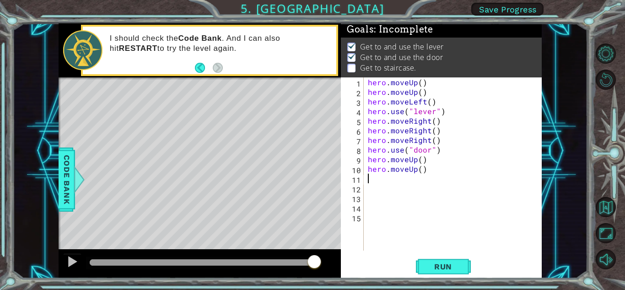
click at [366, 177] on div "hero . moveUp ( ) hero . moveUp ( ) hero . moveLeft ( ) hero . use ( "lever" ) …" at bounding box center [455, 173] width 178 height 192
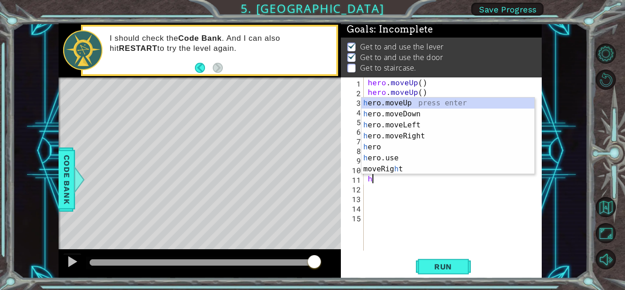
type textarea "h"
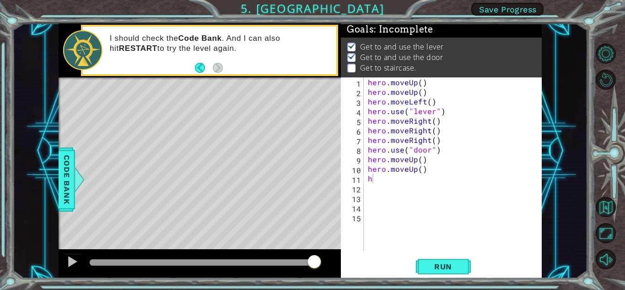
click at [402, 97] on body "1 ההההההההההההההההההההההההההההההההההההההההההההההההההההההההההההההההההההההההההההה…" at bounding box center [312, 145] width 625 height 290
click at [373, 179] on div "hero . moveUp ( ) hero . moveUp ( ) hero . moveLeft ( ) hero . use ( "lever" ) …" at bounding box center [455, 173] width 178 height 192
type textarea "h"
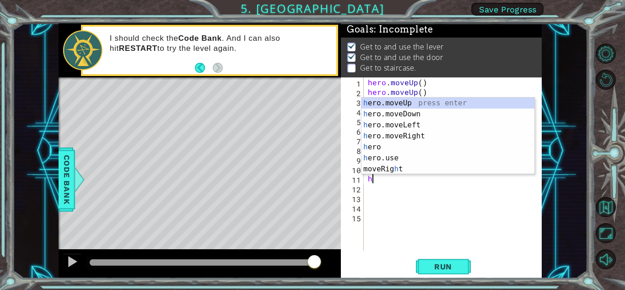
click at [396, 185] on div "hero . moveUp ( ) hero . moveUp ( ) hero . moveLeft ( ) hero . use ( "lever" ) …" at bounding box center [455, 173] width 178 height 192
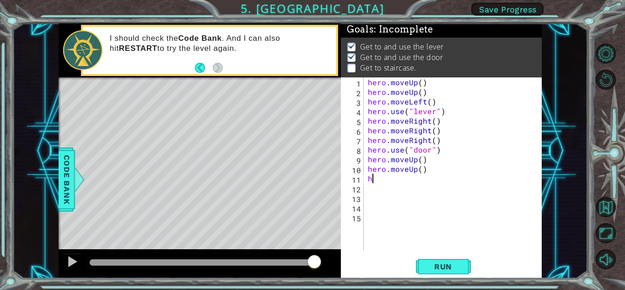
click at [375, 180] on div "hero . moveUp ( ) hero . moveUp ( ) hero . moveLeft ( ) hero . use ( "lever" ) …" at bounding box center [455, 173] width 178 height 192
type textarea "h"
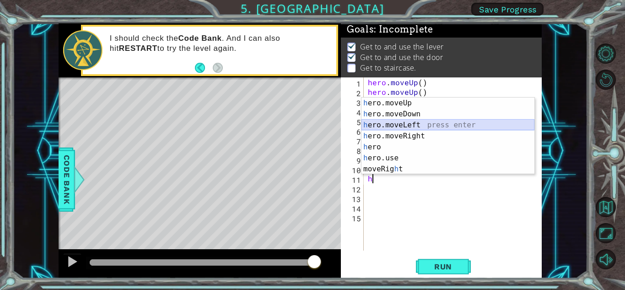
click at [410, 121] on div "h ero.moveUp press enter h ero.moveDown press enter h ero.moveLeft press enter …" at bounding box center [448, 147] width 173 height 99
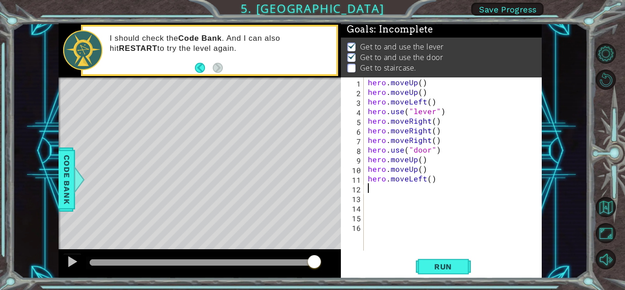
type textarea "h"
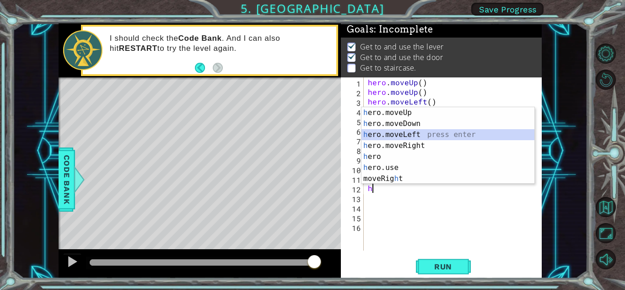
click at [403, 130] on div "h ero.moveUp press enter h ero.moveDown press enter h ero.moveLeft press enter …" at bounding box center [448, 156] width 173 height 99
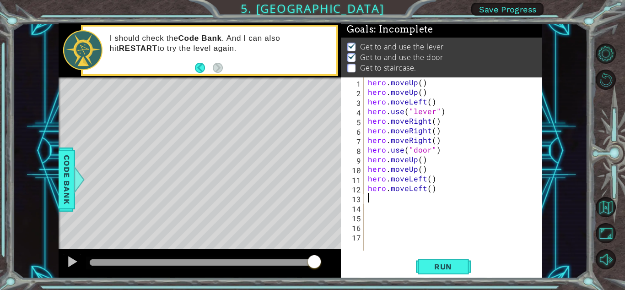
type textarea "h"
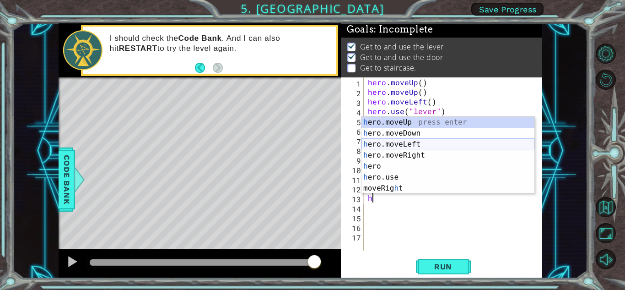
click at [418, 145] on div "h ero.moveUp press enter h ero.moveDown press enter h ero.moveLeft press enter …" at bounding box center [448, 166] width 173 height 99
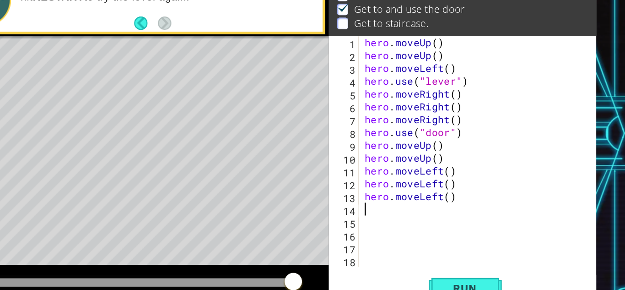
click at [374, 207] on div "hero . moveUp ( ) hero . moveUp ( ) hero . moveLeft ( ) hero . use ( "lever" ) …" at bounding box center [455, 173] width 178 height 192
type textarea "h"
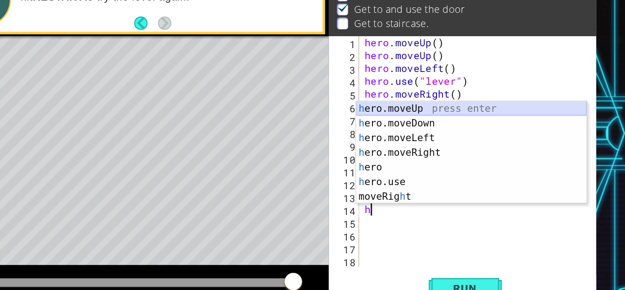
click at [413, 127] on div "h ero.moveUp press enter h ero.moveDown press enter h ero.moveLeft press enter …" at bounding box center [448, 175] width 173 height 99
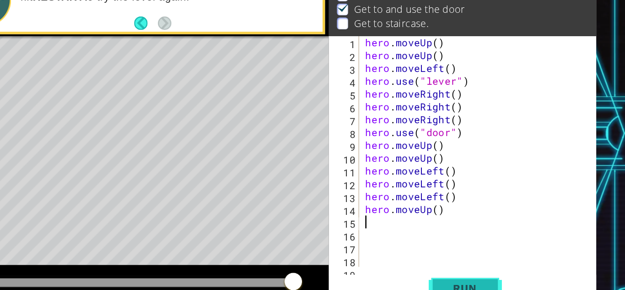
click at [446, 258] on button "Run" at bounding box center [443, 266] width 55 height 20
